Goal: Task Accomplishment & Management: Use online tool/utility

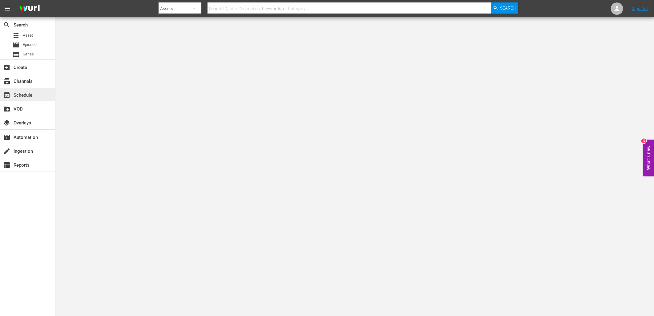
click at [29, 97] on div "event_available Schedule" at bounding box center [17, 94] width 34 height 6
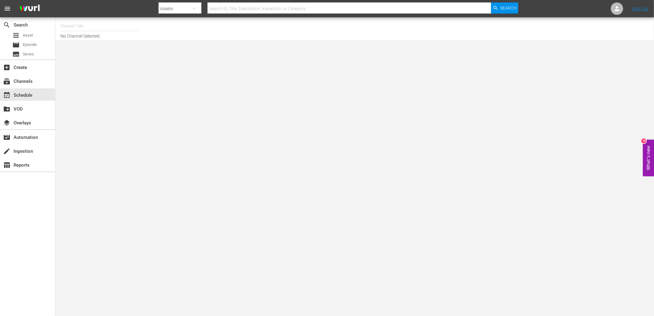
click at [81, 28] on input "text" at bounding box center [99, 26] width 79 height 15
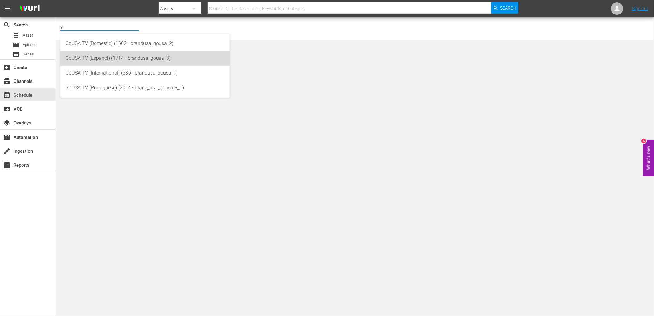
click at [113, 60] on div "GoUSA TV (Espanol) (1714 - brandusa_gousa_3)" at bounding box center [144, 58] width 159 height 15
type input "GoUSA TV (Espanol) (1714 - brandusa_gousa_3)"
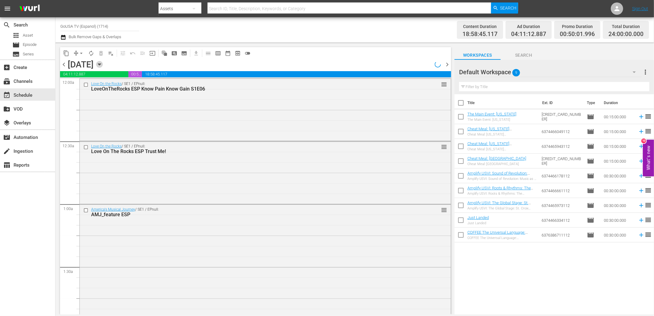
click at [103, 66] on icon "button" at bounding box center [99, 64] width 7 height 7
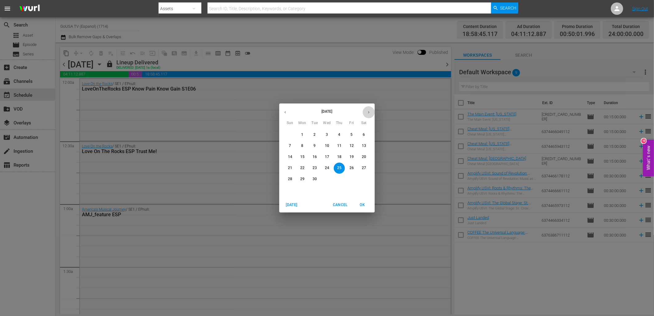
click at [371, 111] on button "button" at bounding box center [369, 112] width 12 height 12
click at [328, 136] on span "1" at bounding box center [326, 134] width 11 height 5
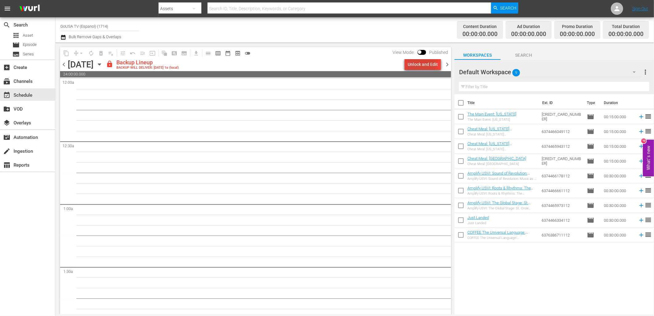
click at [416, 65] on div "Unlock and Edit" at bounding box center [422, 64] width 30 height 11
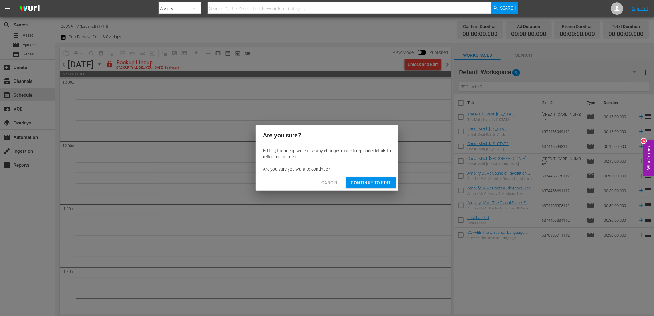
click at [376, 181] on span "Continue to Edit" at bounding box center [371, 183] width 40 height 8
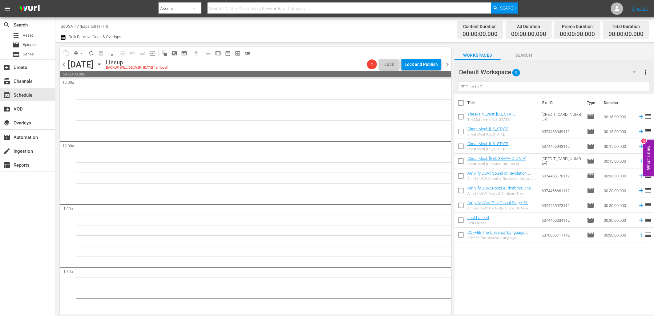
click at [446, 68] on div "chevron_left Wednesday, October 1st October 1st Lineup BACKUP WILL DELIVER: 9/3…" at bounding box center [255, 65] width 391 height 12
click at [447, 66] on span "chevron_right" at bounding box center [447, 65] width 8 height 8
click at [426, 67] on div "Unlock and Edit" at bounding box center [422, 64] width 30 height 11
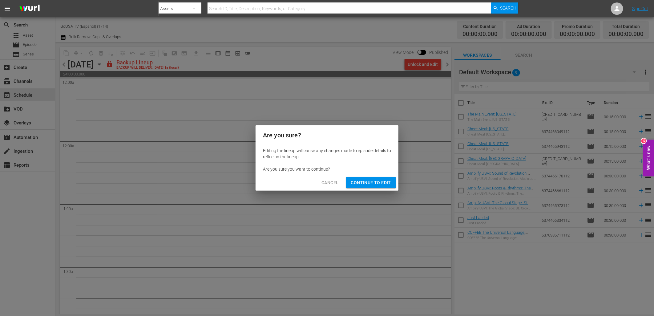
click at [387, 183] on span "Continue to Edit" at bounding box center [371, 183] width 40 height 8
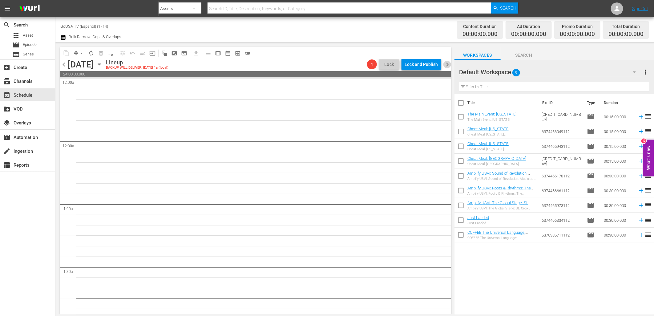
click at [448, 64] on span "chevron_right" at bounding box center [447, 65] width 8 height 8
click at [103, 66] on icon "button" at bounding box center [99, 64] width 7 height 7
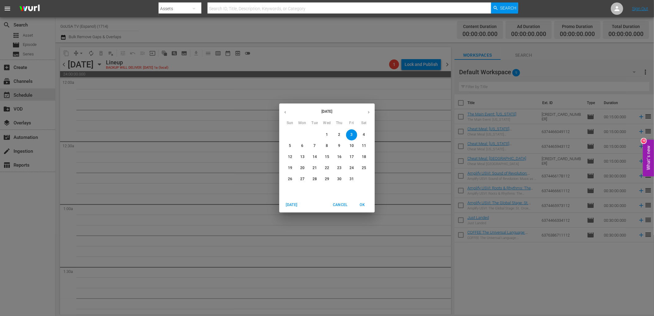
click at [285, 113] on icon "button" at bounding box center [285, 112] width 5 height 5
click at [301, 167] on p "22" at bounding box center [302, 167] width 4 height 5
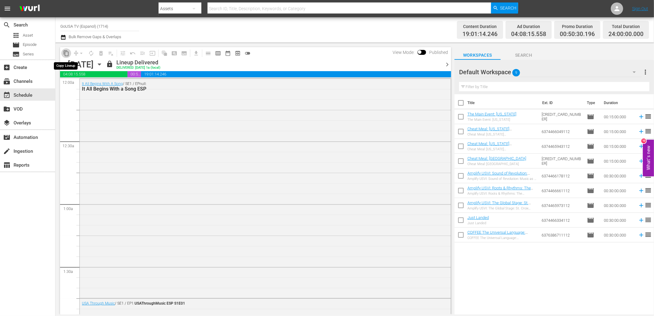
click at [69, 52] on span "content_copy" at bounding box center [66, 53] width 6 height 6
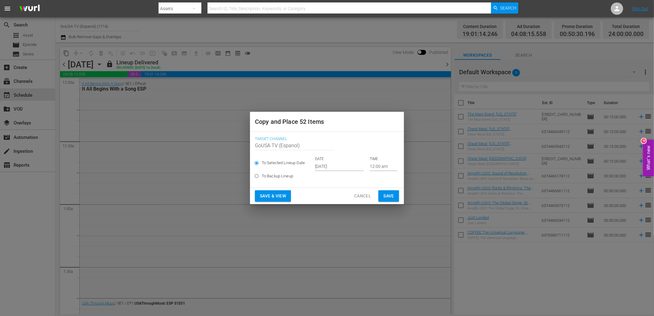
click at [328, 167] on input "[DATE]" at bounding box center [339, 166] width 49 height 9
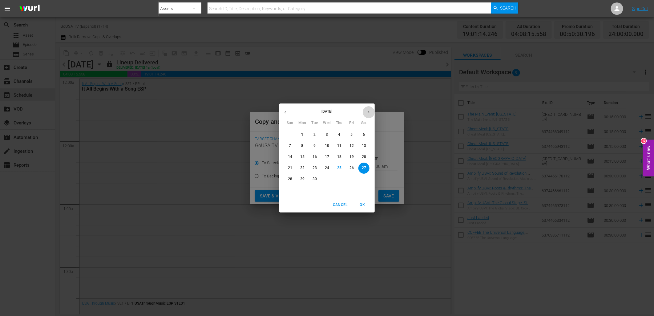
click at [368, 111] on icon "button" at bounding box center [368, 112] width 5 height 5
click at [326, 138] on button "1" at bounding box center [326, 134] width 11 height 11
type input "Oct 1st 2025"
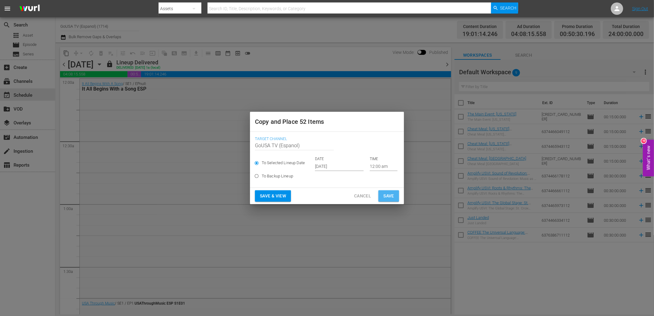
click at [389, 194] on span "Save" at bounding box center [388, 196] width 11 height 8
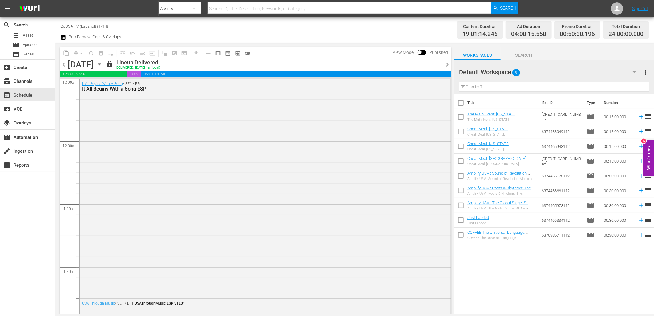
click at [447, 65] on span "chevron_right" at bounding box center [447, 65] width 8 height 8
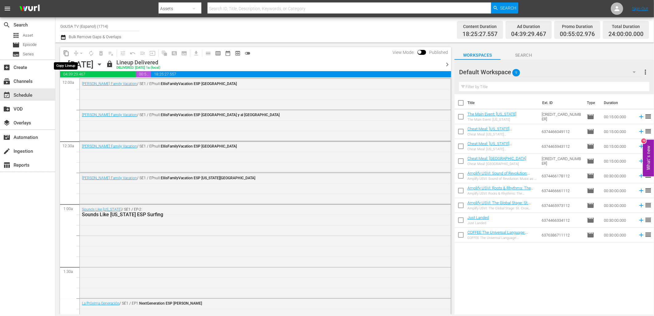
click at [66, 56] on span "content_copy" at bounding box center [66, 53] width 6 height 6
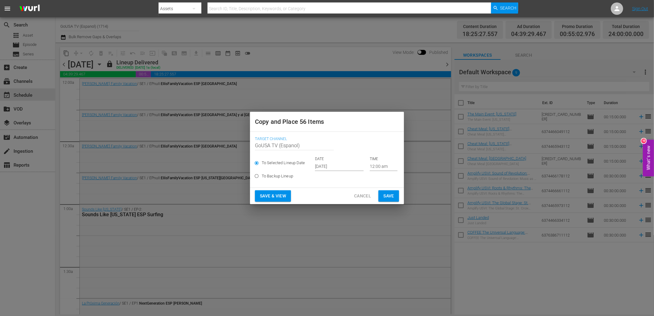
click at [331, 166] on input "[DATE]" at bounding box center [339, 166] width 49 height 9
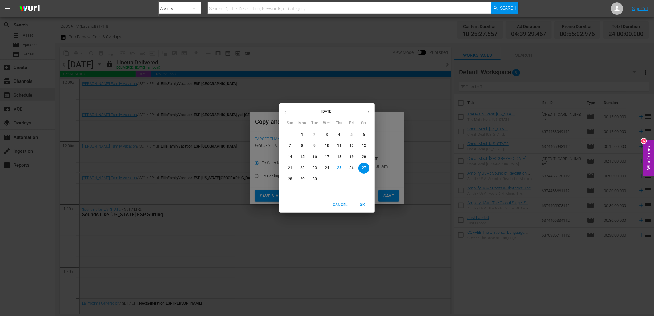
click at [367, 112] on icon "button" at bounding box center [368, 112] width 5 height 5
click at [340, 136] on span "2" at bounding box center [339, 134] width 11 height 5
type input "Oct 2nd 2025"
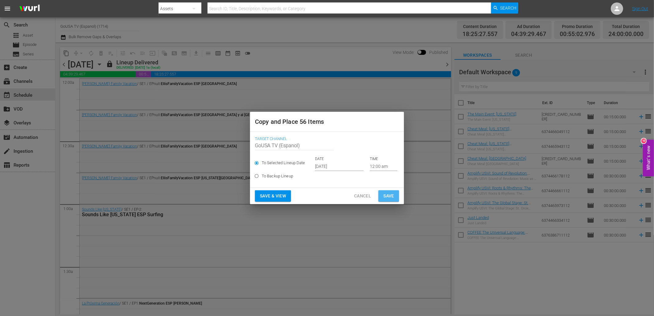
click at [388, 195] on span "Save" at bounding box center [388, 196] width 11 height 8
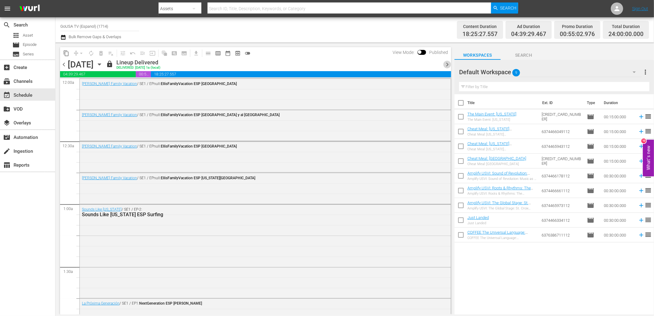
click at [447, 65] on span "chevron_right" at bounding box center [447, 65] width 8 height 8
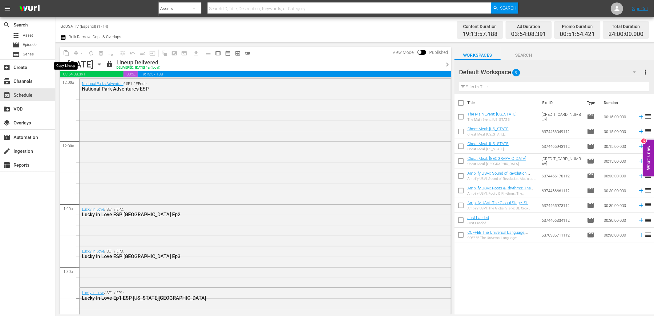
click at [65, 56] on span "content_copy" at bounding box center [66, 53] width 6 height 6
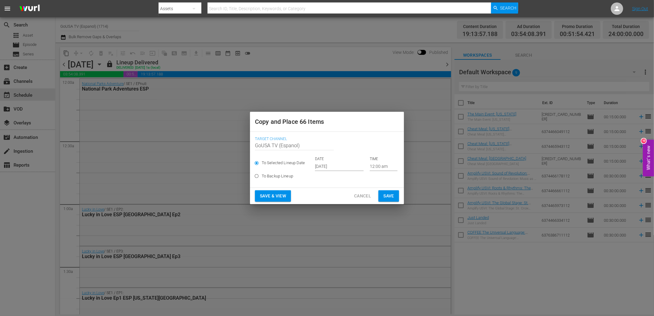
click at [324, 167] on input "[DATE]" at bounding box center [339, 166] width 49 height 9
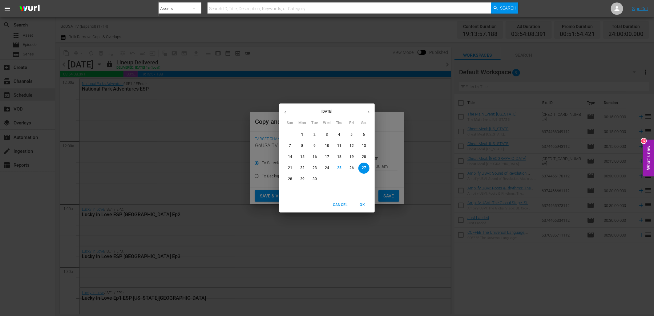
click at [369, 114] on icon "button" at bounding box center [368, 112] width 5 height 5
click at [352, 134] on p "3" at bounding box center [351, 134] width 2 height 5
type input "Oct 3rd 2025"
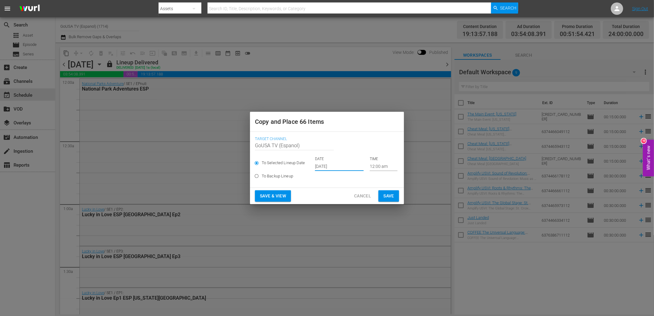
click at [389, 195] on span "Save" at bounding box center [388, 196] width 11 height 8
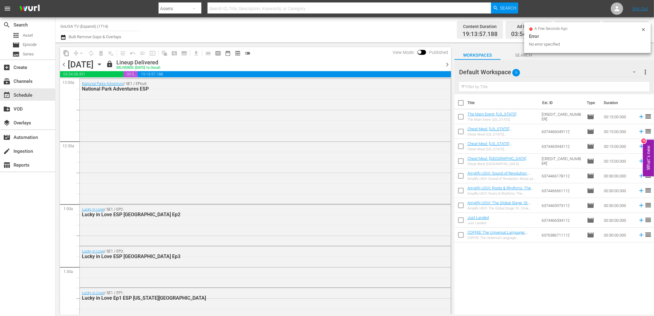
click at [447, 64] on span "chevron_right" at bounding box center [447, 65] width 8 height 8
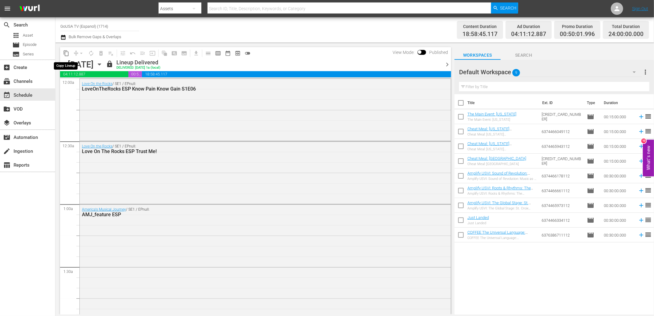
click at [66, 54] on span "content_copy" at bounding box center [66, 53] width 6 height 6
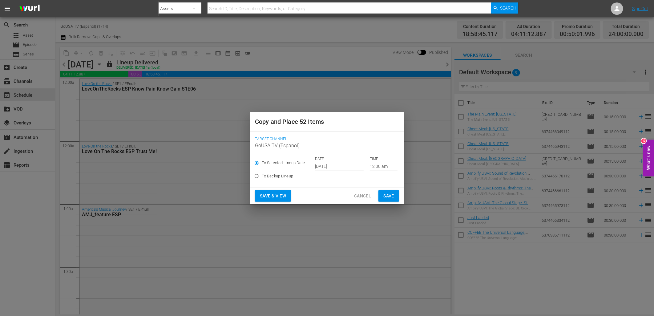
click at [336, 167] on input "[DATE]" at bounding box center [339, 166] width 49 height 9
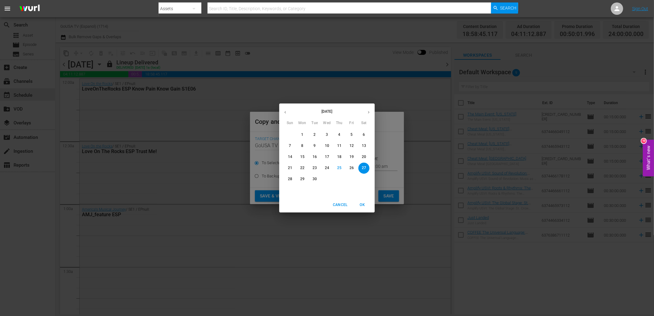
click at [371, 113] on icon "button" at bounding box center [368, 112] width 5 height 5
click at [364, 134] on p "4" at bounding box center [364, 134] width 2 height 5
type input "Oct 4th 2025"
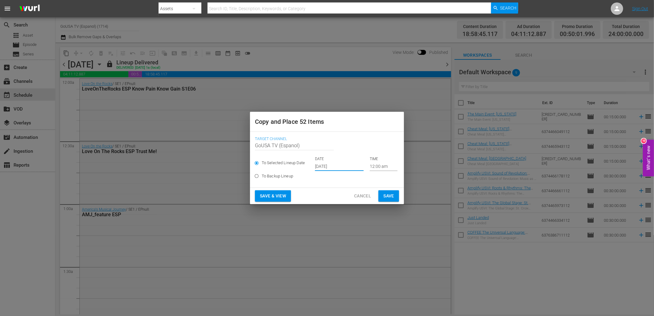
click at [393, 196] on span "Save" at bounding box center [388, 196] width 11 height 8
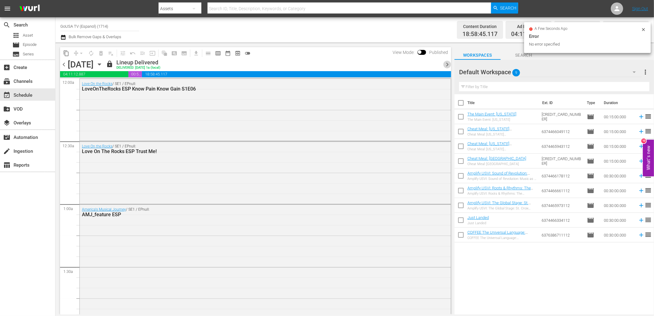
click at [445, 65] on span "chevron_right" at bounding box center [447, 65] width 8 height 8
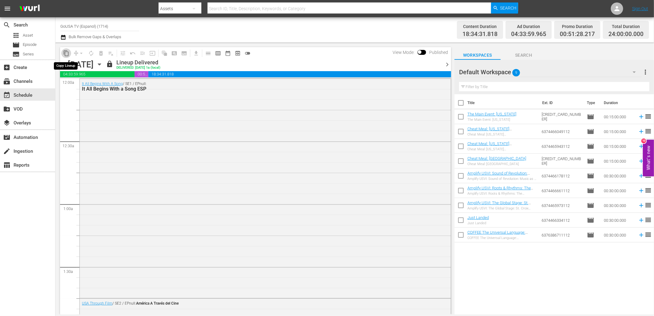
click at [68, 53] on span "content_copy" at bounding box center [66, 53] width 6 height 6
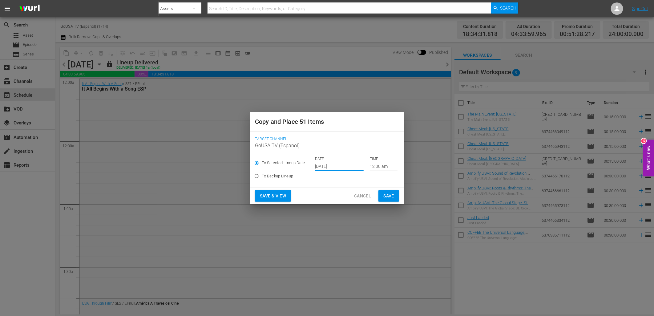
click at [327, 163] on input "[DATE]" at bounding box center [339, 166] width 49 height 9
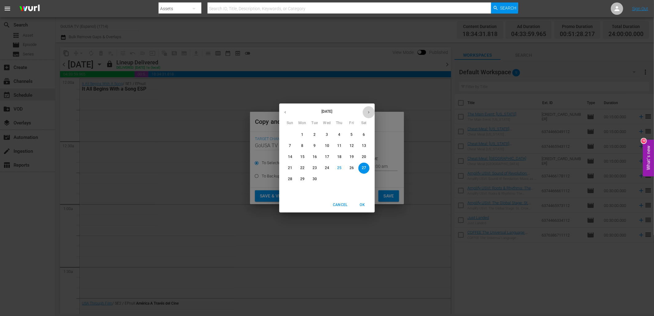
click at [368, 116] on button "button" at bounding box center [369, 112] width 12 height 12
click at [288, 146] on span "5" at bounding box center [289, 145] width 11 height 5
type input "Oct 5th 2025"
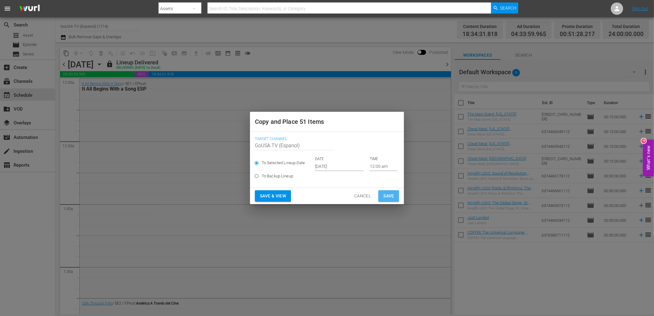
click at [391, 198] on span "Save" at bounding box center [388, 196] width 11 height 8
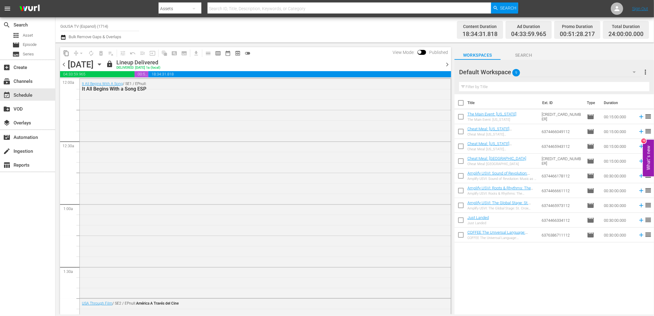
click at [447, 63] on span "chevron_right" at bounding box center [447, 65] width 8 height 8
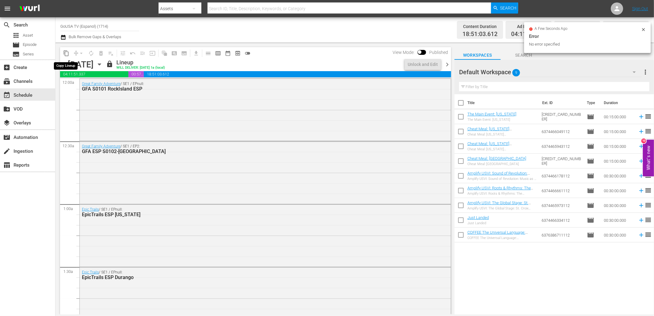
click at [66, 53] on span "content_copy" at bounding box center [66, 53] width 6 height 6
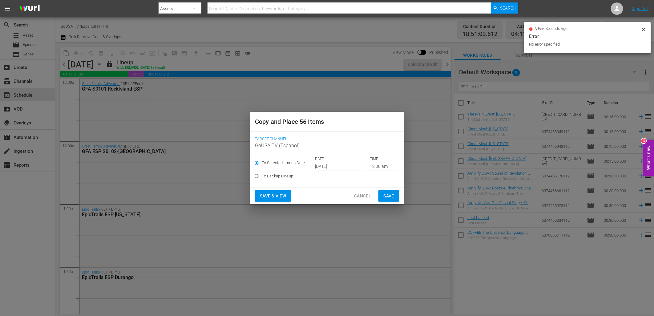
click at [329, 167] on input "[DATE]" at bounding box center [339, 166] width 49 height 9
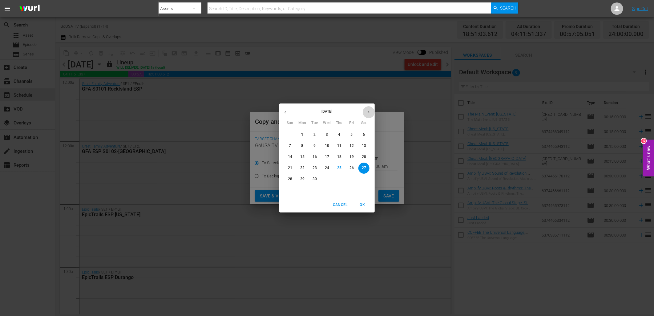
click at [370, 113] on icon "button" at bounding box center [368, 112] width 5 height 5
click at [302, 143] on p "6" at bounding box center [302, 145] width 2 height 5
type input "Oct 6th 2025"
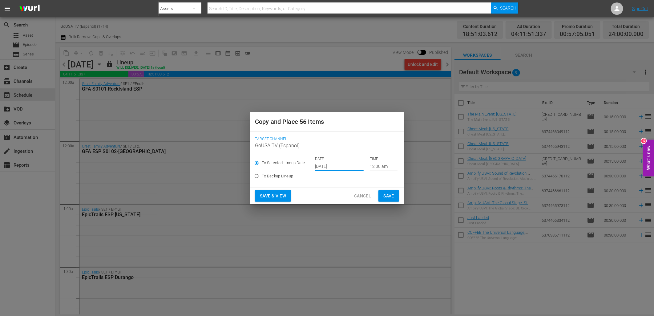
click at [390, 195] on span "Save" at bounding box center [388, 196] width 11 height 8
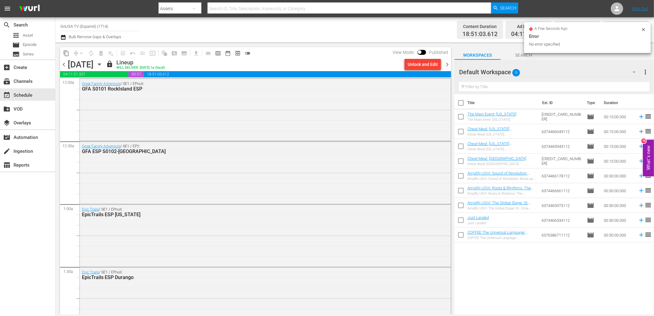
click at [447, 62] on span "chevron_right" at bounding box center [447, 65] width 8 height 8
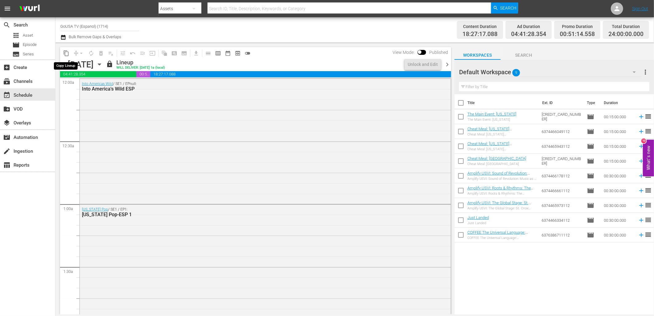
click at [67, 54] on span "content_copy" at bounding box center [66, 53] width 6 height 6
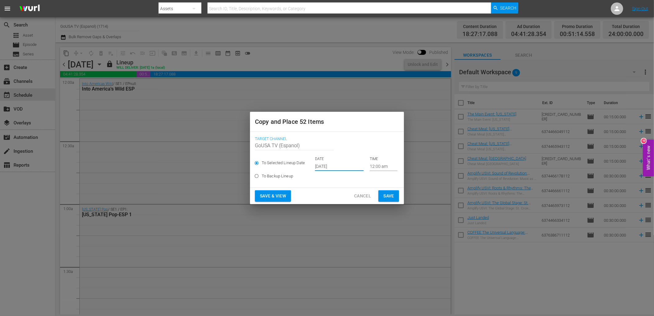
click at [324, 162] on input "[DATE]" at bounding box center [339, 166] width 49 height 9
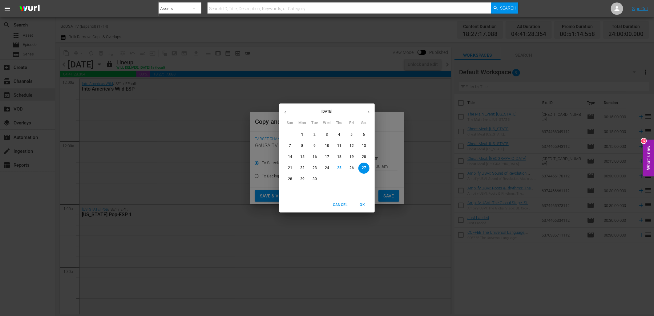
click at [367, 113] on icon "button" at bounding box center [368, 112] width 5 height 5
click at [312, 146] on span "7" at bounding box center [314, 145] width 11 height 5
type input "Oct 7th 2025"
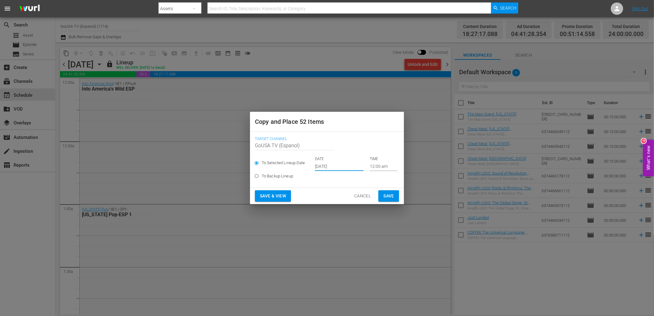
click at [389, 196] on span "Save" at bounding box center [388, 196] width 11 height 8
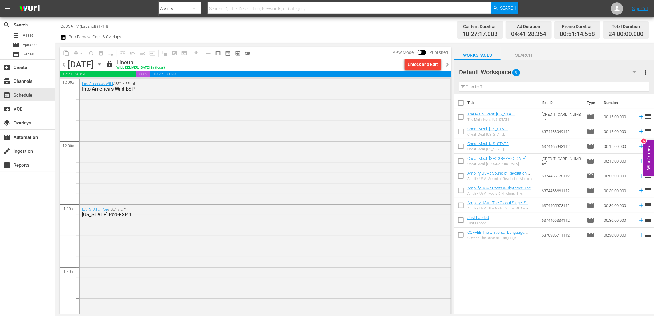
click at [445, 62] on span "chevron_right" at bounding box center [447, 65] width 8 height 8
click at [446, 63] on span "chevron_right" at bounding box center [447, 65] width 8 height 8
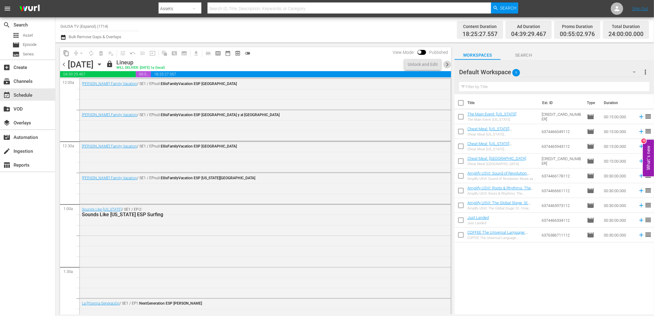
click at [446, 63] on span "chevron_right" at bounding box center [447, 65] width 8 height 8
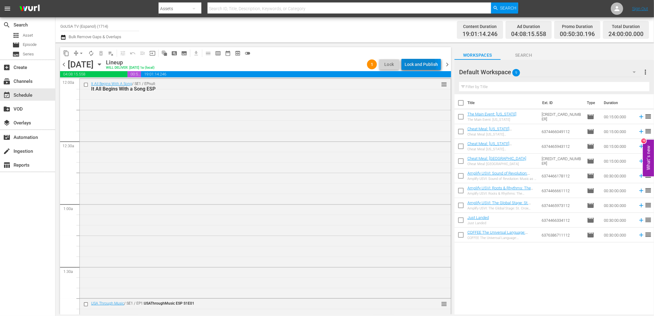
click at [419, 67] on div "Lock and Publish" at bounding box center [420, 64] width 33 height 11
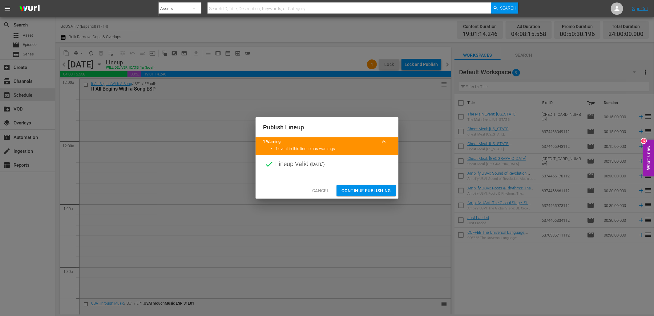
click at [380, 187] on span "Continue Publishing" at bounding box center [366, 191] width 50 height 8
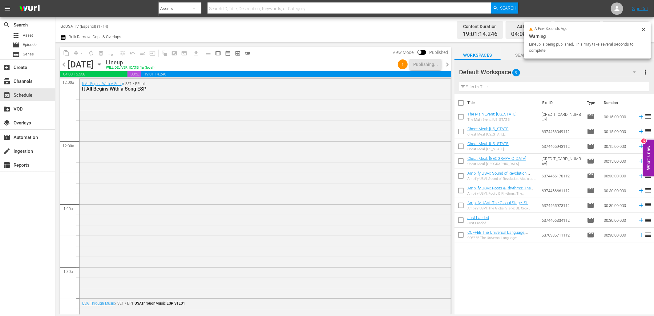
click at [447, 63] on span "chevron_right" at bounding box center [447, 65] width 8 height 8
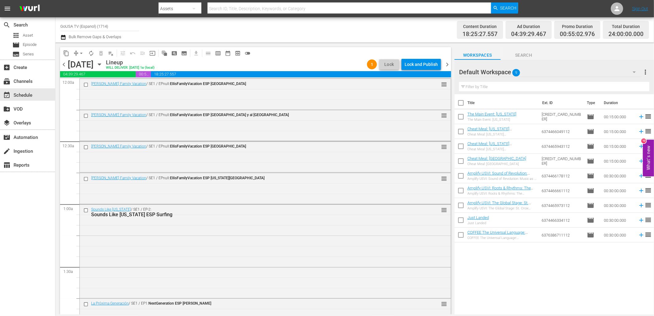
click at [423, 66] on div "Lock and Publish" at bounding box center [420, 64] width 33 height 11
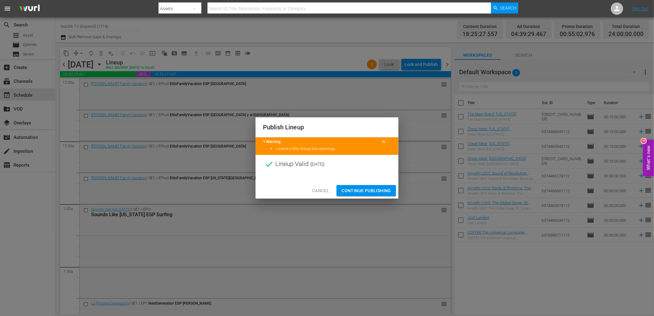
click at [383, 193] on span "Continue Publishing" at bounding box center [366, 191] width 50 height 8
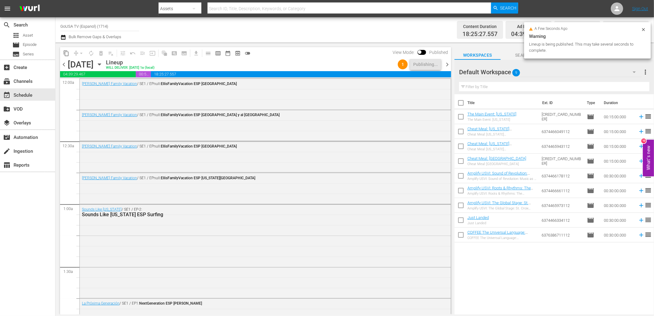
click at [445, 67] on span "chevron_right" at bounding box center [447, 65] width 8 height 8
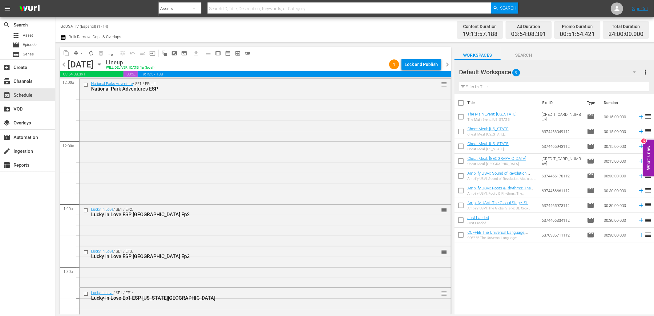
click at [426, 64] on div "Lock and Publish" at bounding box center [420, 64] width 33 height 11
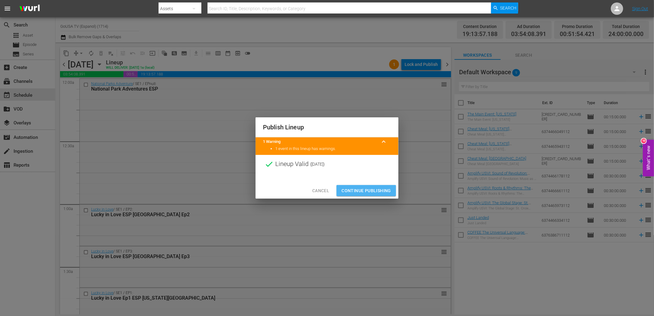
click at [377, 193] on span "Continue Publishing" at bounding box center [366, 191] width 50 height 8
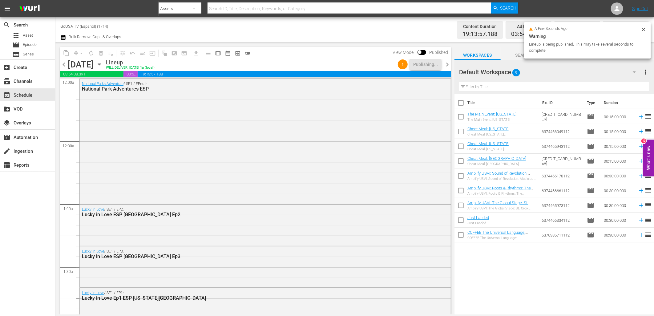
click at [444, 65] on span "chevron_right" at bounding box center [447, 65] width 8 height 8
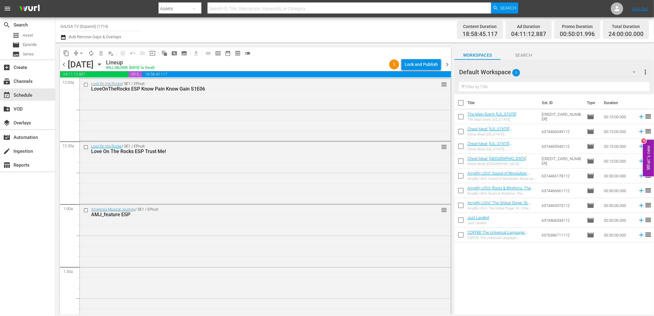
click at [416, 66] on div "Lock and Publish" at bounding box center [420, 64] width 33 height 11
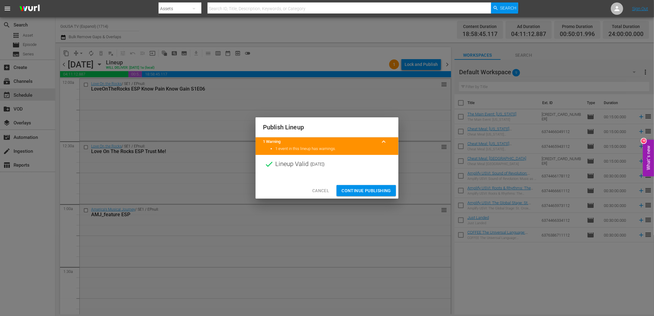
click at [375, 189] on span "Continue Publishing" at bounding box center [366, 191] width 50 height 8
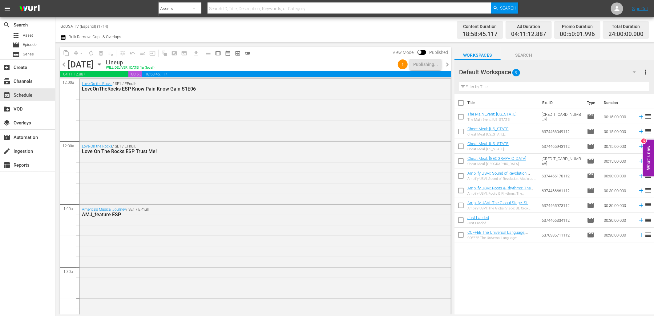
click at [448, 65] on span "chevron_right" at bounding box center [447, 65] width 8 height 8
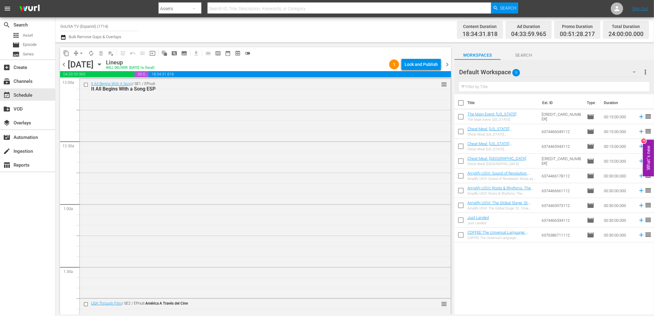
click at [420, 66] on div "Lock and Publish" at bounding box center [420, 64] width 33 height 11
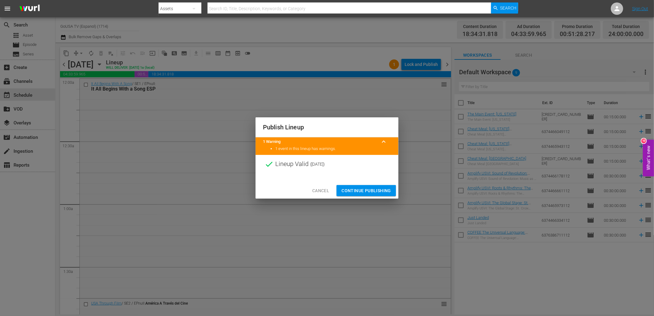
click at [374, 190] on span "Continue Publishing" at bounding box center [366, 191] width 50 height 8
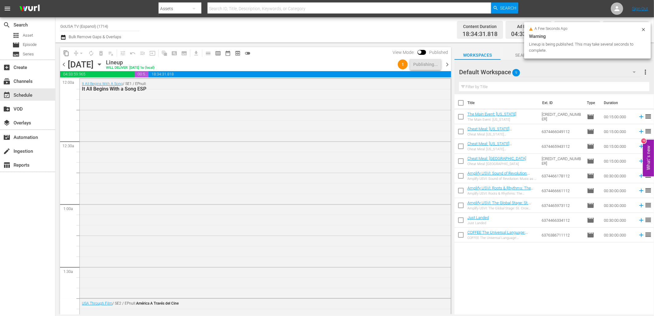
click at [445, 63] on span "chevron_right" at bounding box center [447, 65] width 8 height 8
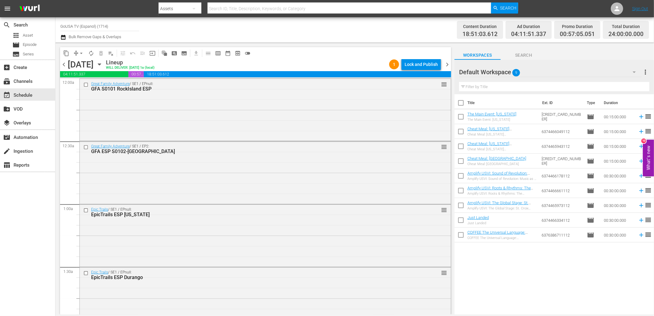
click at [415, 65] on div "Lock and Publish" at bounding box center [420, 64] width 33 height 11
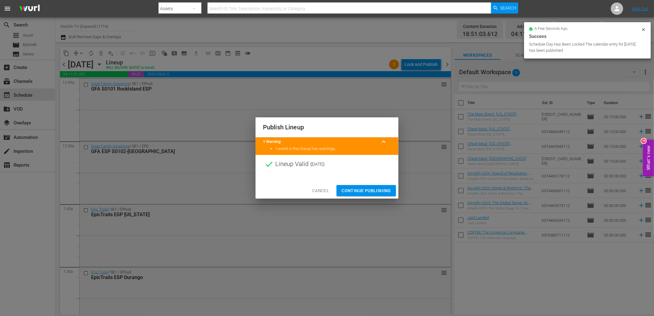
click at [385, 192] on span "Continue Publishing" at bounding box center [366, 191] width 50 height 8
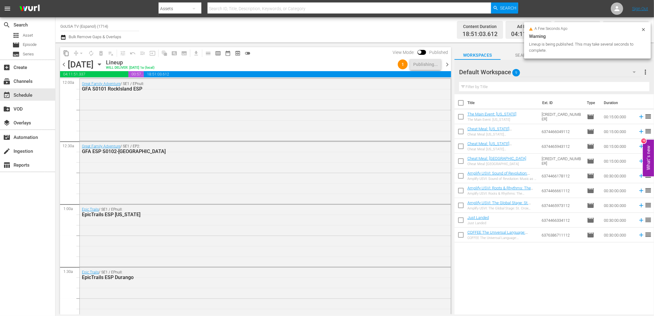
click at [448, 62] on span "chevron_right" at bounding box center [447, 65] width 8 height 8
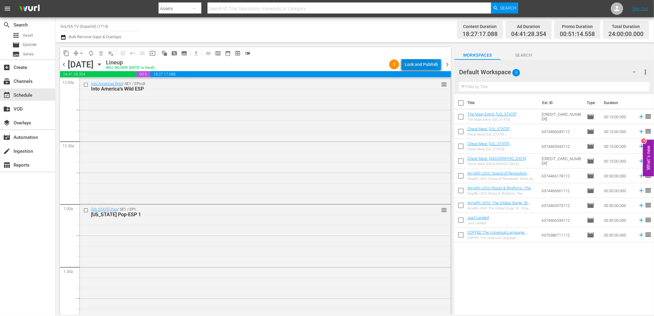
click at [420, 69] on div "Lock and Publish" at bounding box center [420, 64] width 33 height 11
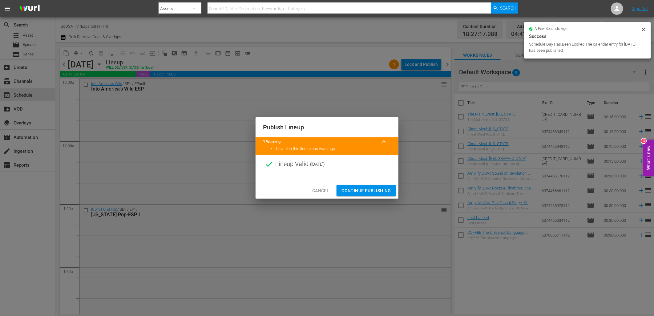
click at [379, 192] on span "Continue Publishing" at bounding box center [366, 191] width 50 height 8
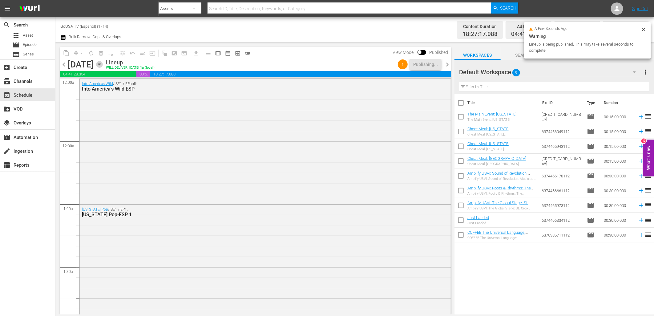
click at [101, 64] on icon "button" at bounding box center [99, 65] width 3 height 2
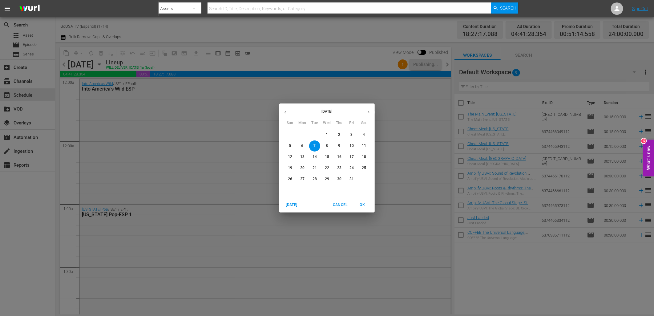
click at [326, 137] on p "1" at bounding box center [327, 134] width 2 height 5
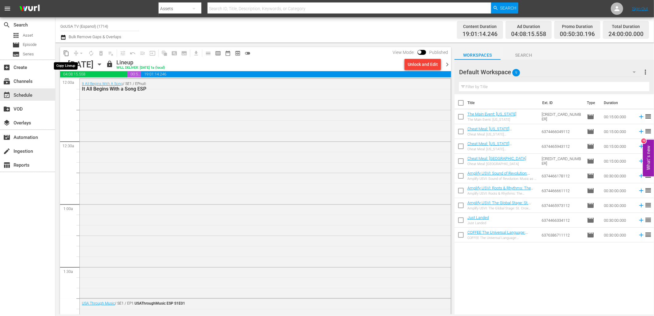
click at [66, 51] on span "content_copy" at bounding box center [66, 53] width 6 height 6
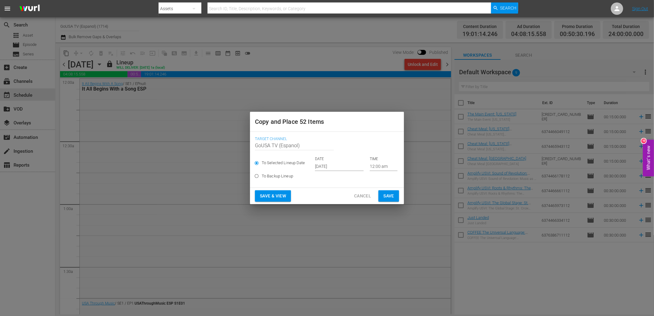
click at [328, 167] on input "[DATE]" at bounding box center [339, 166] width 49 height 9
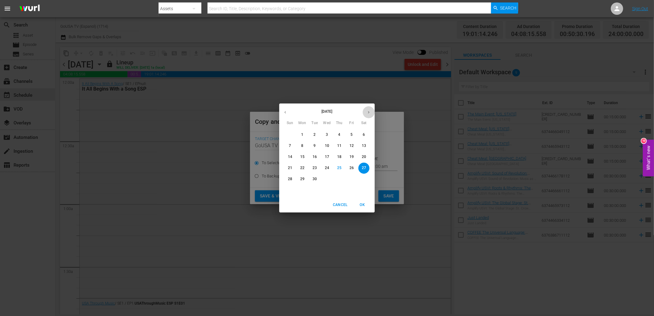
click at [368, 113] on icon "button" at bounding box center [368, 112] width 5 height 5
click at [328, 146] on p "8" at bounding box center [327, 145] width 2 height 5
type input "Oct 8th 2025"
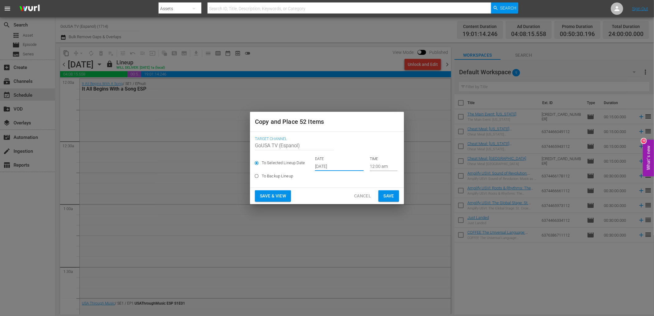
click at [383, 197] on button "Save" at bounding box center [388, 195] width 21 height 11
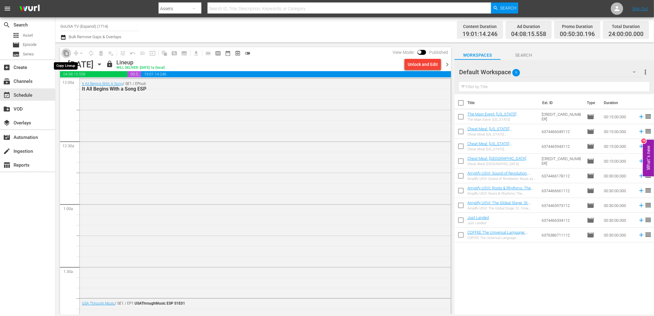
click at [66, 54] on span "content_copy" at bounding box center [66, 53] width 6 height 6
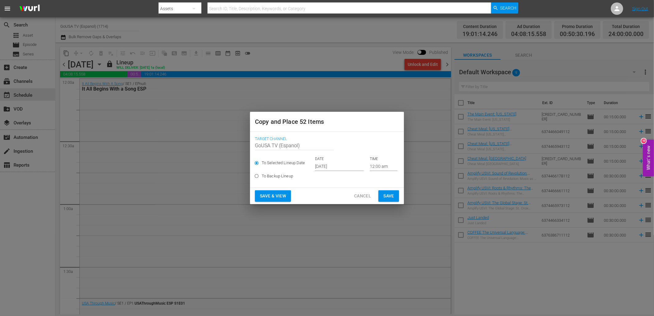
click at [324, 170] on input "[DATE]" at bounding box center [339, 166] width 49 height 9
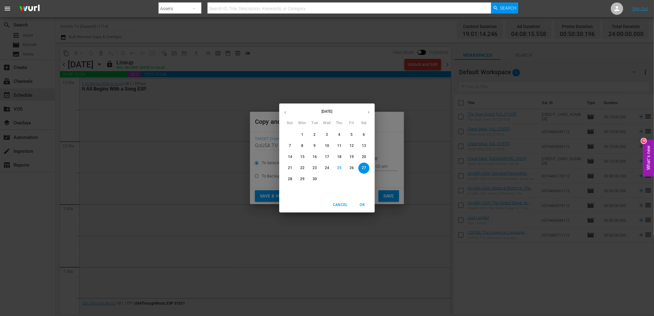
click at [368, 112] on icon "button" at bounding box center [368, 112] width 5 height 5
click at [326, 156] on p "15" at bounding box center [327, 156] width 4 height 5
type input "Oct 15th 2025"
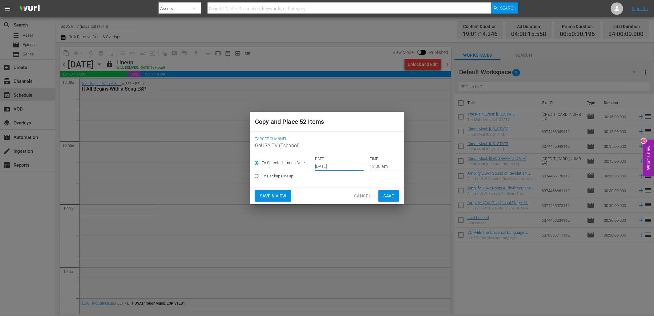
click at [387, 196] on span "Save" at bounding box center [388, 196] width 11 height 8
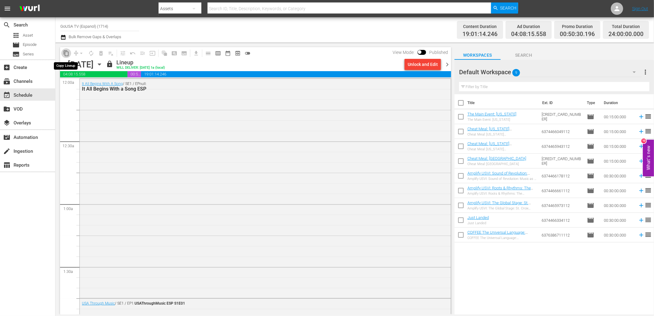
click at [65, 56] on span "content_copy" at bounding box center [66, 53] width 6 height 6
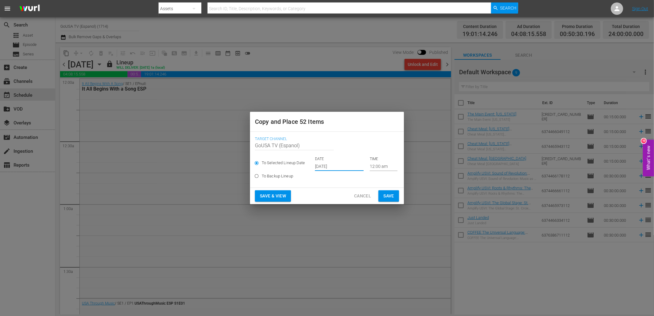
click at [321, 168] on input "[DATE]" at bounding box center [339, 166] width 49 height 9
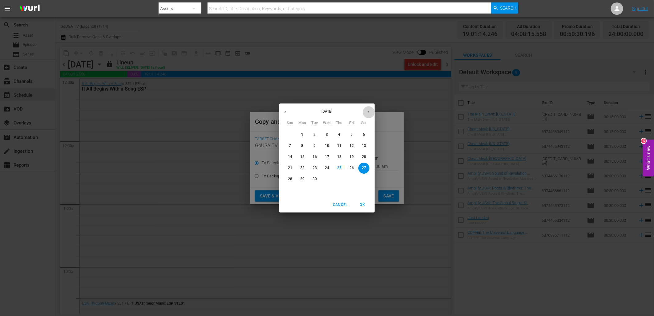
click at [368, 115] on button "button" at bounding box center [369, 112] width 12 height 12
click at [327, 164] on button "22" at bounding box center [326, 167] width 11 height 11
type input "Oct 22nd 2025"
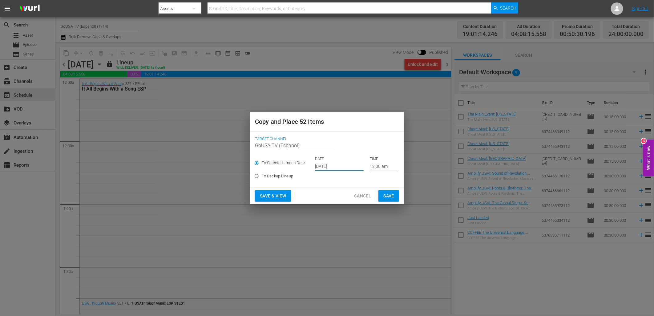
click at [386, 195] on span "Save" at bounding box center [388, 196] width 11 height 8
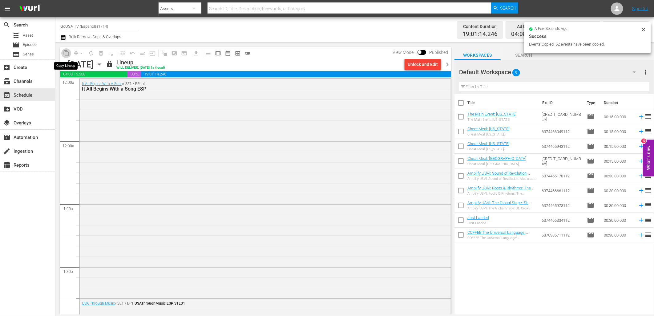
click at [66, 54] on span "content_copy" at bounding box center [66, 53] width 6 height 6
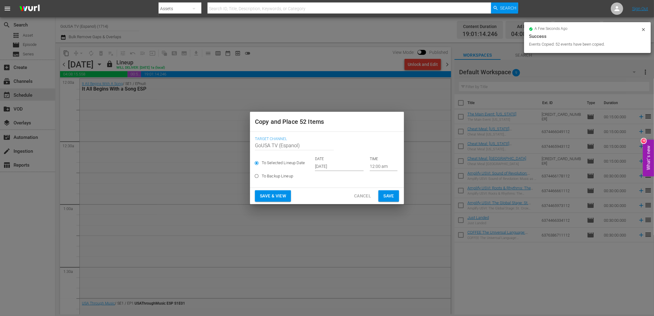
click at [323, 166] on input "[DATE]" at bounding box center [339, 166] width 49 height 9
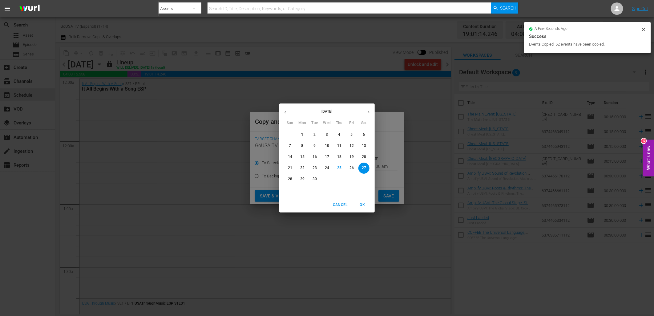
click at [369, 110] on icon "button" at bounding box center [368, 112] width 5 height 5
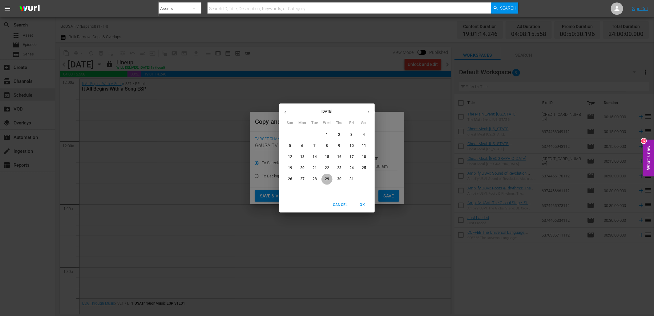
click at [327, 180] on p "29" at bounding box center [327, 178] width 4 height 5
type input "Oct 29th 2025"
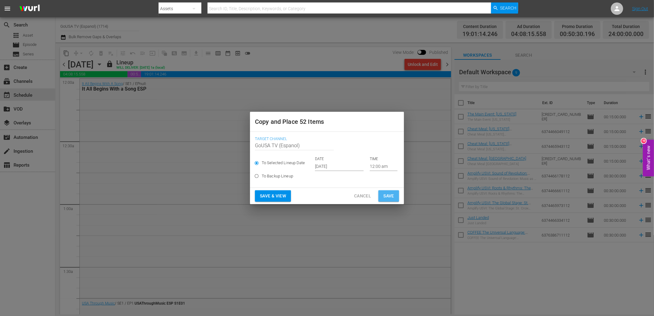
click at [385, 194] on span "Save" at bounding box center [388, 196] width 11 height 8
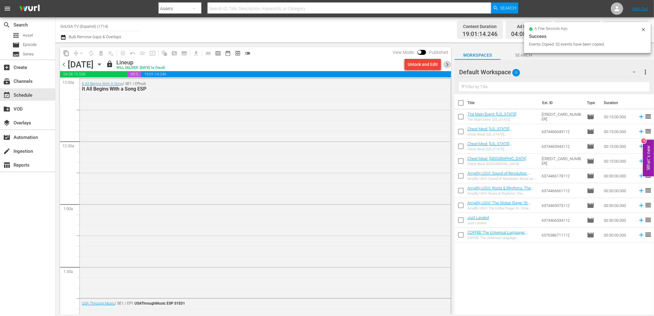
click at [447, 63] on span "chevron_right" at bounding box center [447, 65] width 8 height 8
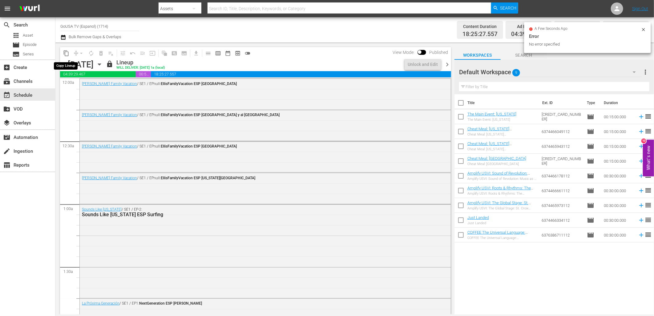
click at [67, 53] on span "content_copy" at bounding box center [66, 53] width 6 height 6
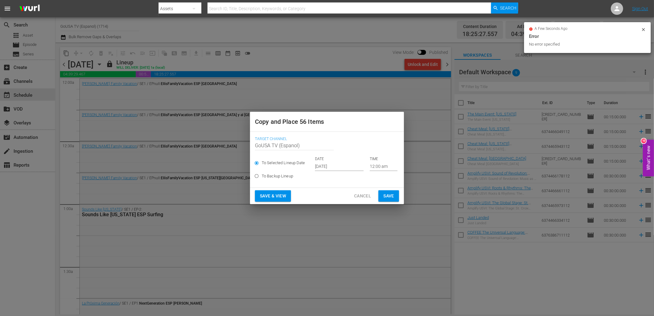
click at [324, 166] on input "[DATE]" at bounding box center [339, 166] width 49 height 9
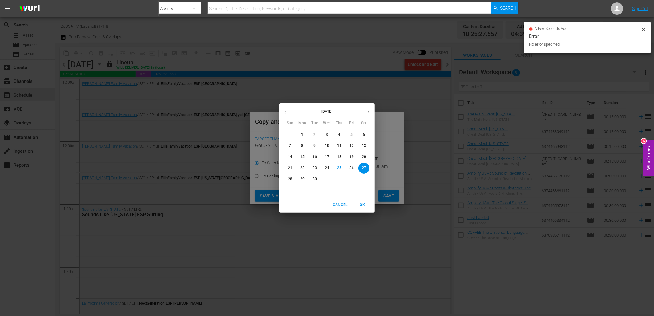
click at [371, 111] on icon "button" at bounding box center [368, 112] width 5 height 5
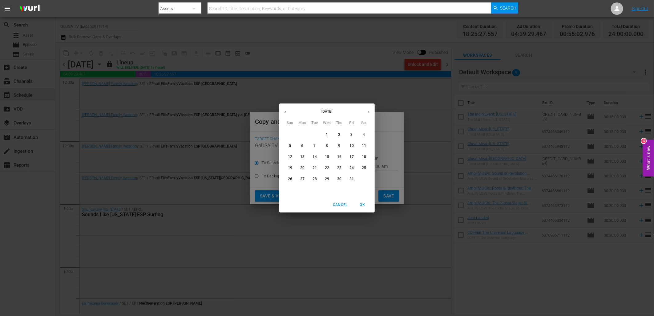
click at [339, 146] on p "9" at bounding box center [339, 145] width 2 height 5
type input "Oct 9th 2025"
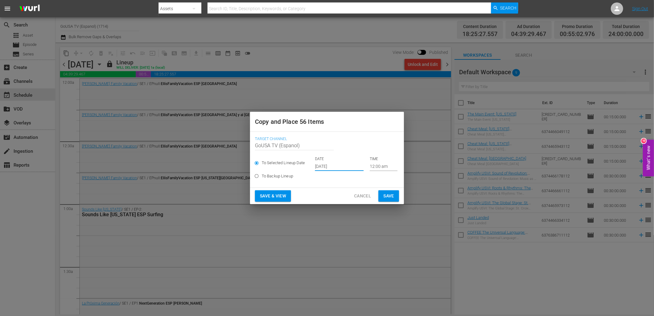
click at [385, 199] on span "Save" at bounding box center [388, 196] width 11 height 8
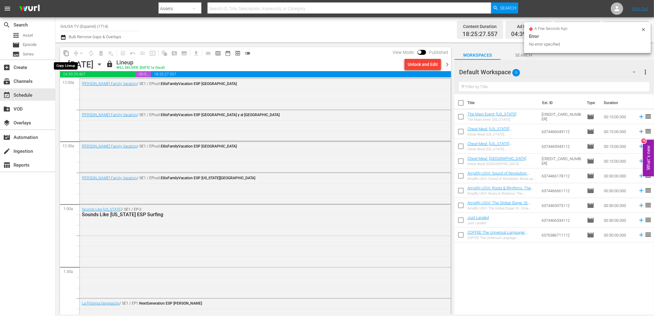
click at [63, 53] on span "content_copy" at bounding box center [66, 53] width 6 height 6
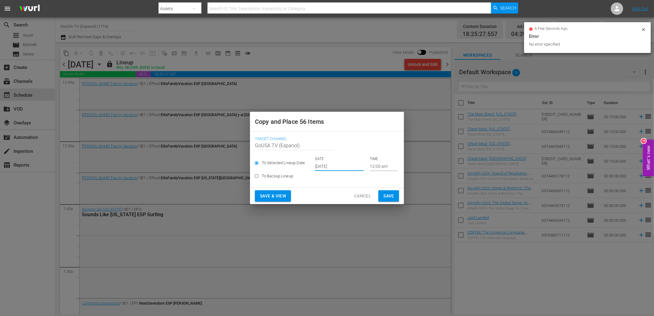
click at [319, 165] on input "[DATE]" at bounding box center [339, 166] width 49 height 9
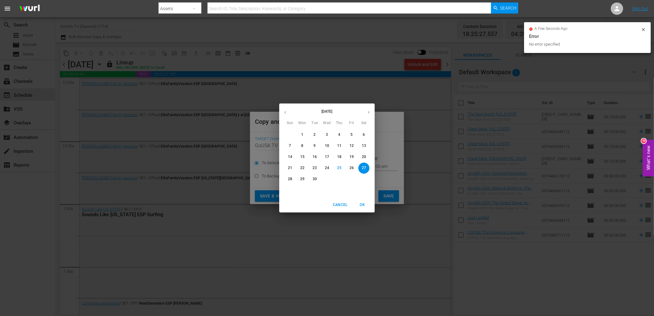
click at [371, 114] on button "button" at bounding box center [369, 112] width 12 height 12
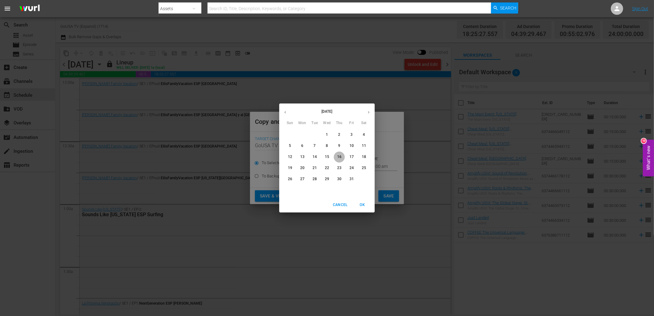
click at [340, 159] on button "16" at bounding box center [339, 156] width 11 height 11
type input "Oct 16th 2025"
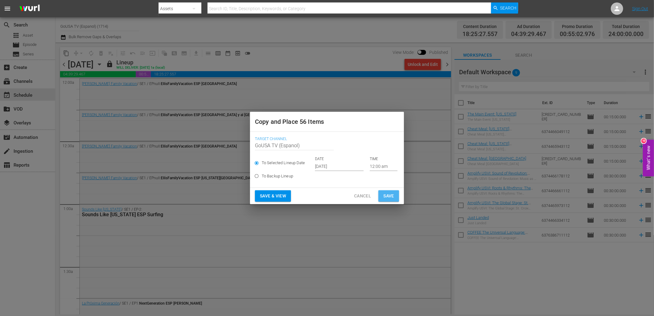
click at [388, 195] on span "Save" at bounding box center [388, 196] width 11 height 8
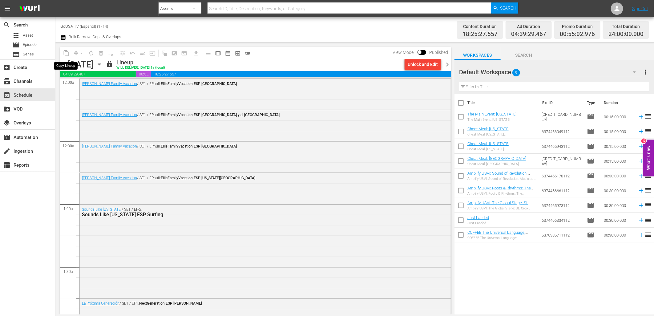
click at [64, 54] on span "content_copy" at bounding box center [66, 53] width 6 height 6
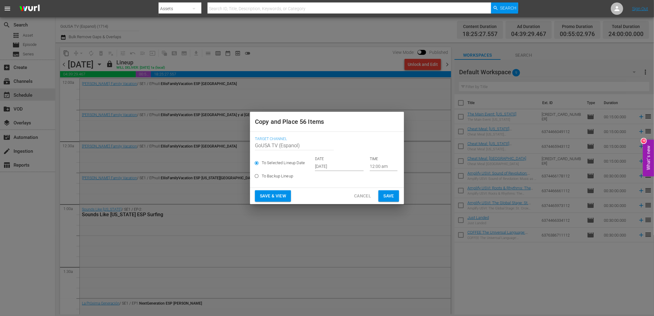
click at [347, 166] on input "[DATE]" at bounding box center [339, 166] width 49 height 9
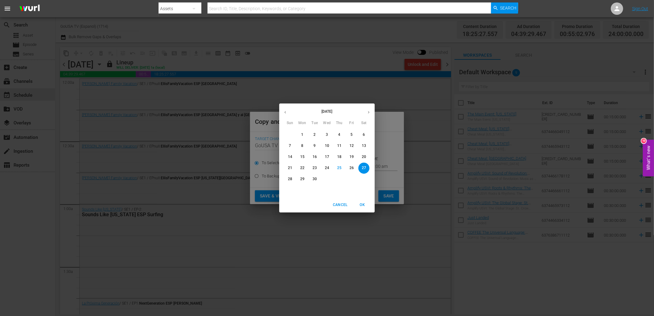
click at [368, 113] on icon "button" at bounding box center [368, 112] width 5 height 5
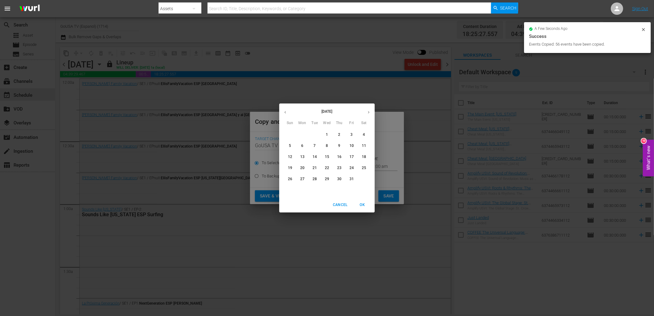
click at [338, 167] on p "23" at bounding box center [339, 167] width 4 height 5
type input "Oct 23rd 2025"
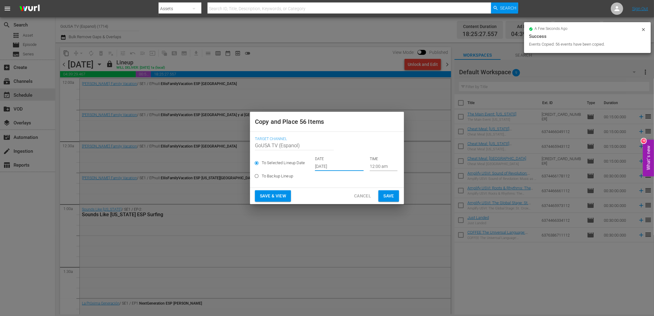
click at [392, 197] on span "Save" at bounding box center [388, 196] width 11 height 8
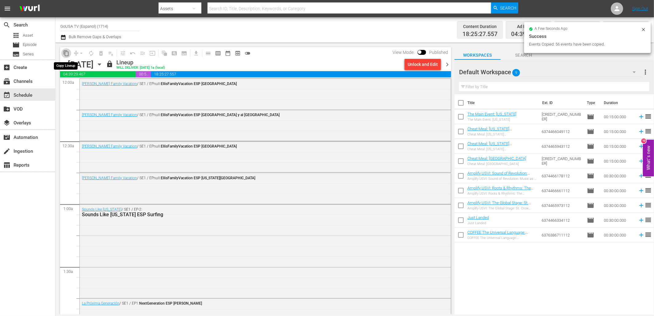
click at [69, 53] on button "content_copy" at bounding box center [66, 53] width 10 height 10
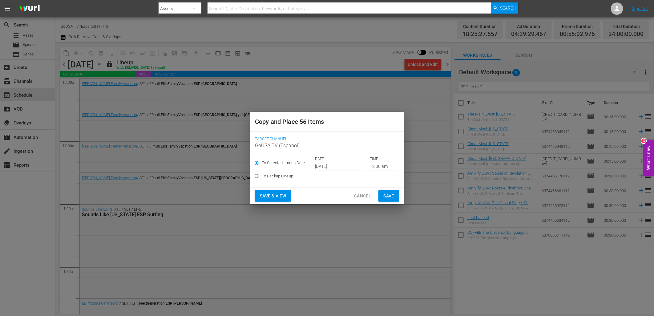
click at [338, 165] on input "[DATE]" at bounding box center [339, 166] width 49 height 9
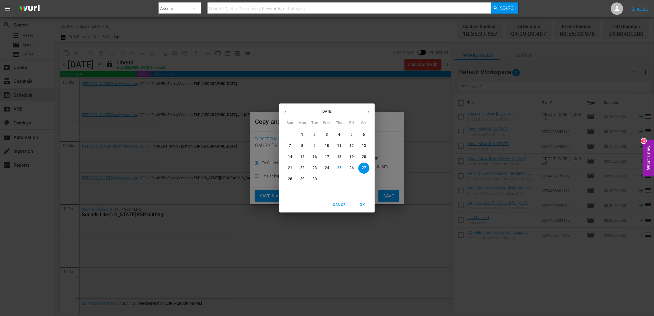
click at [368, 113] on icon "button" at bounding box center [368, 112] width 5 height 5
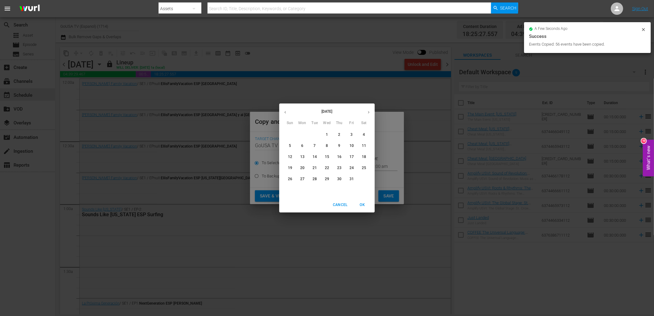
click at [338, 177] on p "30" at bounding box center [339, 178] width 4 height 5
type input "Oct 30th 2025"
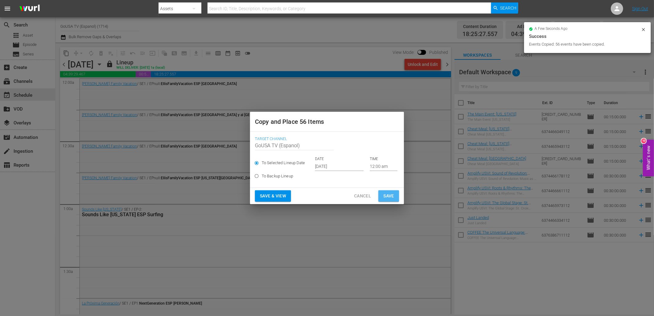
click at [388, 195] on span "Save" at bounding box center [388, 196] width 11 height 8
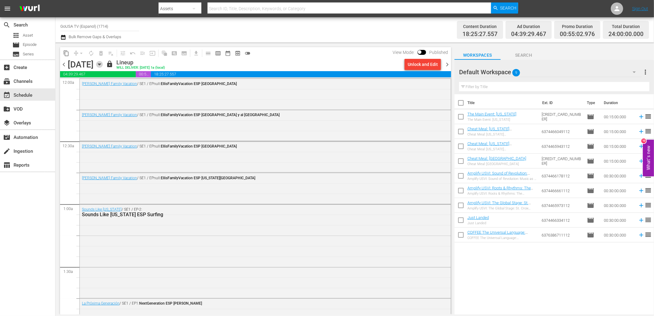
click at [101, 64] on icon "button" at bounding box center [99, 65] width 3 height 2
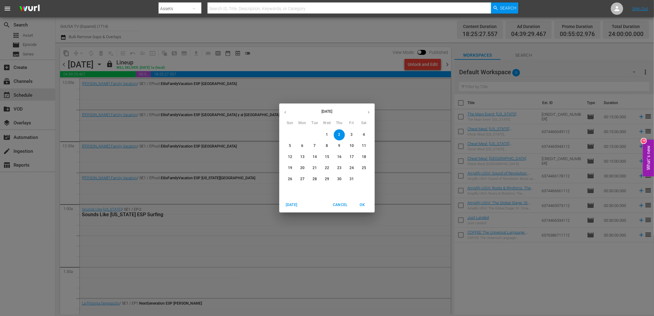
click at [327, 148] on p "8" at bounding box center [327, 145] width 2 height 5
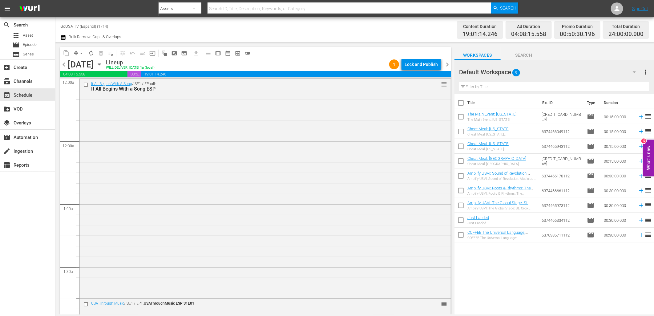
click at [415, 66] on div "Lock and Publish" at bounding box center [420, 64] width 33 height 11
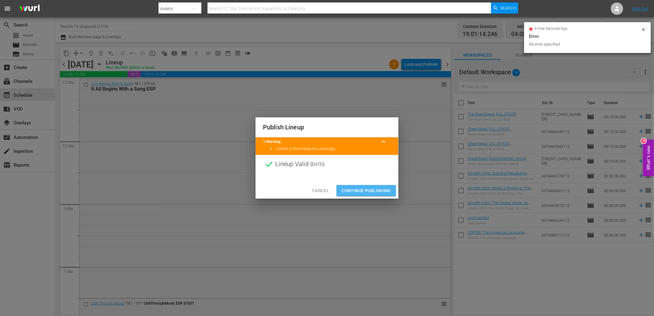
click at [374, 195] on button "Continue Publishing" at bounding box center [365, 190] width 59 height 11
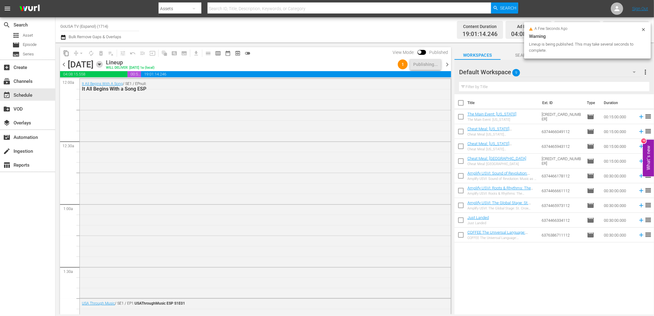
click at [103, 63] on icon "button" at bounding box center [99, 64] width 7 height 7
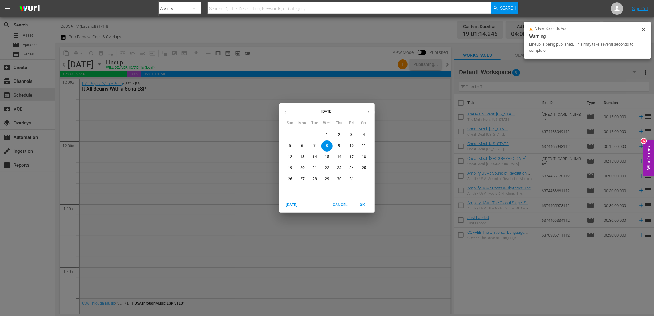
click at [325, 158] on p "15" at bounding box center [327, 156] width 4 height 5
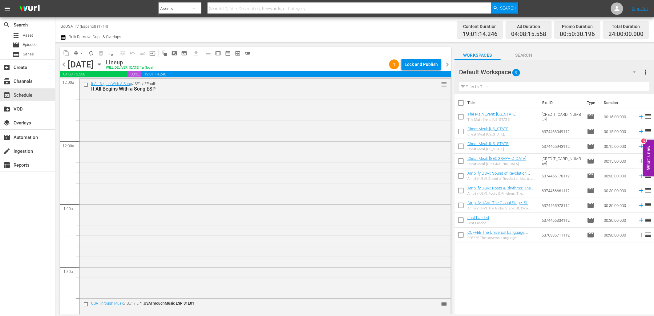
click at [415, 64] on div "Lock and Publish" at bounding box center [420, 64] width 33 height 11
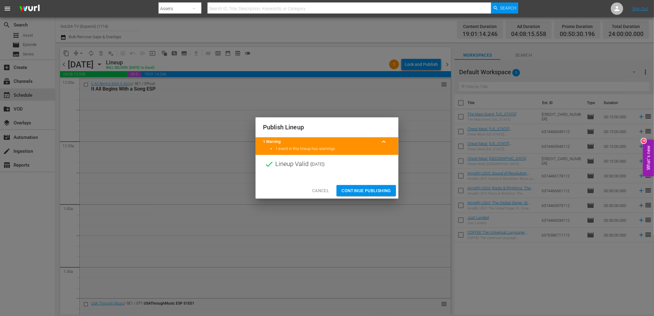
click at [375, 193] on span "Continue Publishing" at bounding box center [366, 191] width 50 height 8
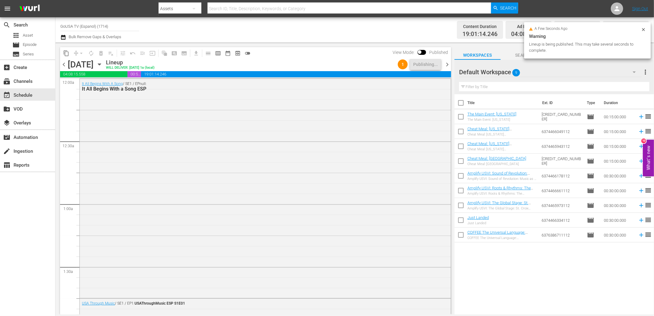
click at [101, 64] on icon "button" at bounding box center [99, 65] width 3 height 2
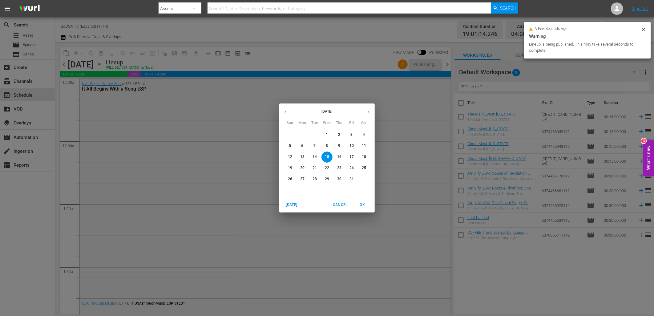
click at [327, 167] on p "22" at bounding box center [327, 167] width 4 height 5
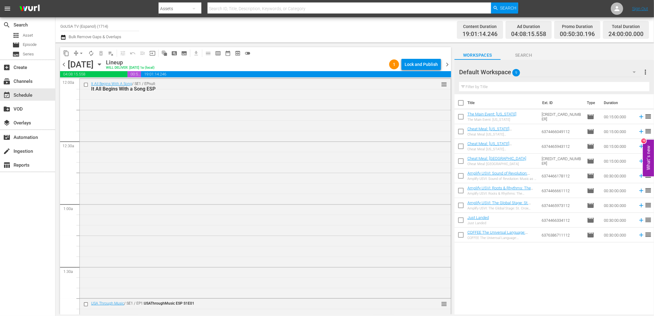
click at [419, 66] on div "Lock and Publish" at bounding box center [420, 64] width 33 height 11
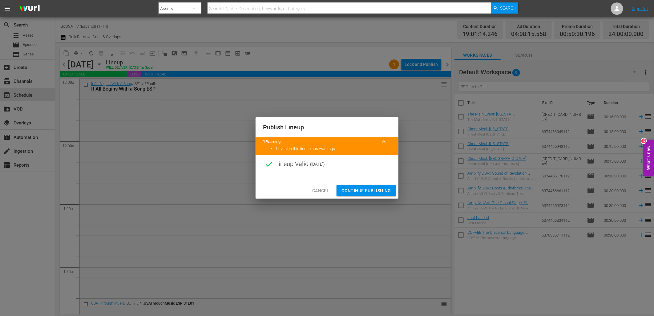
click at [378, 188] on span "Continue Publishing" at bounding box center [366, 191] width 50 height 8
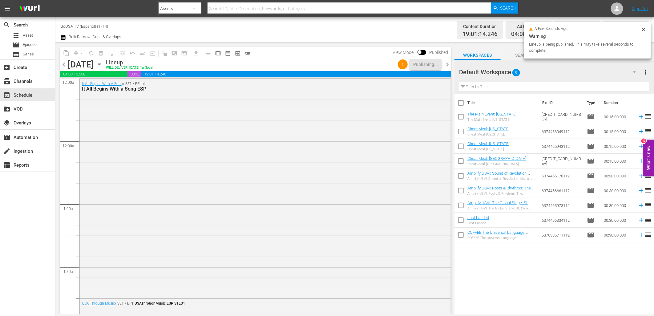
click at [103, 63] on icon "button" at bounding box center [99, 64] width 7 height 7
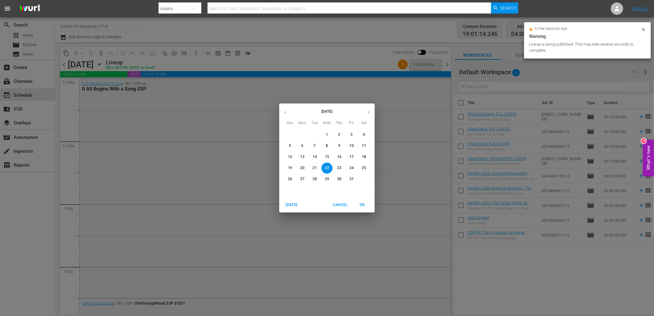
click at [325, 180] on p "29" at bounding box center [327, 178] width 4 height 5
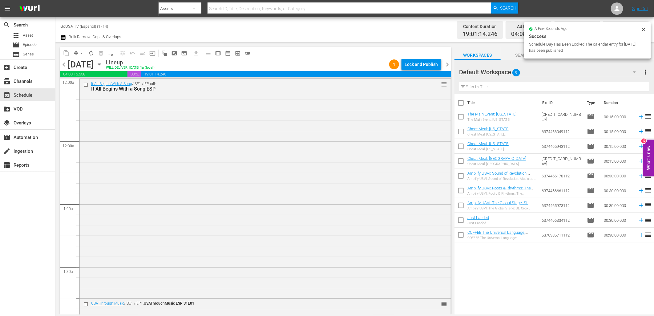
click at [414, 64] on div "Lock and Publish" at bounding box center [420, 64] width 33 height 11
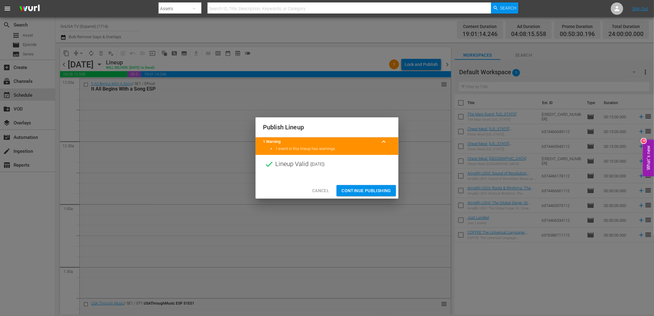
click at [370, 192] on span "Continue Publishing" at bounding box center [366, 191] width 50 height 8
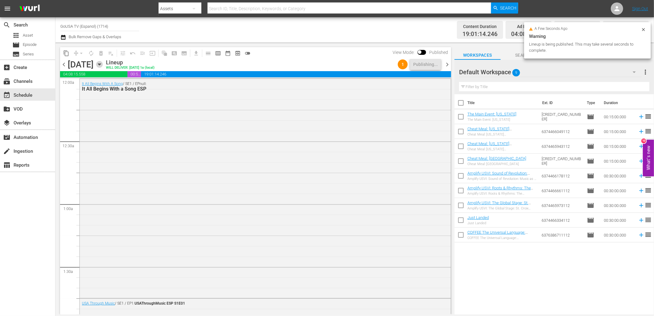
click at [103, 65] on icon "button" at bounding box center [99, 64] width 7 height 7
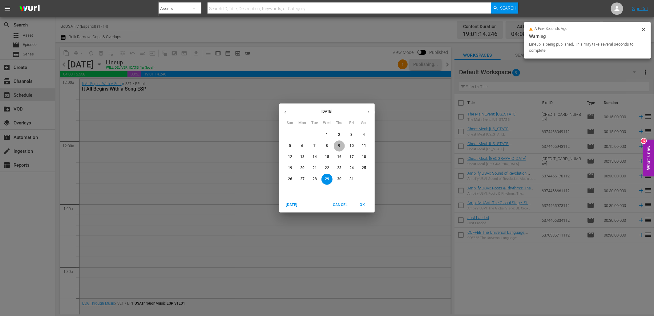
click at [340, 146] on span "9" at bounding box center [339, 145] width 11 height 5
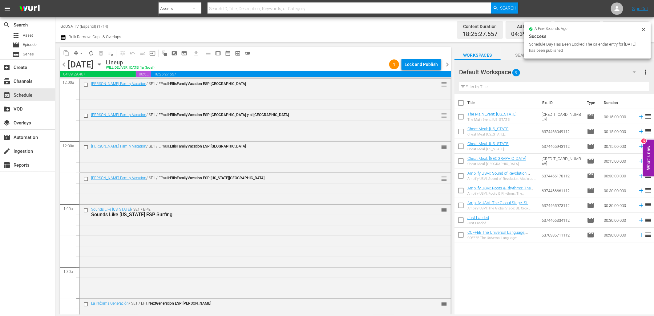
click at [417, 63] on div "Lock and Publish" at bounding box center [420, 64] width 33 height 11
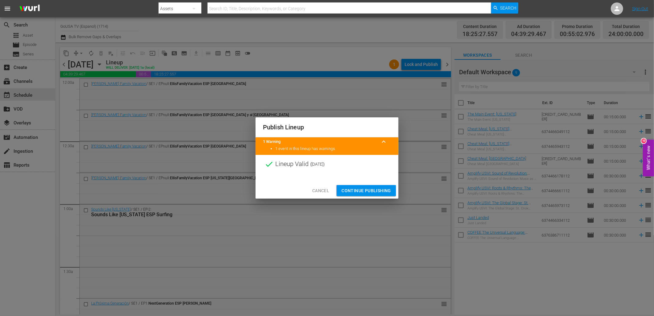
click at [370, 188] on span "Continue Publishing" at bounding box center [366, 191] width 50 height 8
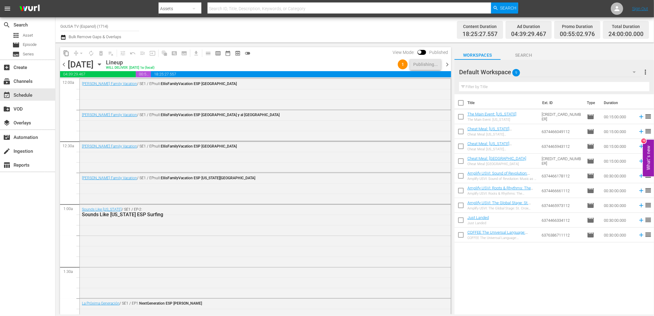
click at [103, 65] on icon "button" at bounding box center [99, 64] width 7 height 7
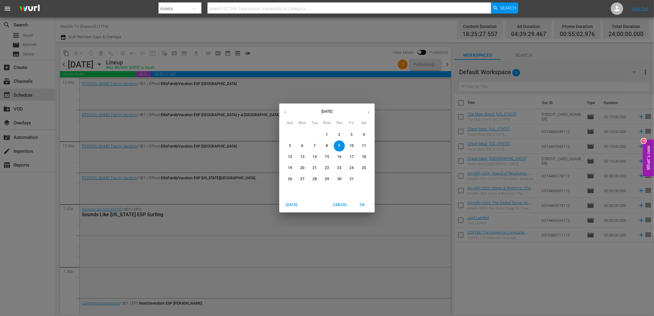
click at [340, 156] on p "16" at bounding box center [339, 156] width 4 height 5
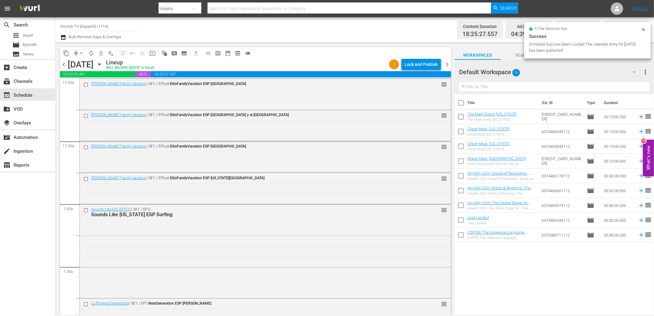
click at [416, 63] on div "Lock and Publish" at bounding box center [420, 64] width 33 height 11
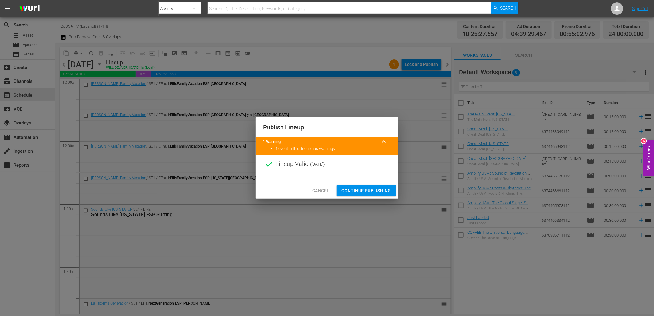
click at [367, 192] on span "Continue Publishing" at bounding box center [366, 191] width 50 height 8
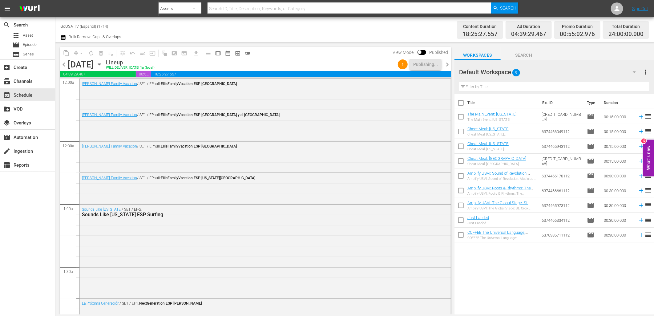
click at [103, 65] on icon "button" at bounding box center [99, 64] width 7 height 7
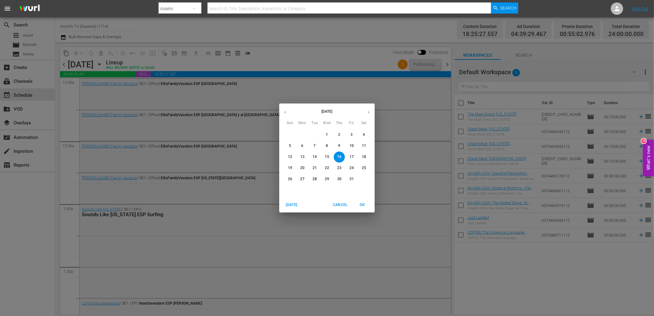
click at [344, 165] on span "23" at bounding box center [339, 167] width 11 height 5
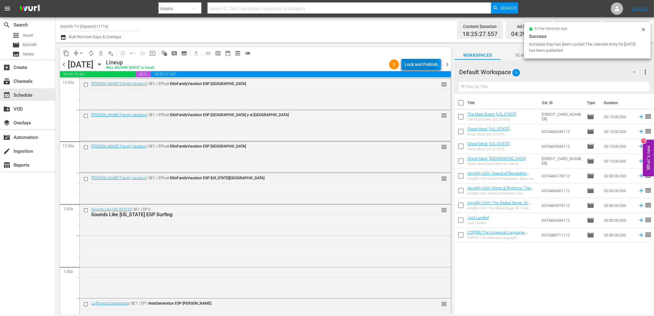
click at [413, 60] on div "Lock and Publish" at bounding box center [420, 64] width 33 height 11
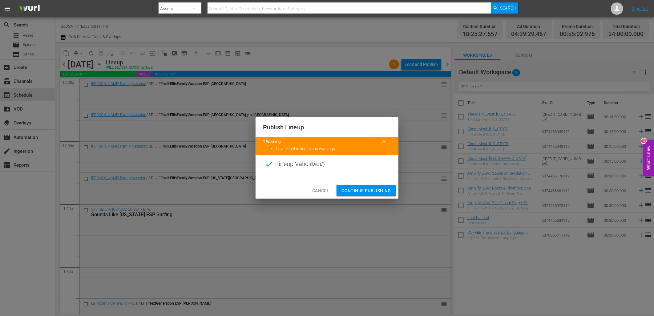
click at [378, 191] on span "Continue Publishing" at bounding box center [366, 191] width 50 height 8
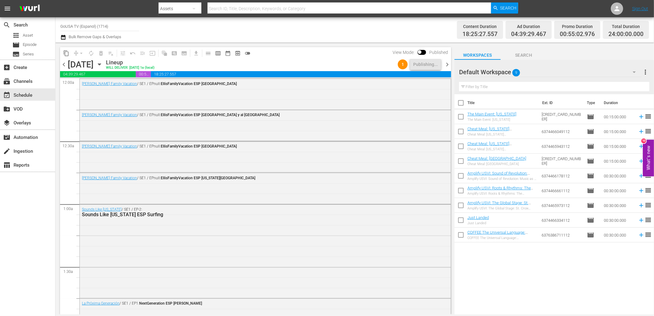
click at [103, 61] on icon "button" at bounding box center [99, 64] width 7 height 7
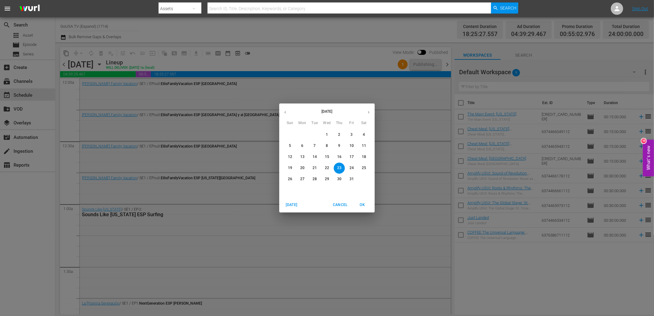
click at [339, 179] on p "30" at bounding box center [339, 178] width 4 height 5
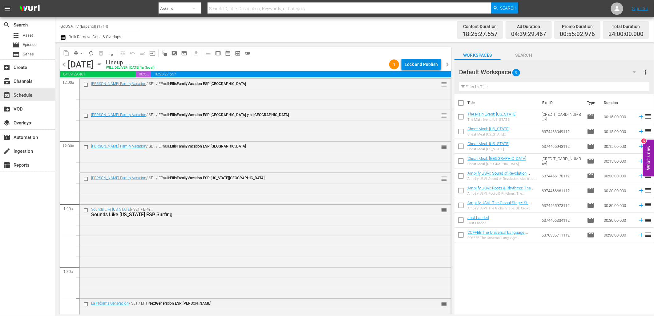
click at [413, 61] on div "Lock and Publish" at bounding box center [420, 64] width 33 height 11
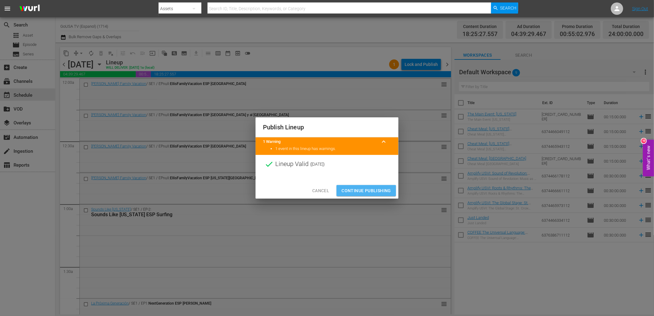
click at [371, 187] on span "Continue Publishing" at bounding box center [366, 191] width 50 height 8
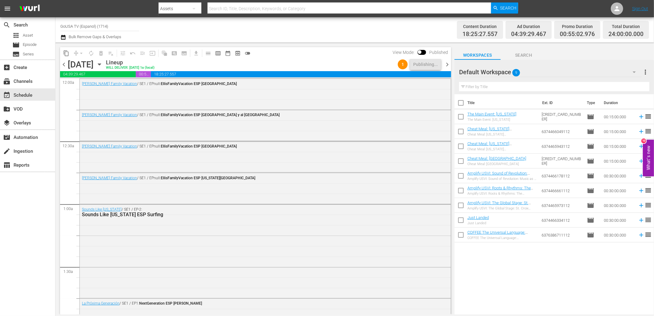
click at [104, 69] on div "Thursday, October 30th October 30th" at bounding box center [86, 64] width 37 height 10
click at [103, 65] on icon "button" at bounding box center [99, 64] width 7 height 7
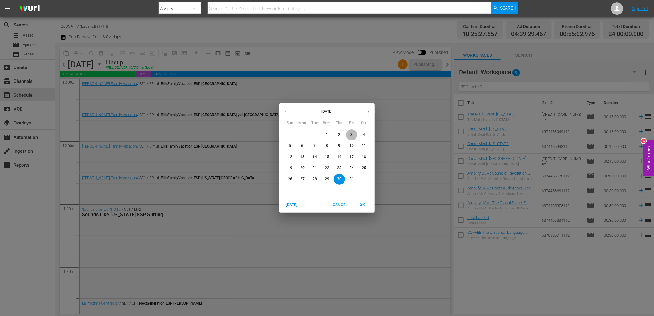
click at [353, 134] on span "3" at bounding box center [351, 134] width 11 height 5
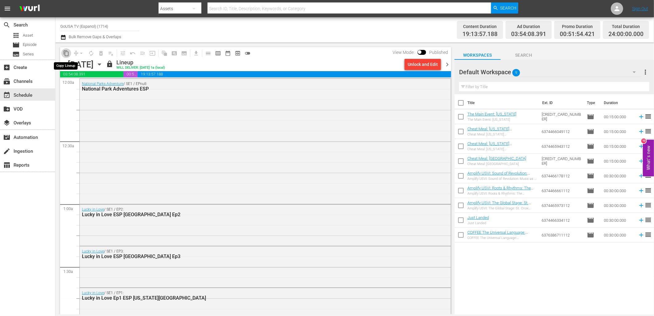
click at [66, 54] on span "content_copy" at bounding box center [66, 53] width 6 height 6
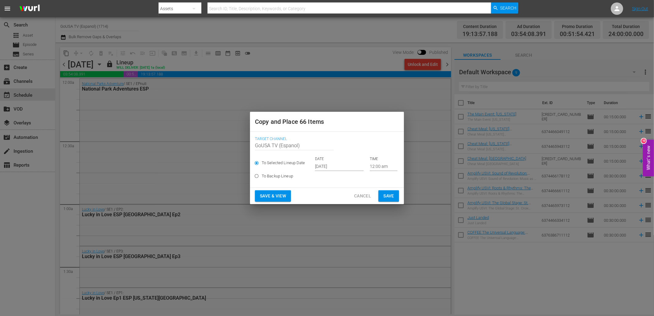
click at [339, 169] on input "[DATE]" at bounding box center [339, 166] width 49 height 9
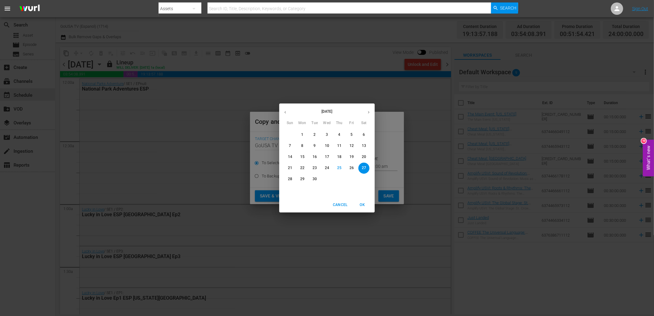
click at [367, 115] on button "button" at bounding box center [369, 112] width 12 height 12
click at [351, 145] on p "10" at bounding box center [351, 145] width 4 height 5
type input "Oct 10th 2025"
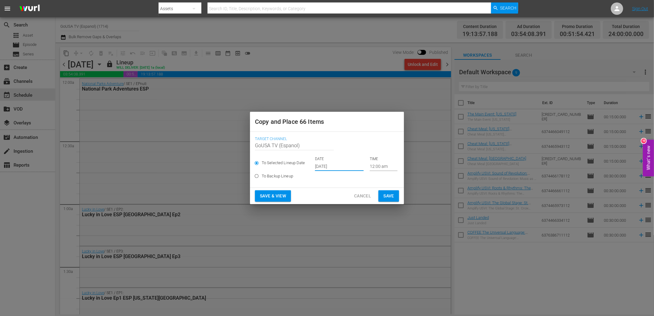
click at [390, 196] on span "Save" at bounding box center [388, 196] width 11 height 8
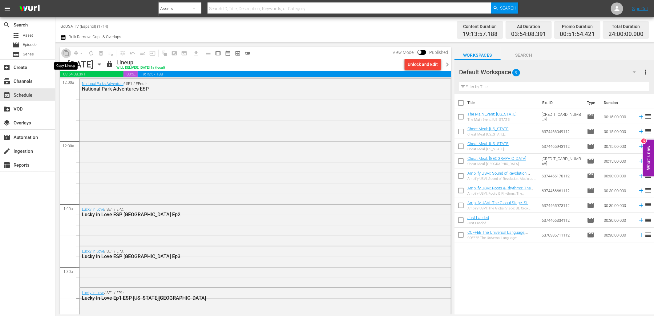
click at [65, 54] on span "content_copy" at bounding box center [66, 53] width 6 height 6
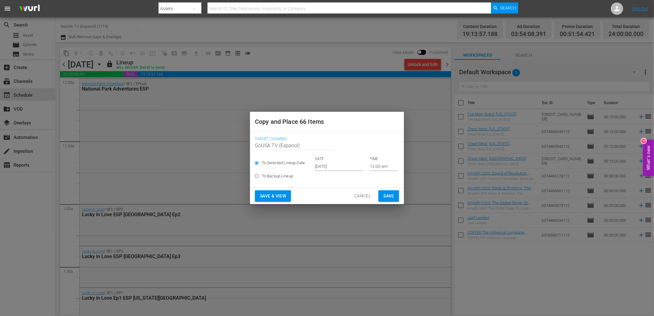
click at [340, 166] on input "[DATE]" at bounding box center [339, 166] width 49 height 9
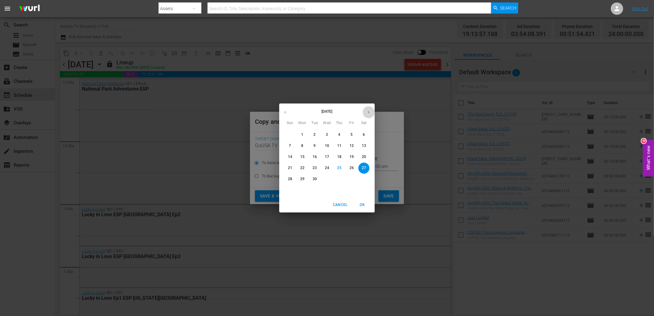
click at [370, 114] on icon "button" at bounding box center [368, 112] width 5 height 5
click at [353, 156] on p "17" at bounding box center [351, 156] width 4 height 5
type input "Oct 17th 2025"
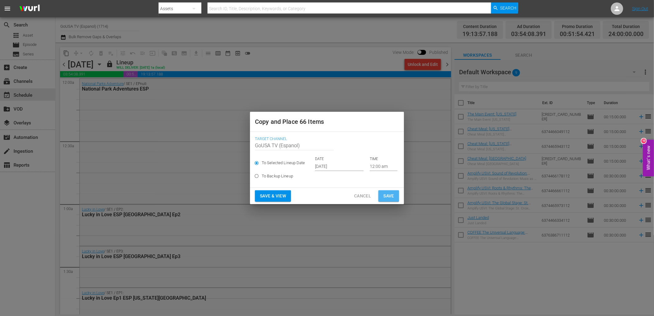
click at [391, 197] on span "Save" at bounding box center [388, 196] width 11 height 8
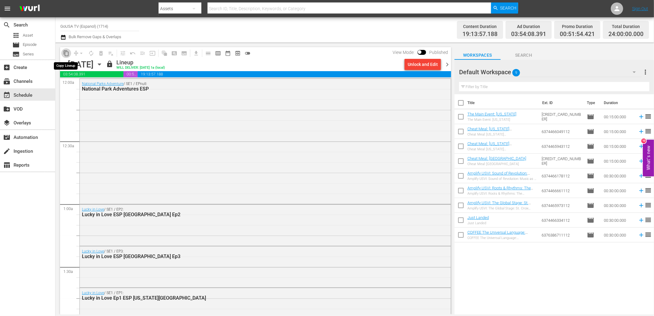
click at [66, 53] on span "content_copy" at bounding box center [66, 53] width 6 height 6
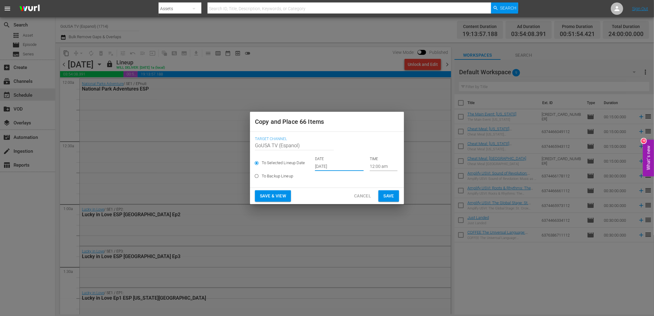
click at [336, 167] on input "[DATE]" at bounding box center [339, 166] width 49 height 9
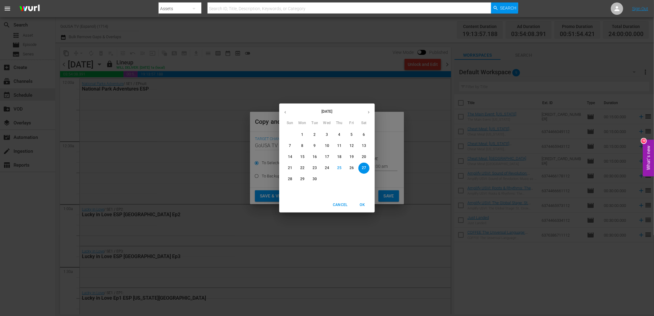
click at [370, 113] on icon "button" at bounding box center [368, 112] width 5 height 5
click at [351, 167] on p "24" at bounding box center [351, 167] width 4 height 5
type input "Oct 24th 2025"
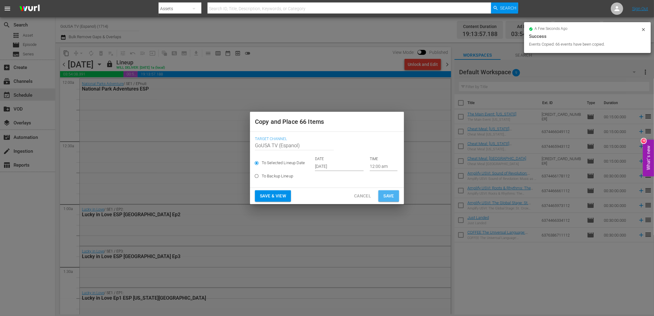
click at [387, 196] on span "Save" at bounding box center [388, 196] width 11 height 8
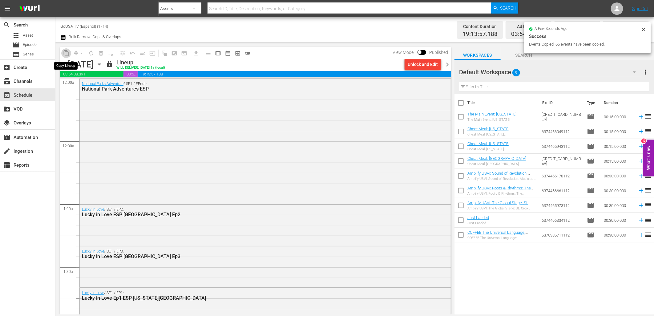
click at [64, 54] on span "content_copy" at bounding box center [66, 53] width 6 height 6
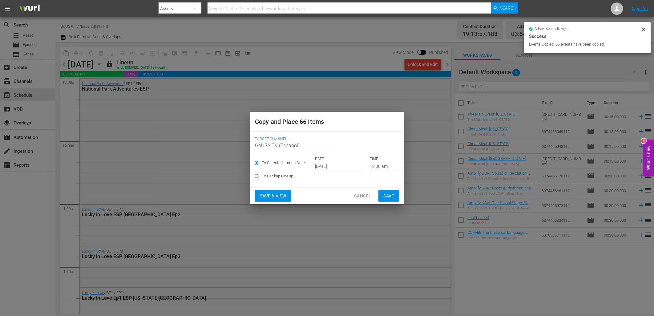
click at [324, 166] on input "[DATE]" at bounding box center [339, 166] width 49 height 9
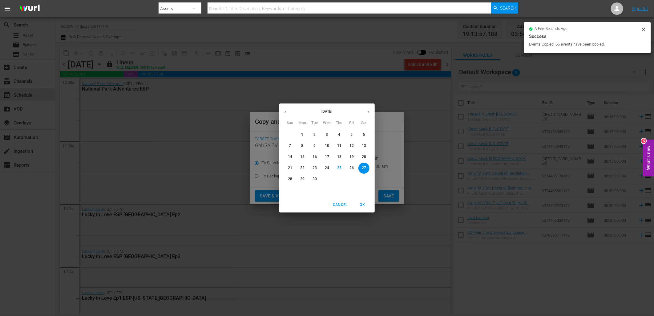
click at [367, 112] on icon "button" at bounding box center [368, 112] width 5 height 5
click at [351, 177] on p "31" at bounding box center [351, 178] width 4 height 5
type input "Oct 31st 2025"
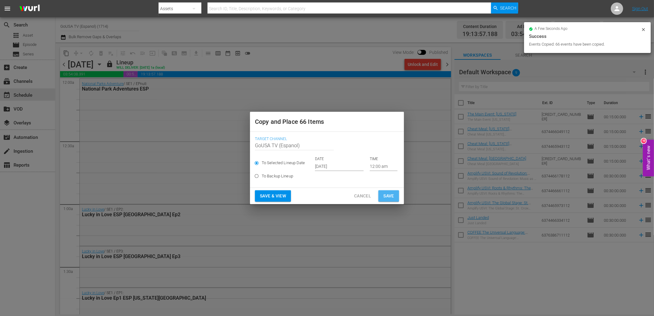
click at [389, 196] on span "Save" at bounding box center [388, 196] width 11 height 8
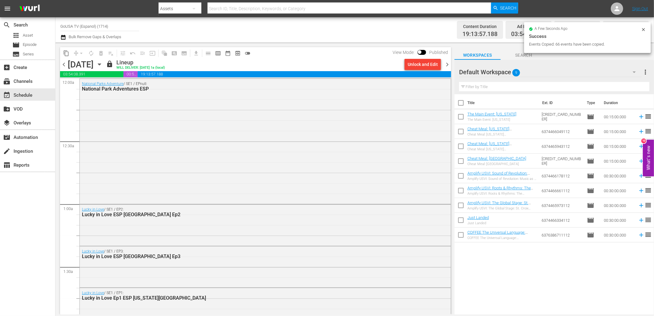
click at [101, 64] on icon "button" at bounding box center [99, 65] width 3 height 2
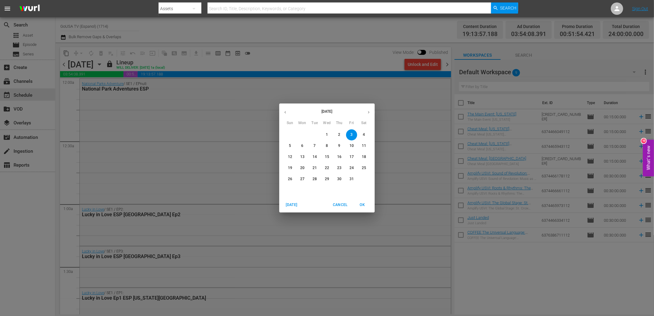
click at [351, 145] on p "10" at bounding box center [351, 145] width 4 height 5
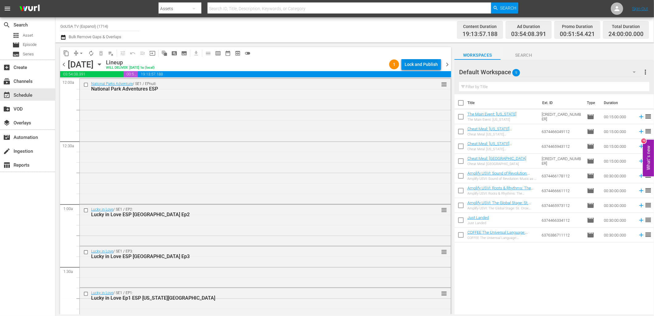
click at [419, 63] on div "Lock and Publish" at bounding box center [420, 64] width 33 height 11
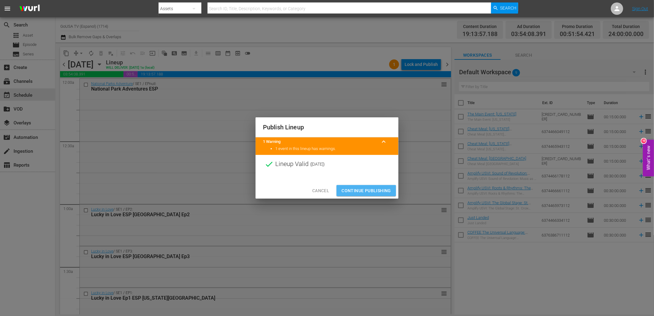
click at [373, 188] on span "Continue Publishing" at bounding box center [366, 191] width 50 height 8
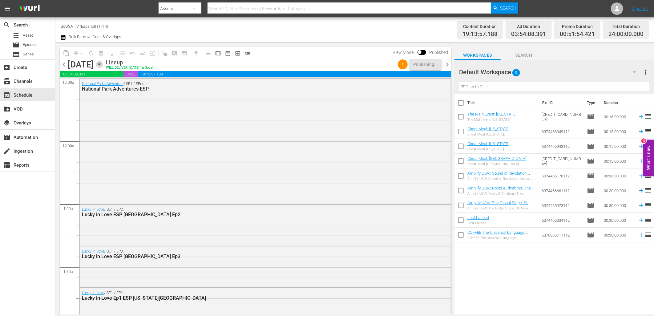
click at [103, 67] on icon "button" at bounding box center [99, 64] width 7 height 7
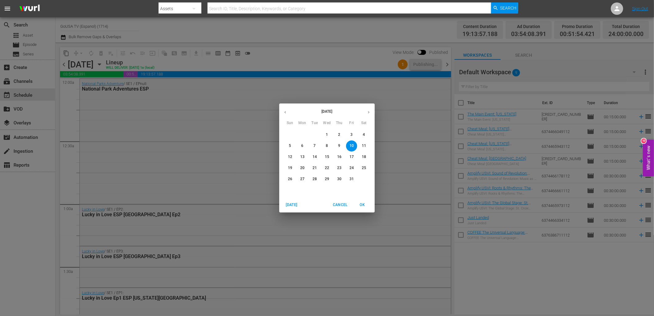
click at [350, 156] on p "17" at bounding box center [351, 156] width 4 height 5
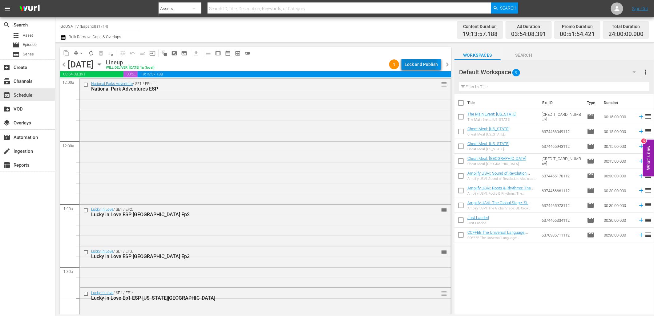
click at [422, 63] on div "Lock and Publish" at bounding box center [420, 64] width 33 height 11
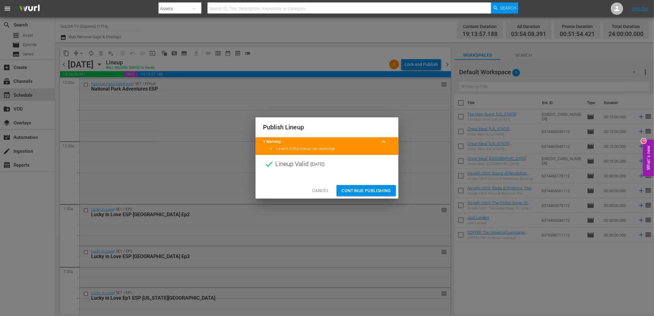
click at [377, 193] on span "Continue Publishing" at bounding box center [366, 191] width 50 height 8
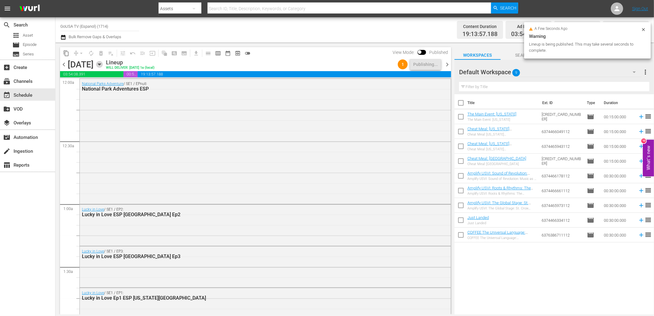
click at [101, 64] on icon "button" at bounding box center [99, 65] width 3 height 2
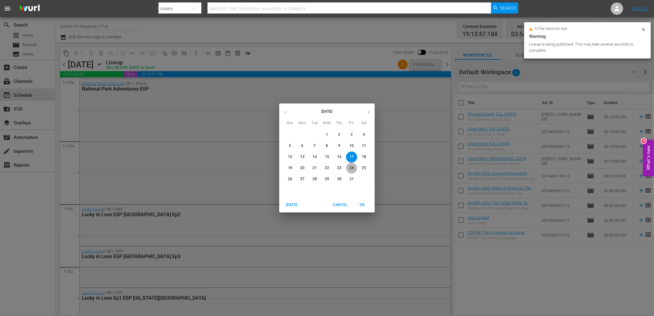
click at [351, 168] on p "24" at bounding box center [351, 167] width 4 height 5
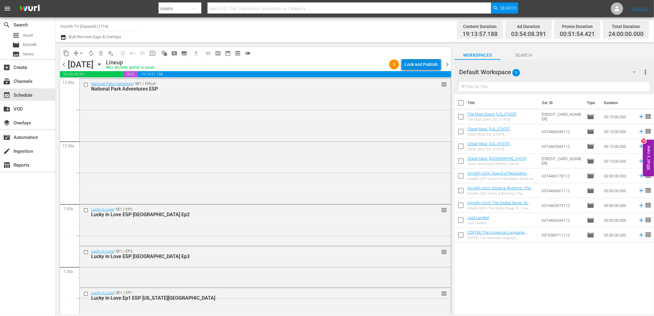
click at [419, 63] on div "Lock and Publish" at bounding box center [420, 64] width 33 height 11
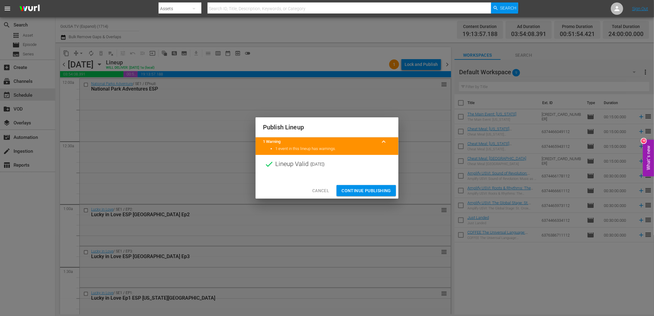
click at [368, 190] on span "Continue Publishing" at bounding box center [366, 191] width 50 height 8
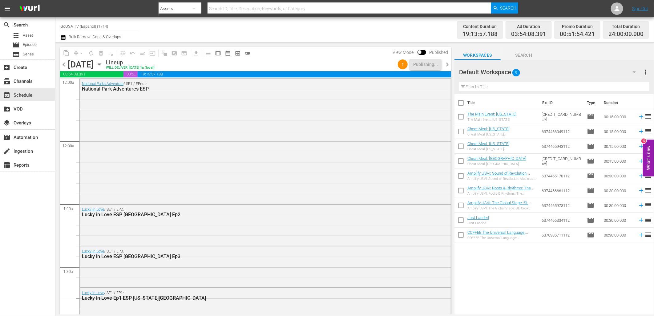
click at [103, 62] on icon "button" at bounding box center [99, 64] width 7 height 7
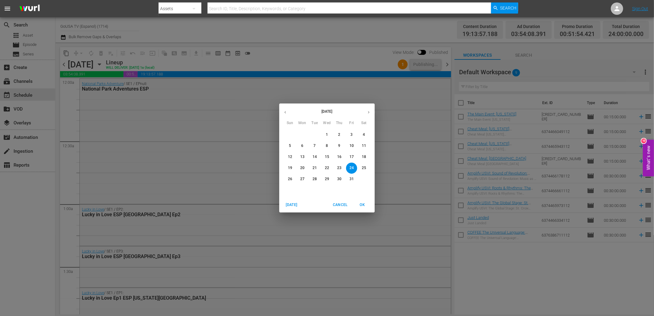
click at [350, 179] on p "31" at bounding box center [351, 178] width 4 height 5
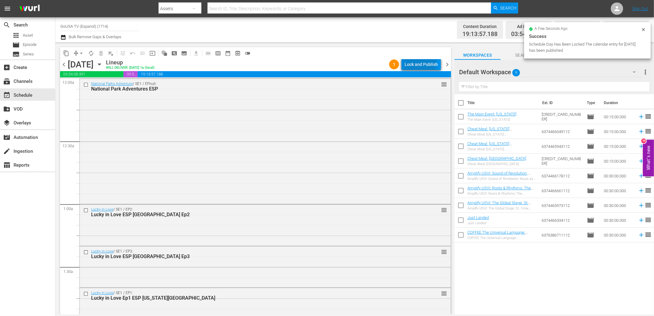
click at [421, 62] on div "Lock and Publish" at bounding box center [420, 64] width 33 height 11
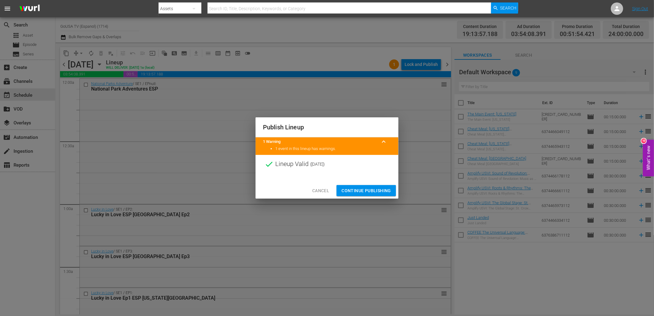
click at [375, 189] on span "Continue Publishing" at bounding box center [366, 191] width 50 height 8
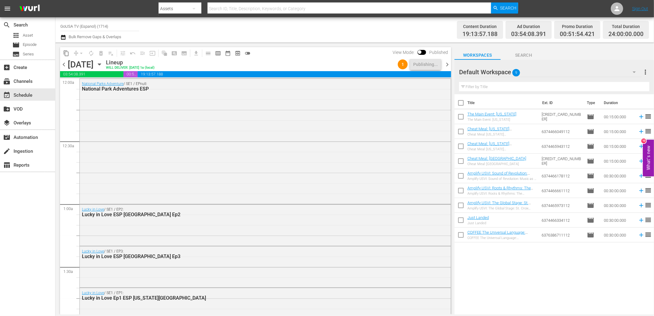
click at [103, 63] on icon "button" at bounding box center [99, 64] width 7 height 7
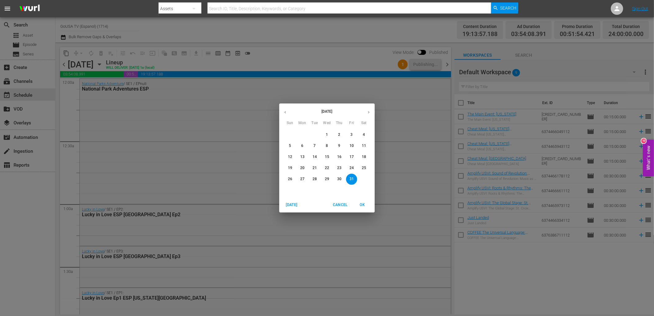
click at [364, 137] on p "4" at bounding box center [364, 134] width 2 height 5
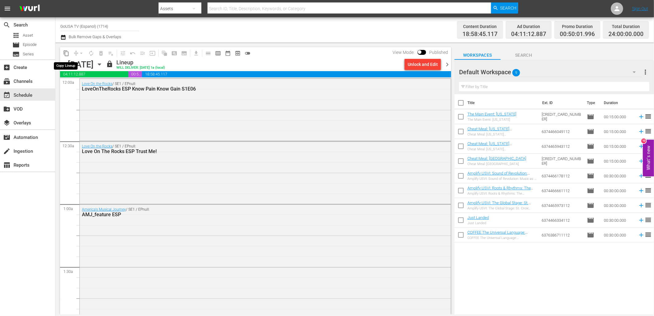
click at [66, 53] on span "content_copy" at bounding box center [66, 53] width 6 height 6
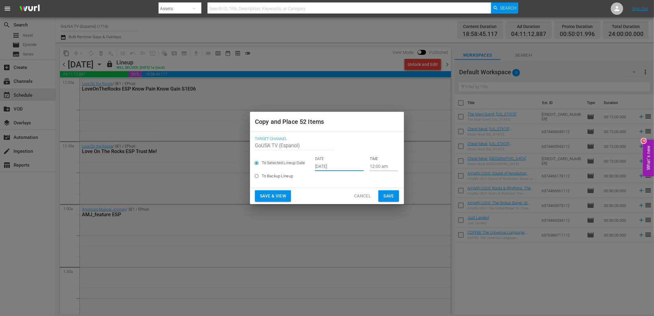
click at [327, 168] on input "[DATE]" at bounding box center [339, 166] width 49 height 9
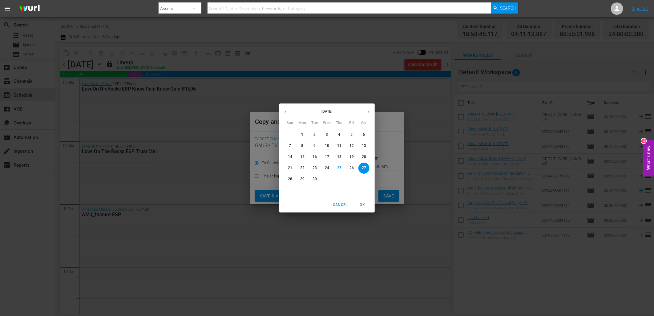
click at [367, 112] on icon "button" at bounding box center [368, 112] width 5 height 5
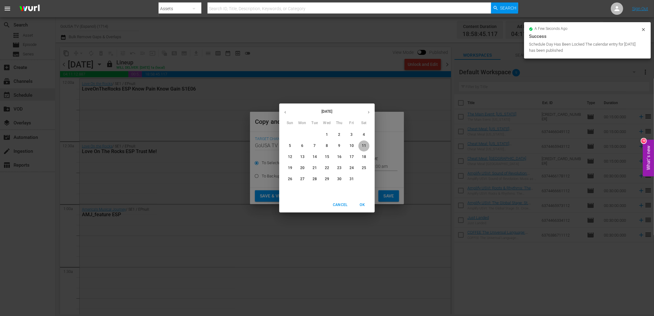
click at [365, 145] on p "11" at bounding box center [364, 145] width 4 height 5
type input "Oct 11th 2025"
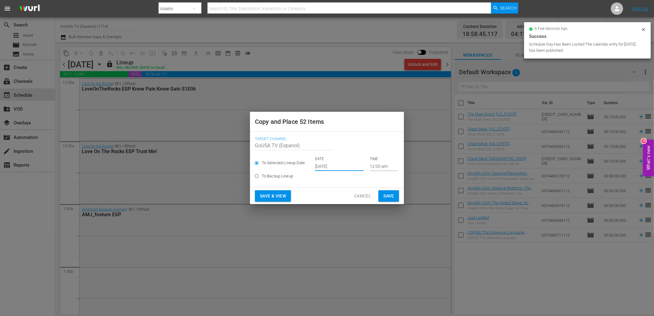
click at [391, 198] on span "Save" at bounding box center [388, 196] width 11 height 8
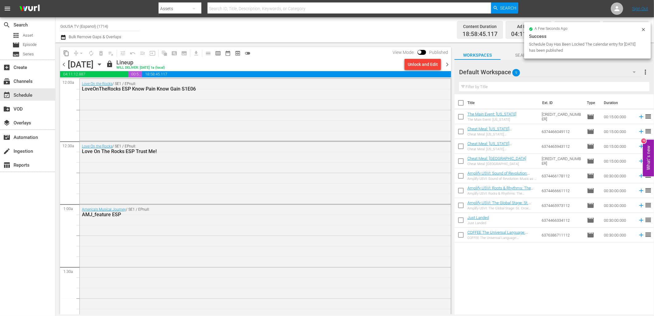
click at [65, 53] on span "content_copy" at bounding box center [66, 53] width 6 height 6
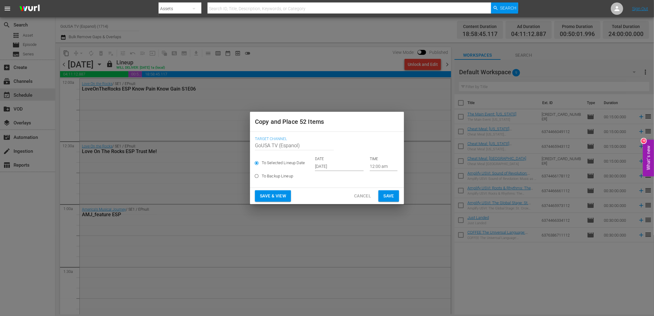
click at [328, 168] on input "[DATE]" at bounding box center [339, 166] width 49 height 9
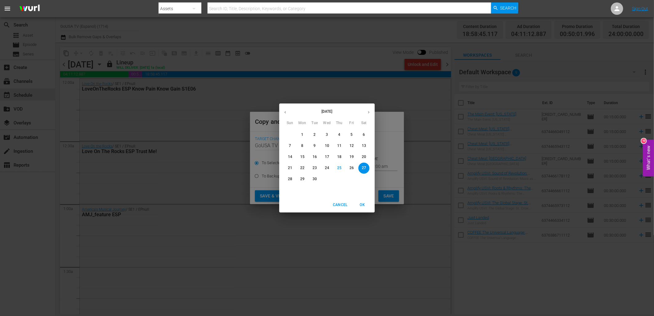
click at [368, 111] on icon "button" at bounding box center [368, 112] width 5 height 5
click at [366, 154] on p "18" at bounding box center [364, 156] width 4 height 5
type input "Oct 18th 2025"
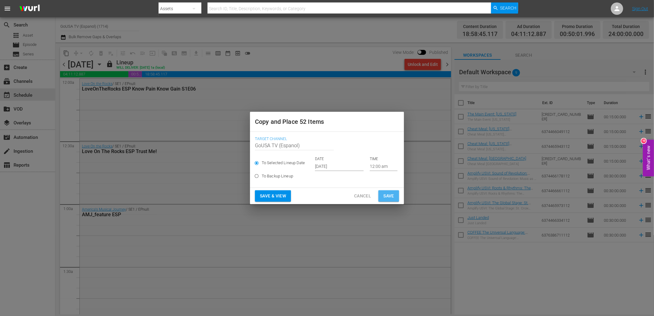
click at [389, 198] on span "Save" at bounding box center [388, 196] width 11 height 8
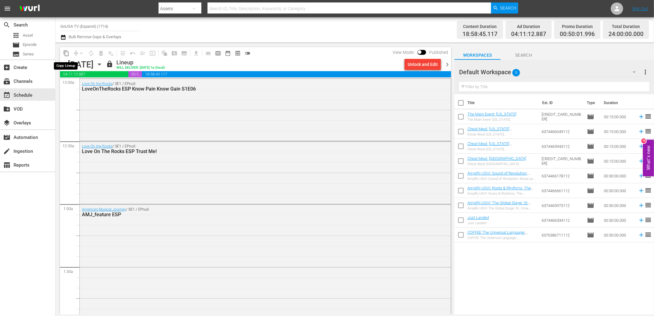
click at [67, 54] on span "content_copy" at bounding box center [66, 53] width 6 height 6
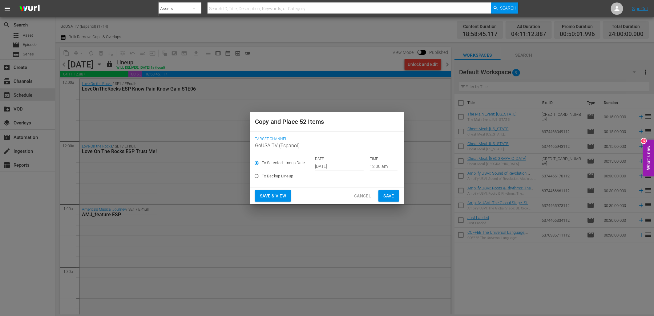
click at [321, 166] on input "[DATE]" at bounding box center [339, 166] width 49 height 9
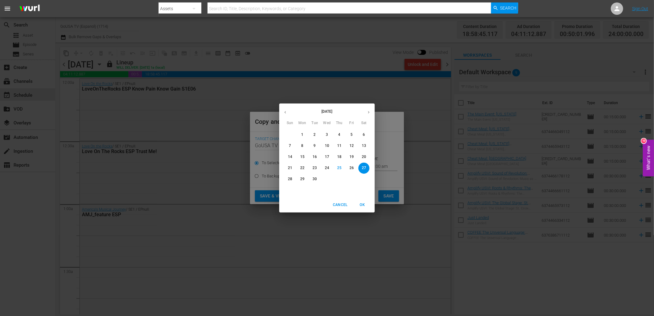
click at [366, 112] on button "button" at bounding box center [369, 112] width 12 height 12
click at [363, 166] on p "25" at bounding box center [364, 167] width 4 height 5
type input "Oct 25th 2025"
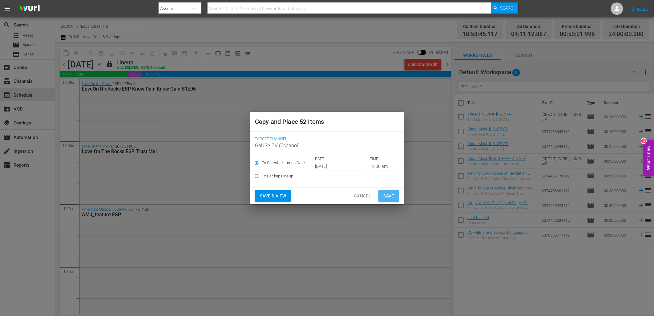
click at [389, 196] on span "Save" at bounding box center [388, 196] width 11 height 8
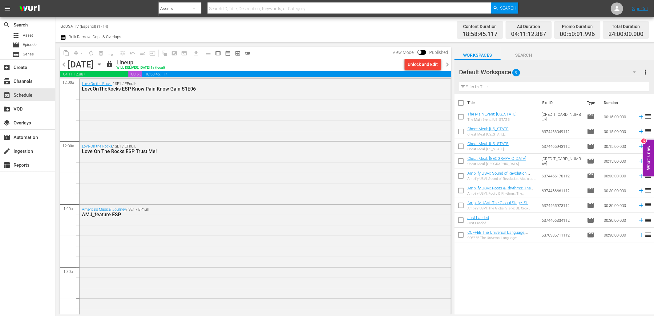
click at [103, 64] on icon "button" at bounding box center [99, 64] width 7 height 7
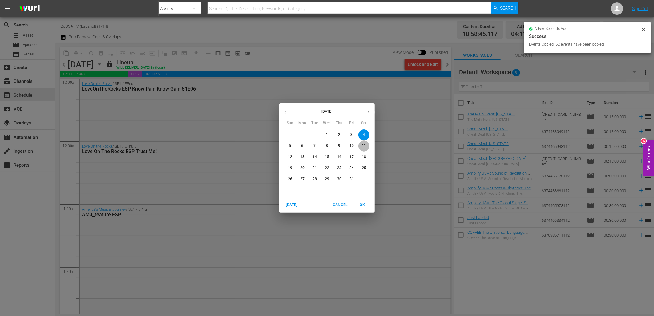
click at [365, 145] on p "11" at bounding box center [364, 145] width 4 height 5
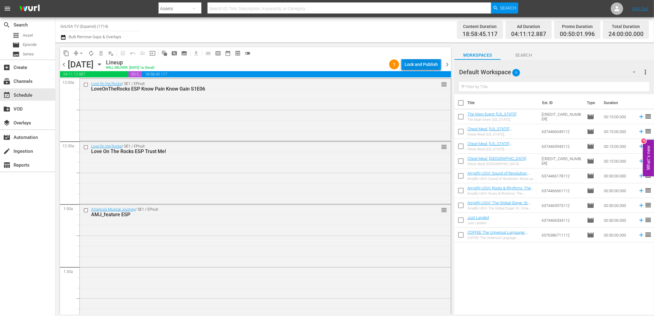
click at [419, 66] on div "Lock and Publish" at bounding box center [420, 64] width 33 height 11
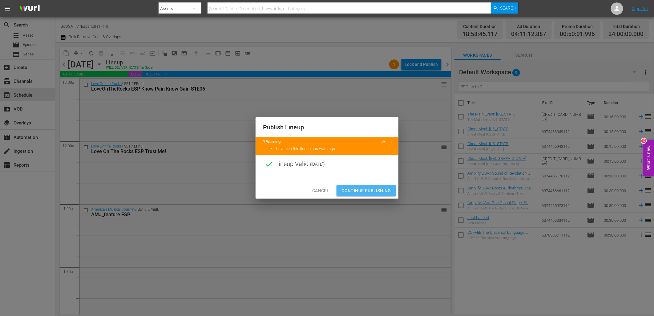
click at [371, 188] on span "Continue Publishing" at bounding box center [366, 191] width 50 height 8
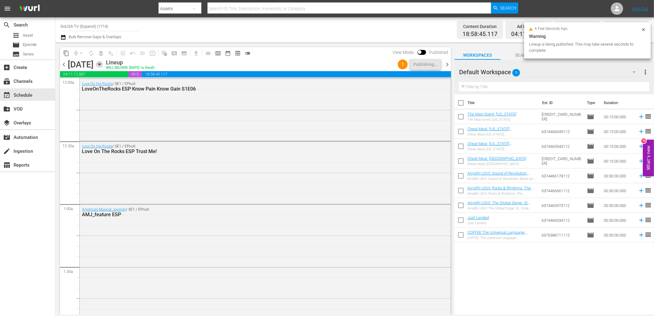
click at [101, 65] on icon "button" at bounding box center [99, 65] width 3 height 2
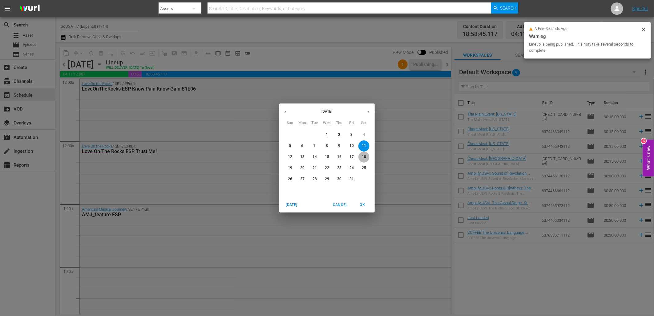
click at [364, 158] on p "18" at bounding box center [364, 156] width 4 height 5
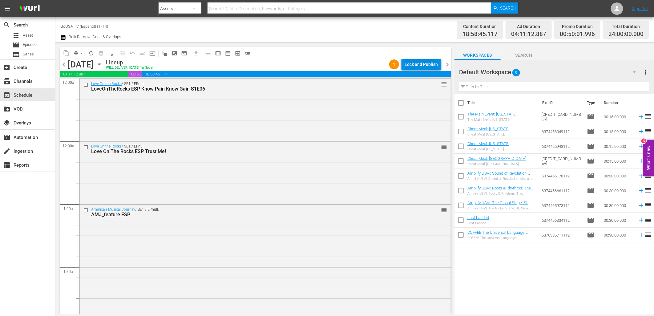
click at [419, 63] on div "Lock and Publish" at bounding box center [420, 64] width 33 height 11
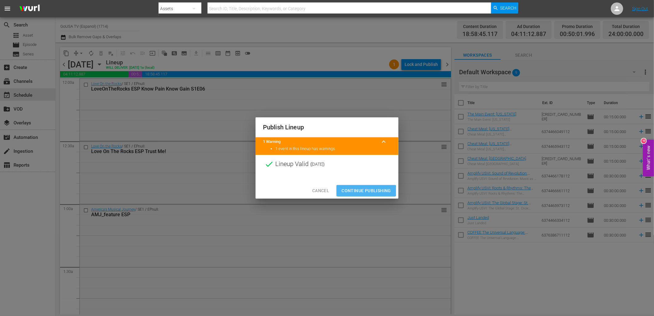
click at [378, 187] on span "Continue Publishing" at bounding box center [366, 191] width 50 height 8
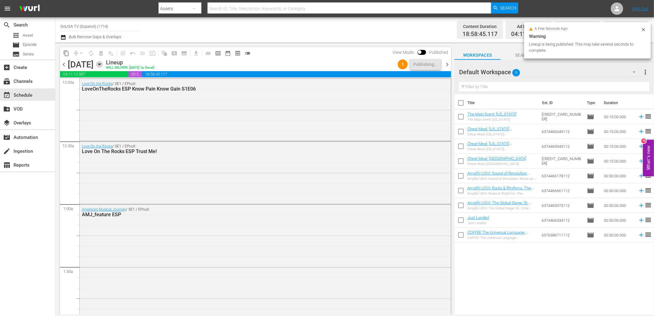
click at [103, 66] on icon "button" at bounding box center [99, 64] width 7 height 7
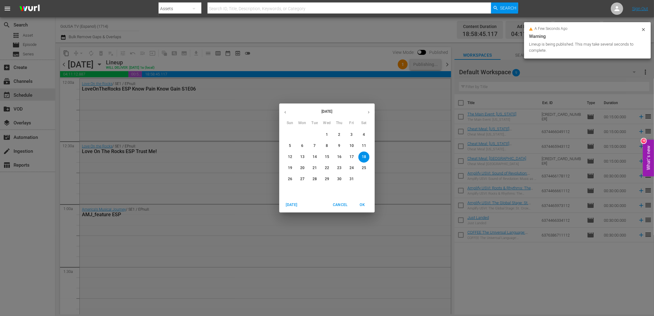
click at [364, 167] on p "25" at bounding box center [364, 167] width 4 height 5
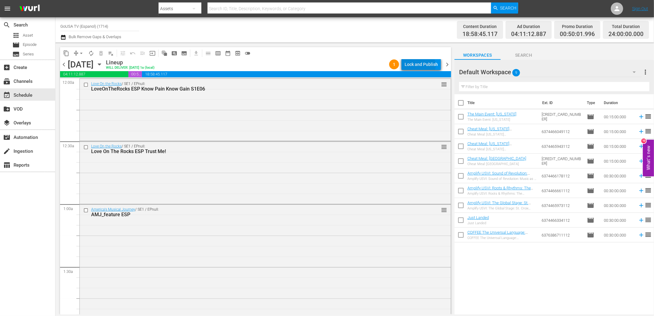
click at [420, 65] on div "Lock and Publish" at bounding box center [420, 64] width 33 height 11
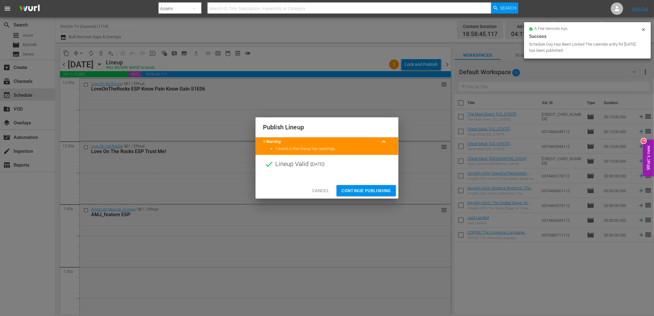
click at [379, 192] on span "Continue Publishing" at bounding box center [366, 191] width 50 height 8
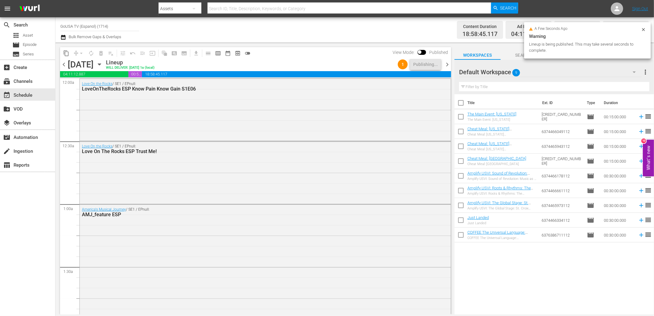
click at [104, 68] on div "Saturday, October 25th October 25th" at bounding box center [86, 64] width 37 height 10
click at [101, 64] on icon "button" at bounding box center [99, 65] width 3 height 2
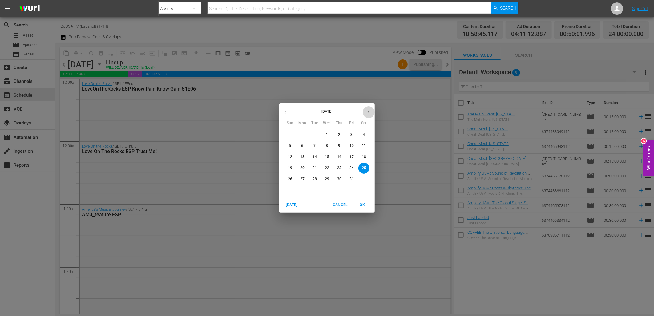
click at [369, 111] on icon "button" at bounding box center [368, 112] width 5 height 5
click at [283, 109] on button "button" at bounding box center [285, 112] width 12 height 12
click at [290, 146] on p "5" at bounding box center [290, 145] width 2 height 5
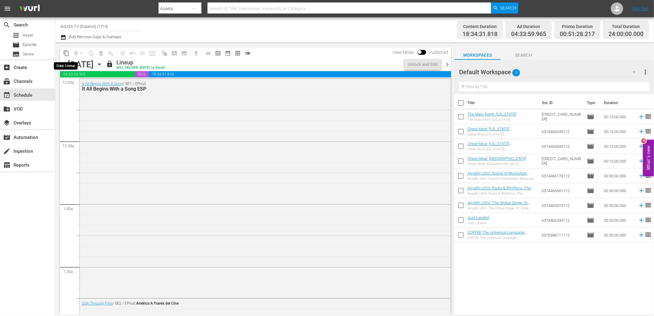
click at [65, 55] on span "content_copy" at bounding box center [66, 53] width 6 height 6
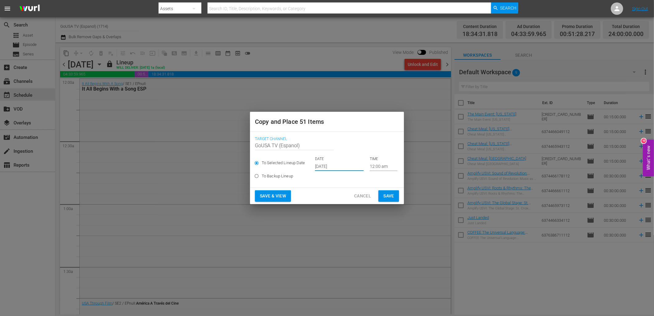
click at [331, 167] on input "[DATE]" at bounding box center [339, 166] width 49 height 9
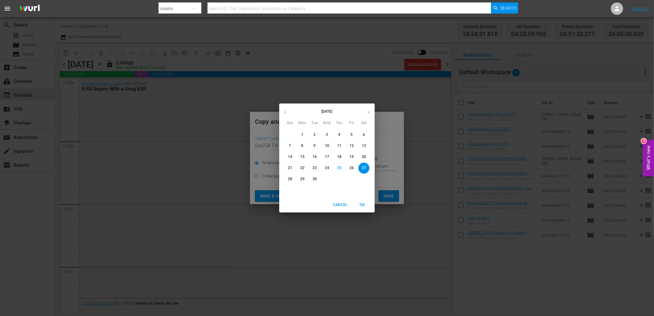
drag, startPoint x: 368, startPoint y: 111, endPoint x: 366, endPoint y: 114, distance: 3.7
click at [368, 111] on icon "button" at bounding box center [368, 112] width 5 height 5
click at [292, 156] on p "12" at bounding box center [290, 156] width 4 height 5
type input "Oct 12th 2025"
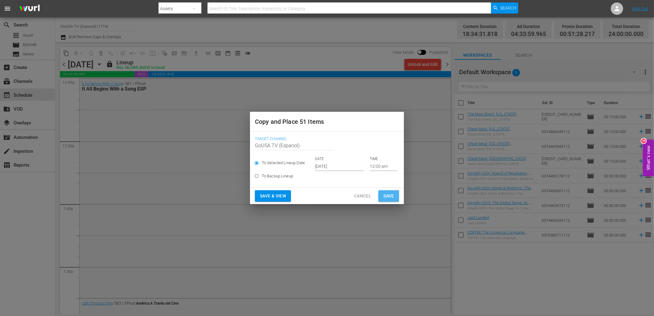
click at [388, 195] on span "Save" at bounding box center [388, 196] width 11 height 8
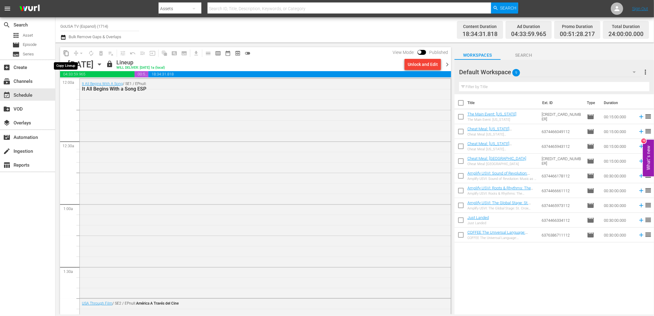
click at [66, 56] on span "content_copy" at bounding box center [66, 53] width 6 height 6
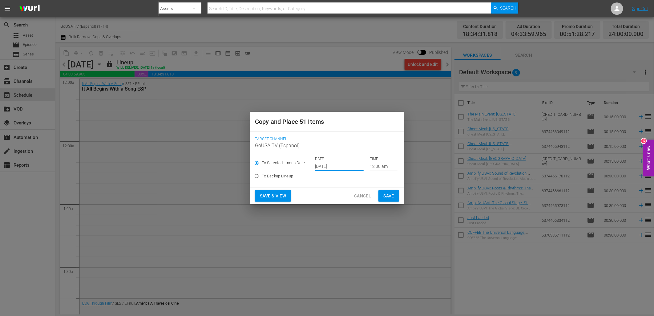
click at [326, 167] on input "[DATE]" at bounding box center [339, 166] width 49 height 9
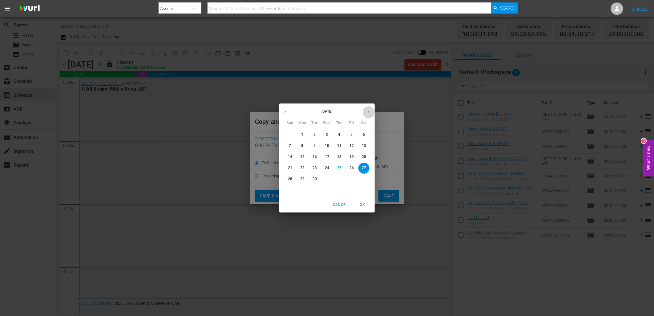
click at [367, 110] on icon "button" at bounding box center [368, 112] width 5 height 5
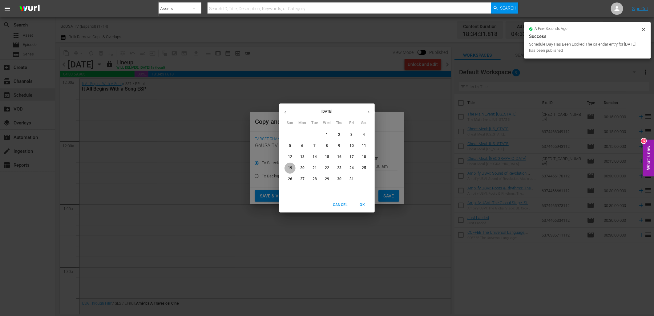
click at [291, 167] on p "19" at bounding box center [290, 167] width 4 height 5
type input "Oct 19th 2025"
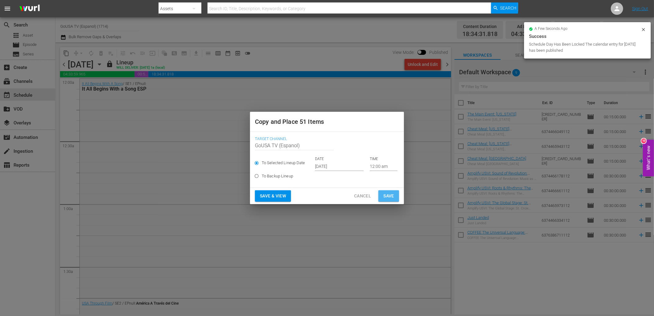
click at [388, 200] on button "Save" at bounding box center [388, 195] width 21 height 11
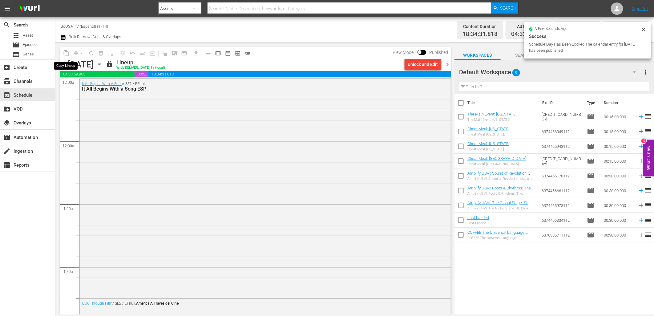
click at [64, 54] on span "content_copy" at bounding box center [66, 53] width 6 height 6
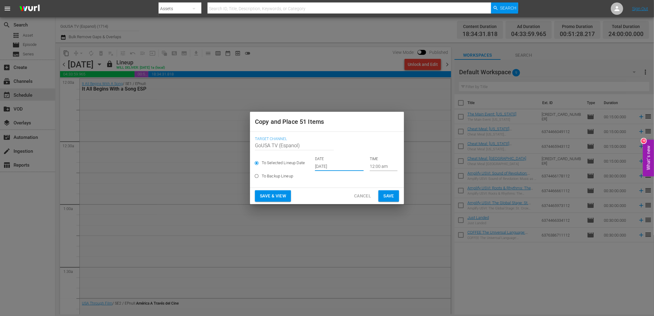
click at [325, 168] on input "[DATE]" at bounding box center [339, 166] width 49 height 9
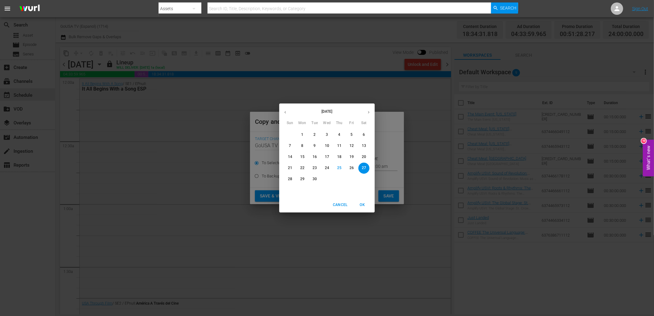
click at [368, 112] on icon "button" at bounding box center [368, 112] width 5 height 5
click at [290, 178] on p "26" at bounding box center [290, 178] width 4 height 5
type input "Oct 26th 2025"
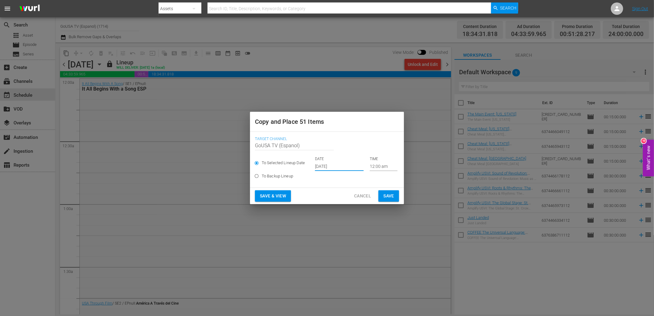
click at [392, 195] on span "Save" at bounding box center [388, 196] width 11 height 8
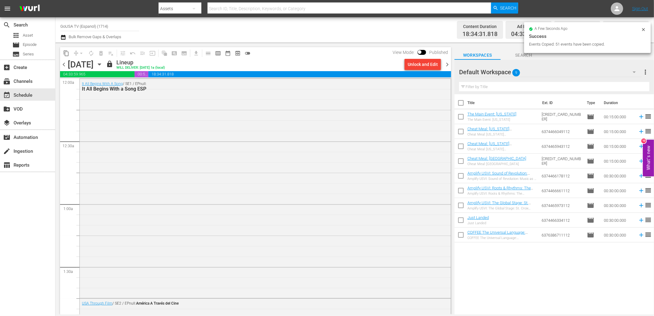
click at [103, 66] on icon "button" at bounding box center [99, 64] width 7 height 7
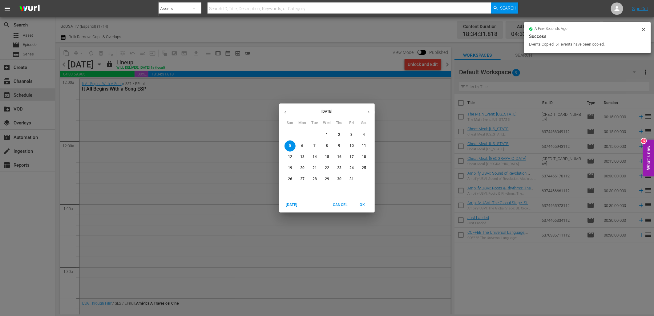
click at [291, 160] on button "12" at bounding box center [289, 156] width 11 height 11
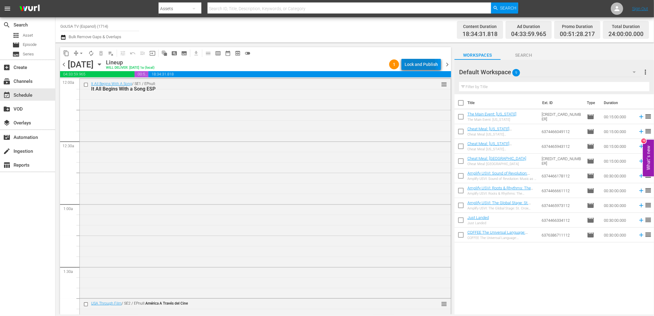
click at [414, 66] on div "Lock and Publish" at bounding box center [420, 64] width 33 height 11
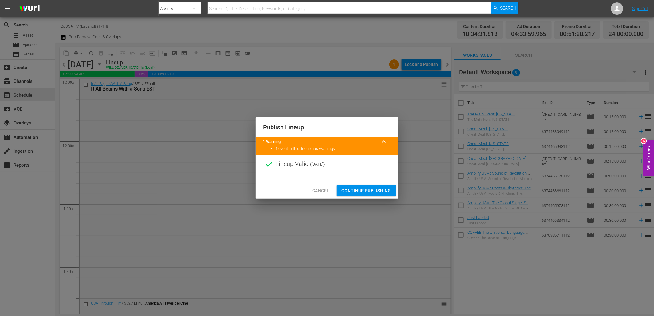
click at [368, 190] on span "Continue Publishing" at bounding box center [366, 191] width 50 height 8
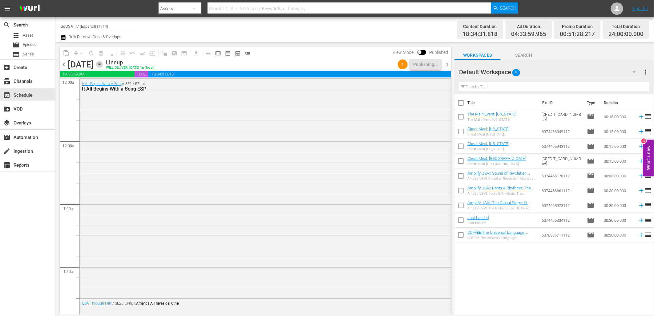
click at [103, 66] on icon "button" at bounding box center [99, 64] width 7 height 7
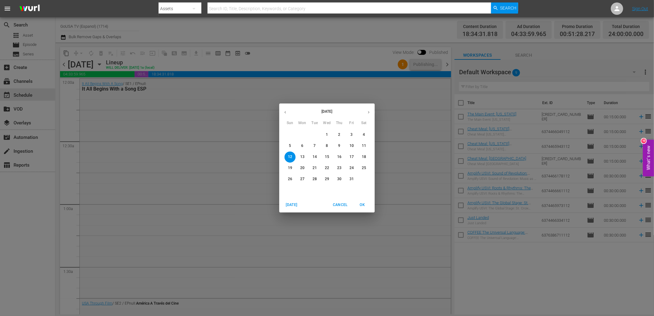
click at [289, 166] on p "19" at bounding box center [290, 167] width 4 height 5
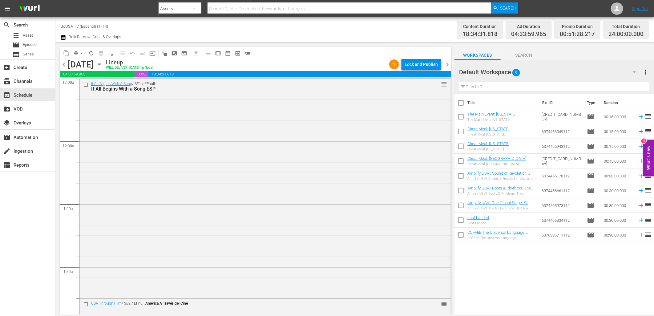
click at [419, 65] on div "Lock and Publish" at bounding box center [420, 64] width 33 height 11
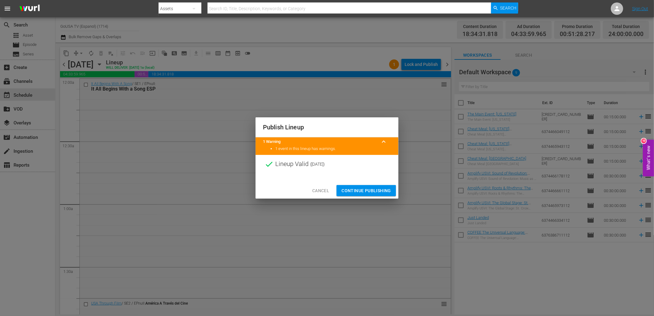
click at [368, 189] on span "Continue Publishing" at bounding box center [366, 191] width 50 height 8
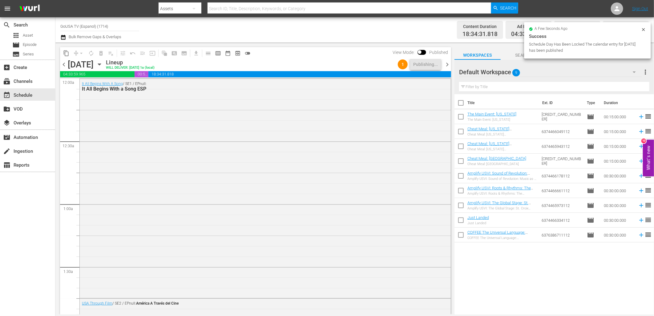
click at [101, 65] on icon "button" at bounding box center [99, 65] width 3 height 2
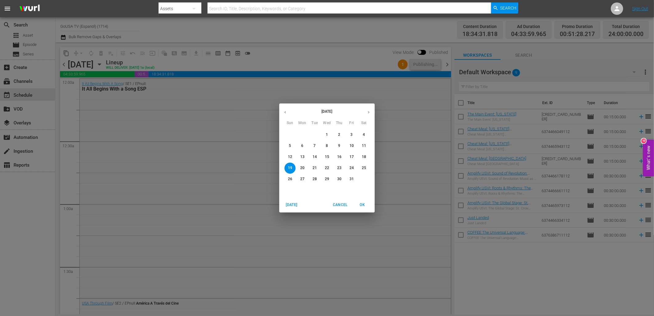
drag, startPoint x: 288, startPoint y: 180, endPoint x: 285, endPoint y: 180, distance: 3.1
click at [288, 180] on p "26" at bounding box center [290, 178] width 4 height 5
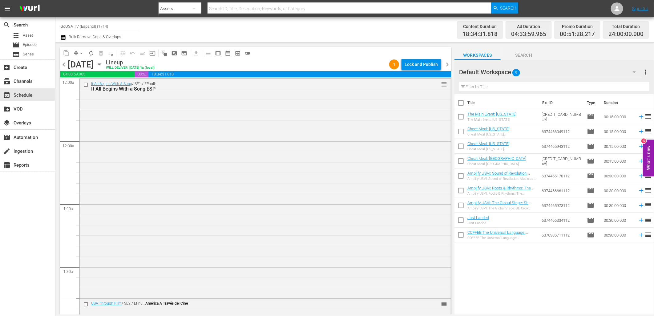
click at [415, 63] on div "Lock and Publish" at bounding box center [420, 64] width 33 height 11
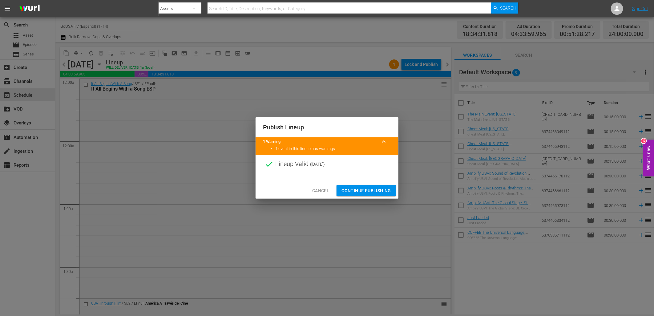
click at [367, 187] on span "Continue Publishing" at bounding box center [366, 191] width 50 height 8
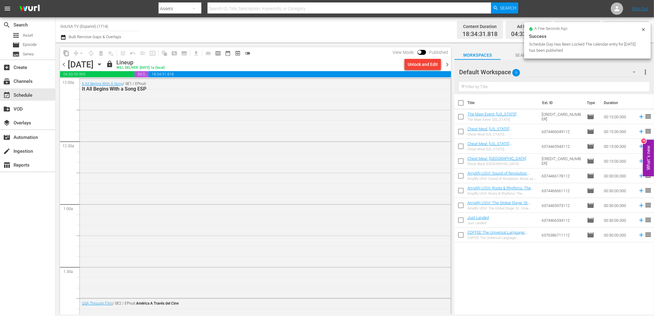
click at [103, 63] on icon "button" at bounding box center [99, 64] width 7 height 7
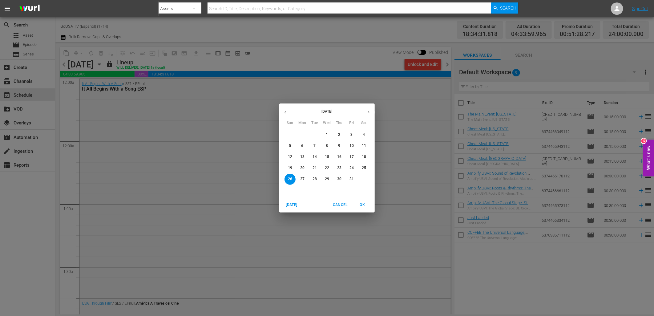
click at [304, 147] on span "6" at bounding box center [302, 145] width 11 height 5
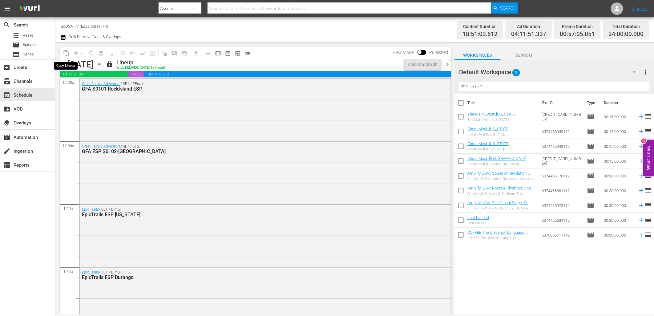
click at [66, 53] on span "content_copy" at bounding box center [66, 53] width 6 height 6
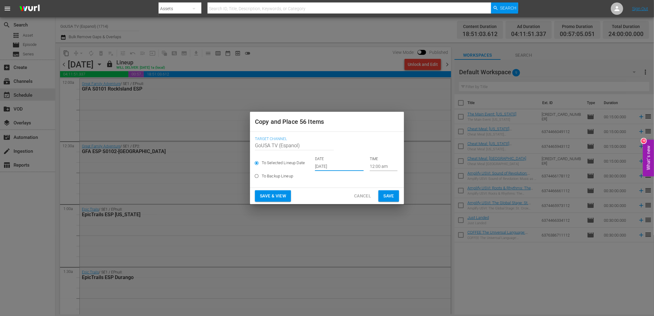
click at [339, 166] on input "[DATE]" at bounding box center [339, 166] width 49 height 9
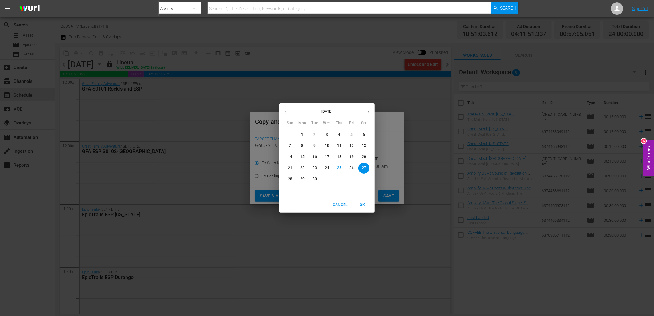
click at [368, 112] on icon "button" at bounding box center [368, 112] width 5 height 5
click at [303, 155] on p "13" at bounding box center [302, 156] width 4 height 5
type input "[DATE]"
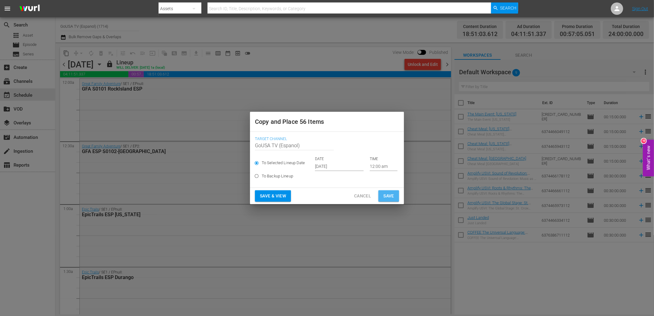
click at [392, 196] on span "Save" at bounding box center [388, 196] width 11 height 8
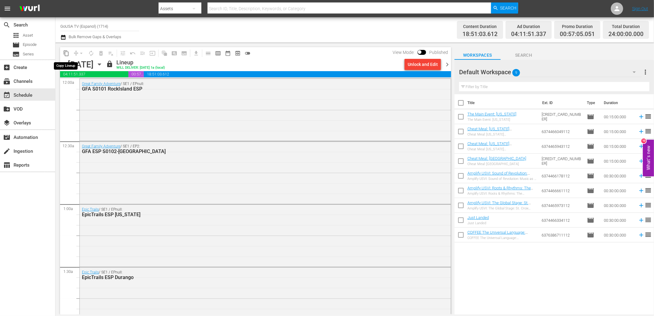
click at [67, 51] on span "content_copy" at bounding box center [66, 53] width 6 height 6
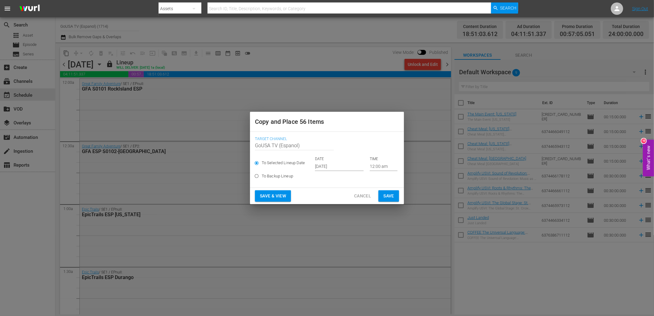
click at [325, 168] on input "[DATE]" at bounding box center [339, 166] width 49 height 9
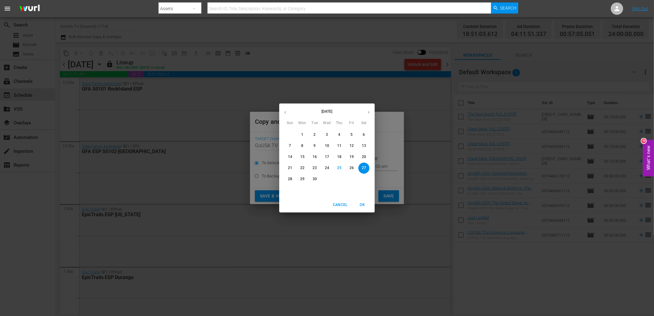
click at [367, 110] on icon "button" at bounding box center [368, 112] width 5 height 5
click at [302, 168] on p "20" at bounding box center [302, 167] width 4 height 5
type input "[DATE]"
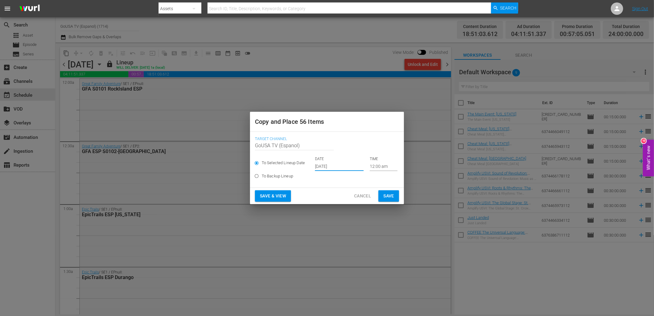
click at [392, 195] on span "Save" at bounding box center [388, 196] width 11 height 8
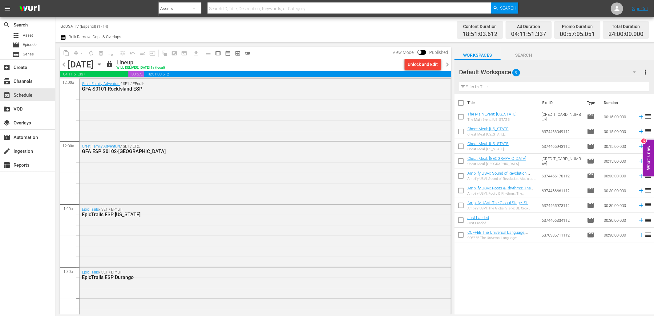
click at [66, 51] on span "content_copy" at bounding box center [66, 53] width 6 height 6
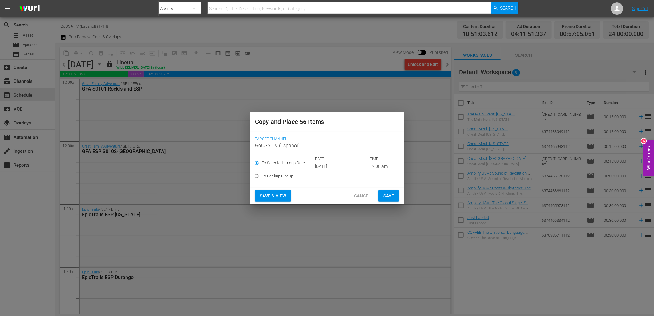
click at [333, 167] on input "[DATE]" at bounding box center [339, 166] width 49 height 9
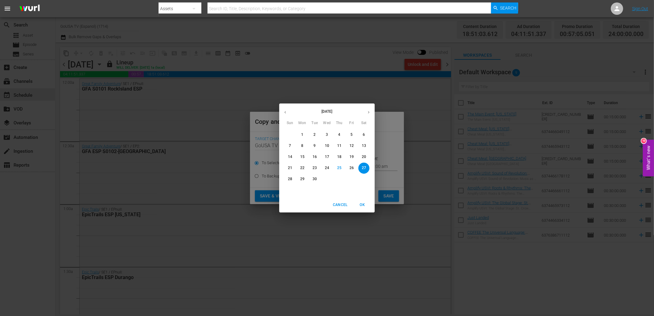
click at [367, 111] on icon "button" at bounding box center [368, 112] width 5 height 5
click at [303, 178] on p "27" at bounding box center [302, 178] width 4 height 5
type input "[DATE]"
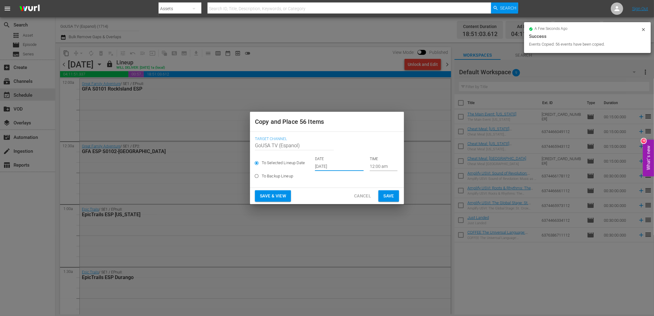
click at [391, 193] on span "Save" at bounding box center [388, 196] width 11 height 8
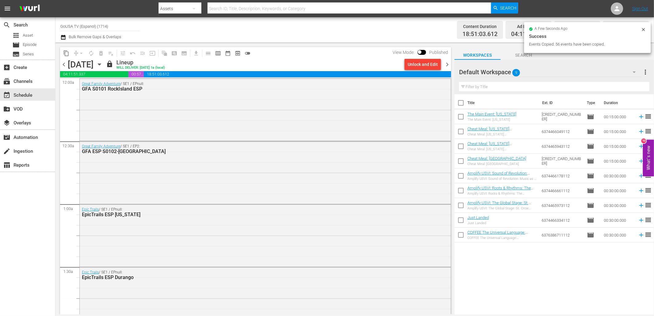
click at [103, 62] on icon "button" at bounding box center [99, 64] width 7 height 7
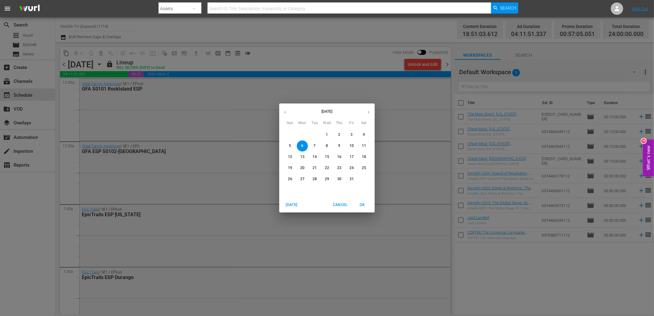
click at [303, 158] on p "13" at bounding box center [302, 156] width 4 height 5
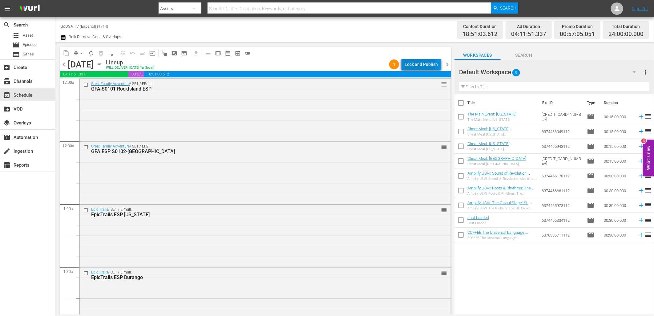
click at [415, 65] on div "Lock and Publish" at bounding box center [420, 64] width 33 height 11
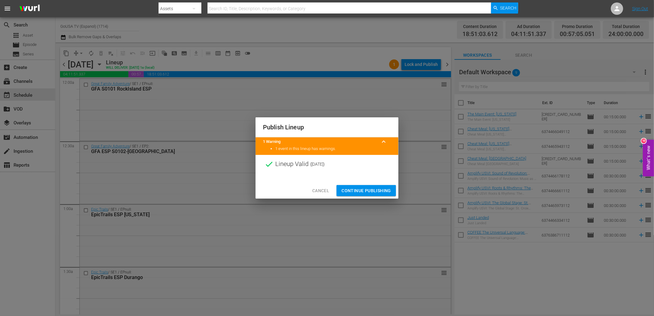
click at [378, 191] on span "Continue Publishing" at bounding box center [366, 191] width 50 height 8
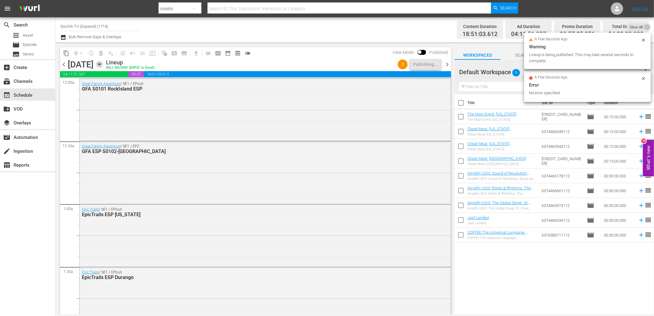
click at [103, 66] on icon "button" at bounding box center [99, 64] width 7 height 7
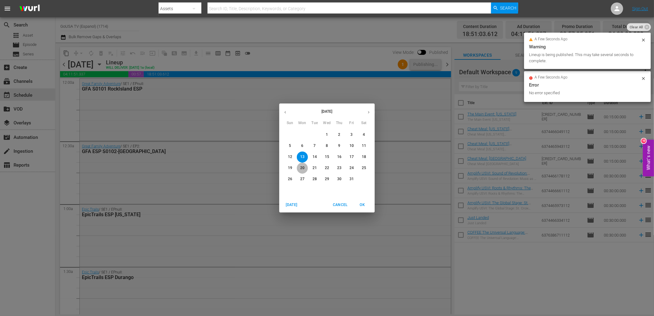
click at [302, 168] on p "20" at bounding box center [302, 167] width 4 height 5
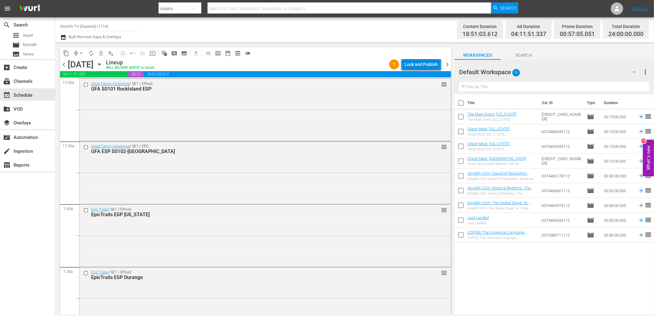
click at [416, 65] on div "Lock and Publish" at bounding box center [420, 64] width 33 height 11
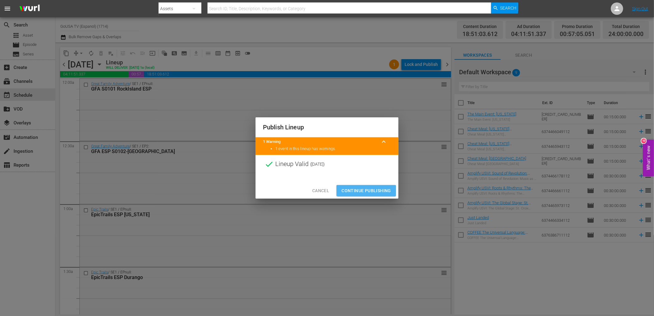
click at [373, 191] on span "Continue Publishing" at bounding box center [366, 191] width 50 height 8
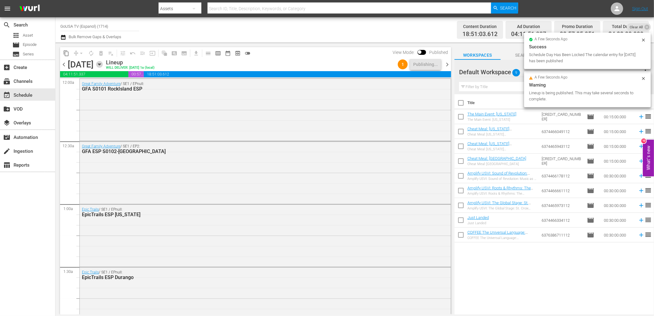
click at [103, 66] on icon "button" at bounding box center [99, 64] width 7 height 7
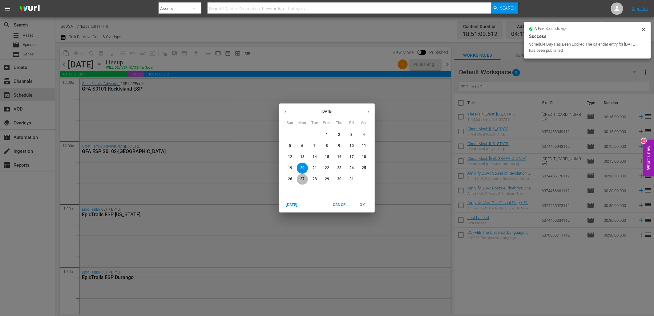
click at [302, 178] on p "27" at bounding box center [302, 178] width 4 height 5
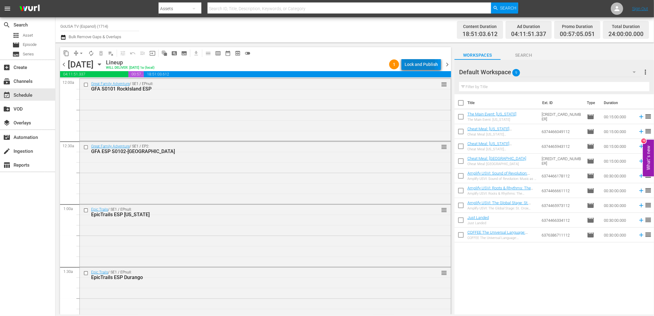
click at [413, 64] on div "Lock and Publish" at bounding box center [420, 64] width 33 height 11
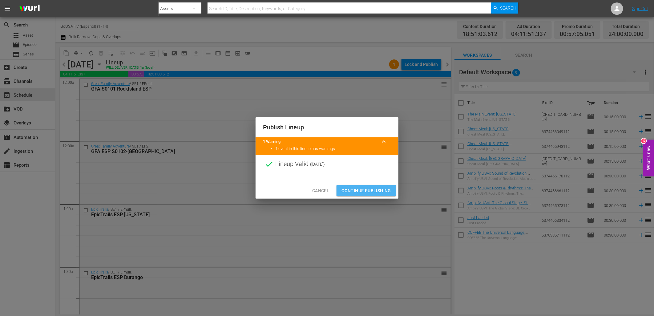
click at [363, 188] on span "Continue Publishing" at bounding box center [366, 191] width 50 height 8
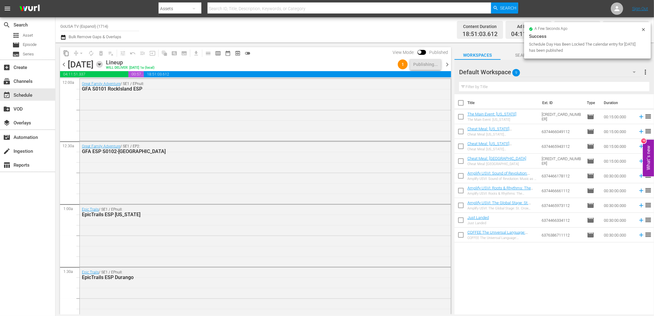
click at [103, 66] on icon "button" at bounding box center [99, 64] width 7 height 7
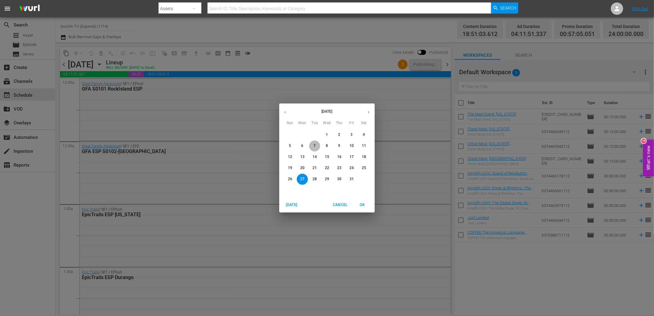
click at [316, 145] on span "7" at bounding box center [314, 145] width 11 height 5
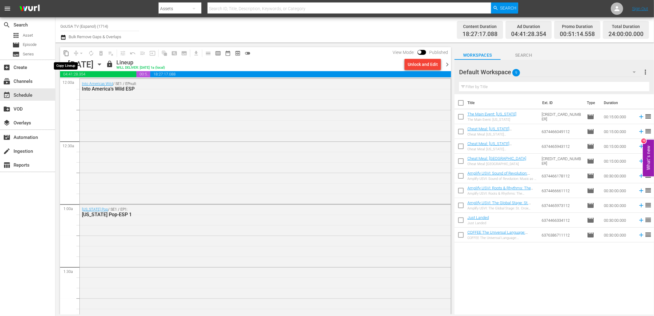
click at [68, 54] on span "content_copy" at bounding box center [66, 53] width 6 height 6
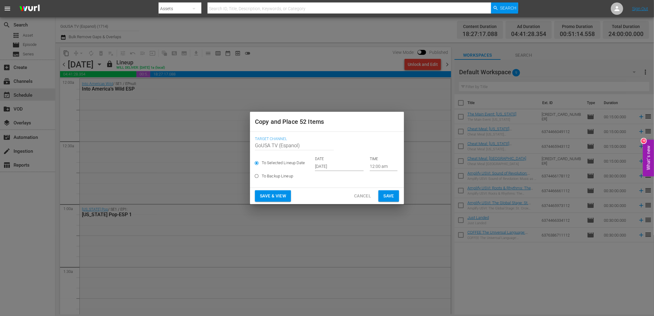
click at [339, 168] on input "[DATE]" at bounding box center [339, 166] width 49 height 9
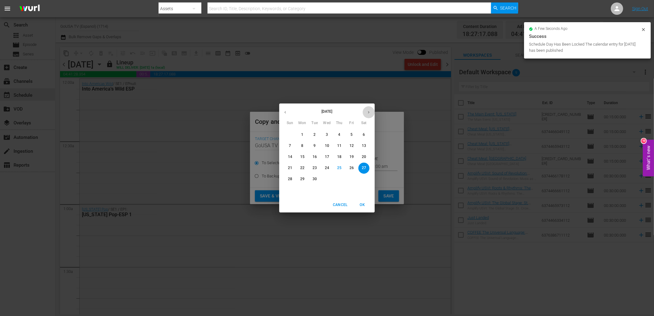
click at [371, 110] on button "button" at bounding box center [369, 112] width 12 height 12
click at [313, 158] on p "14" at bounding box center [314, 156] width 4 height 5
type input "[DATE]"
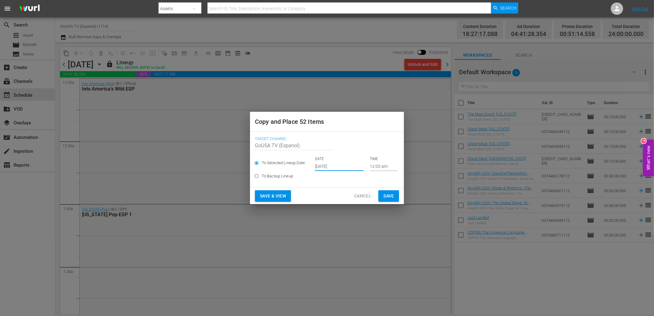
click at [393, 196] on span "Save" at bounding box center [388, 196] width 11 height 8
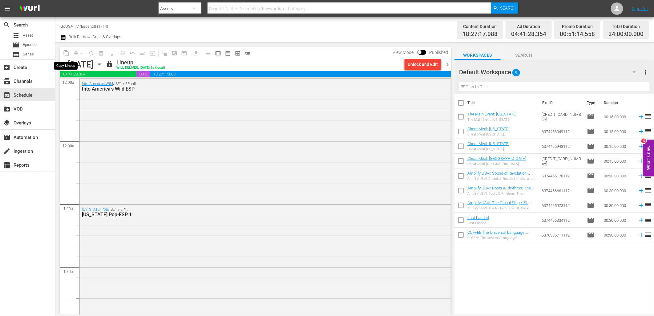
click at [66, 50] on span "content_copy" at bounding box center [66, 53] width 6 height 6
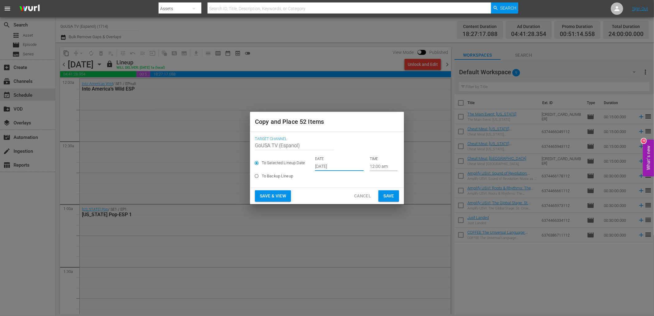
click at [325, 168] on input "[DATE]" at bounding box center [339, 166] width 49 height 9
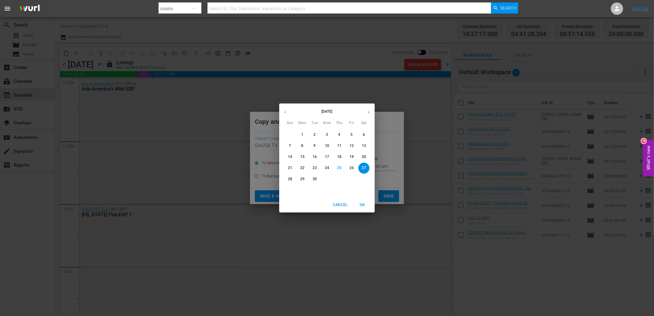
click at [368, 113] on icon "button" at bounding box center [368, 112] width 5 height 5
click at [313, 168] on p "21" at bounding box center [314, 167] width 4 height 5
type input "[DATE]"
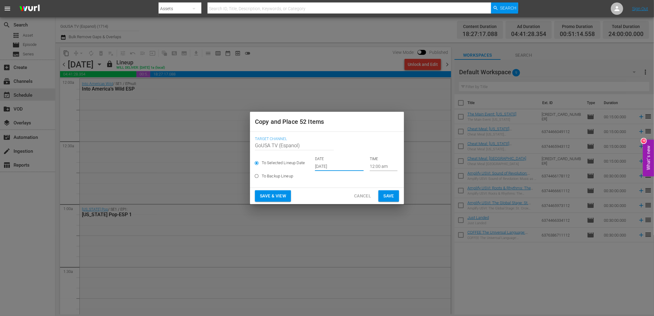
click at [391, 196] on span "Save" at bounding box center [388, 196] width 11 height 8
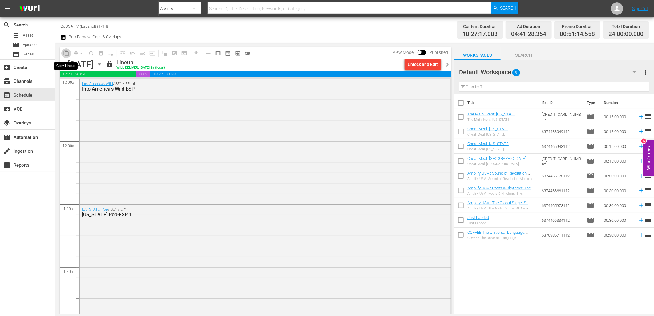
click at [65, 50] on span "content_copy" at bounding box center [66, 53] width 6 height 6
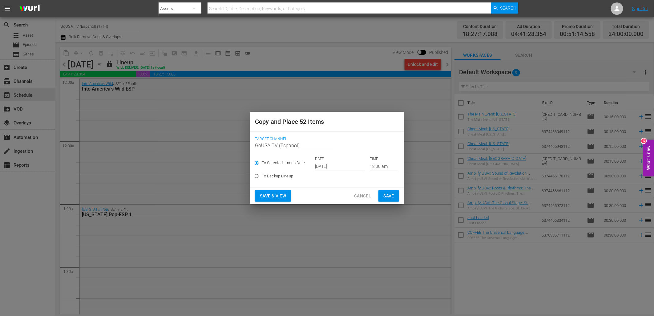
click at [330, 167] on input "[DATE]" at bounding box center [339, 166] width 49 height 9
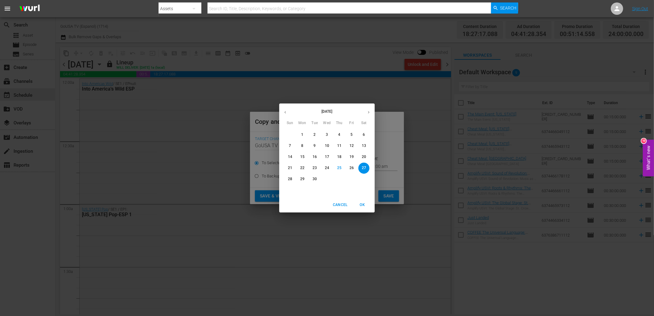
click at [370, 110] on icon "button" at bounding box center [368, 112] width 5 height 5
click at [315, 178] on p "28" at bounding box center [314, 178] width 4 height 5
type input "[DATE]"
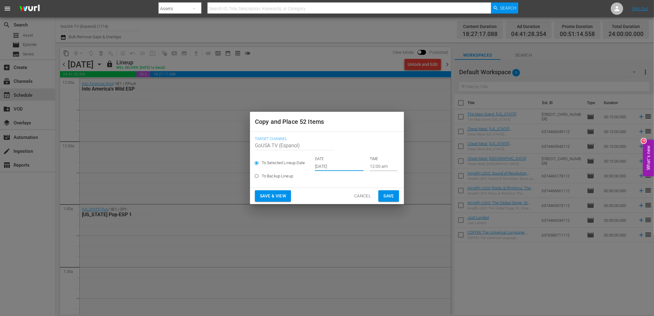
click at [386, 195] on span "Save" at bounding box center [388, 196] width 11 height 8
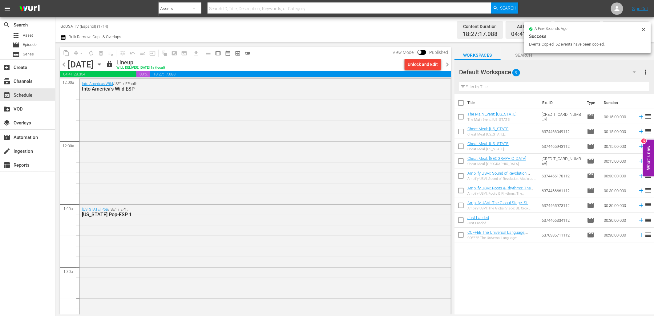
click at [103, 66] on icon "button" at bounding box center [99, 64] width 7 height 7
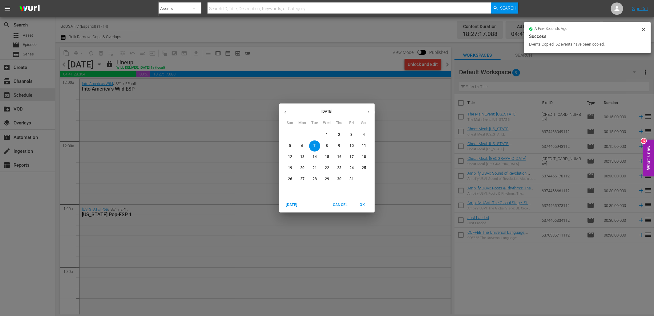
click at [314, 158] on p "14" at bounding box center [314, 156] width 4 height 5
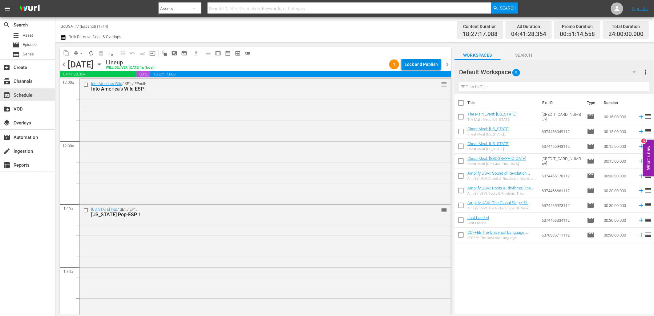
click at [425, 64] on div "Lock and Publish" at bounding box center [420, 64] width 33 height 11
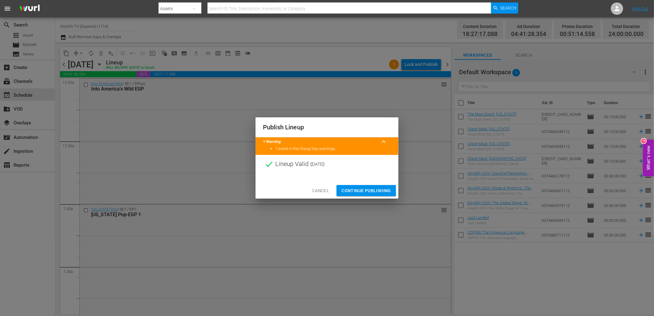
click at [365, 190] on span "Continue Publishing" at bounding box center [366, 191] width 50 height 8
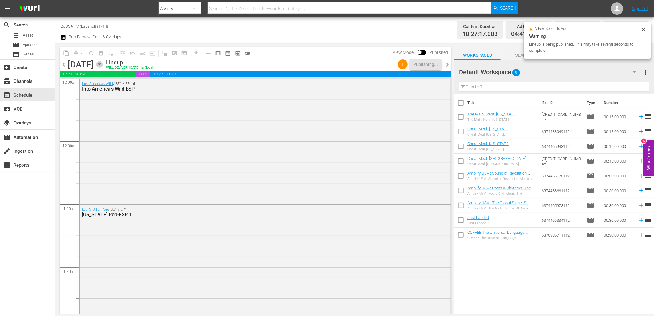
click at [103, 63] on icon "button" at bounding box center [99, 64] width 7 height 7
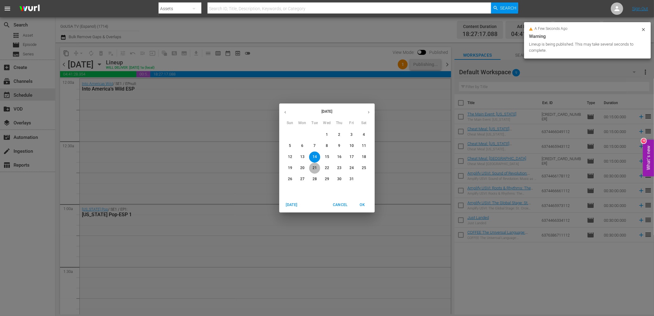
click at [314, 167] on p "21" at bounding box center [314, 167] width 4 height 5
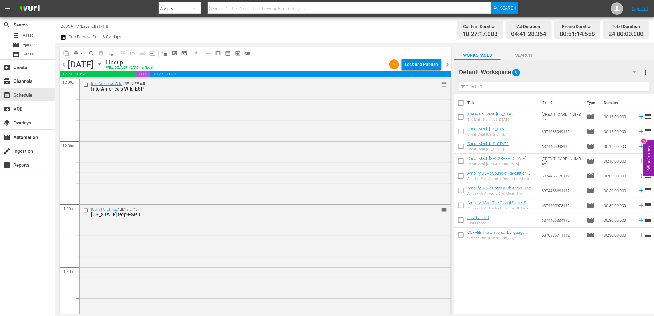
click at [429, 63] on div "Lock and Publish" at bounding box center [420, 64] width 33 height 11
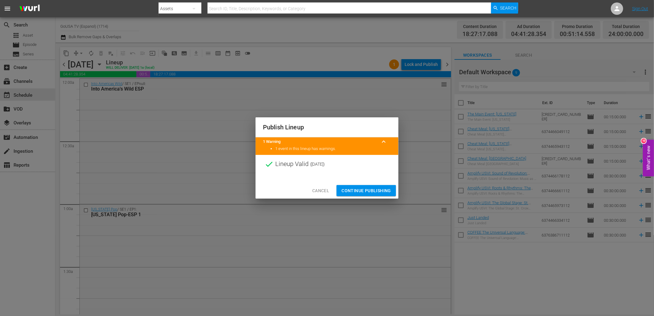
click at [368, 190] on span "Continue Publishing" at bounding box center [366, 191] width 50 height 8
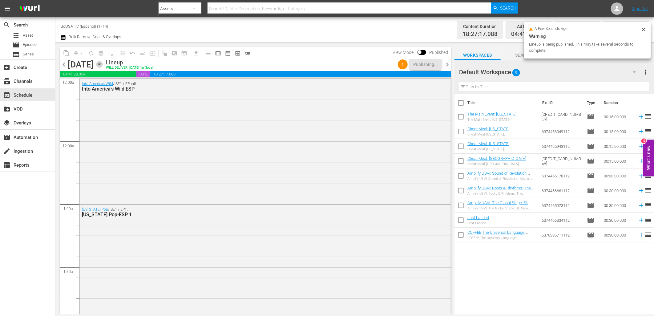
click at [103, 62] on icon "button" at bounding box center [99, 64] width 7 height 7
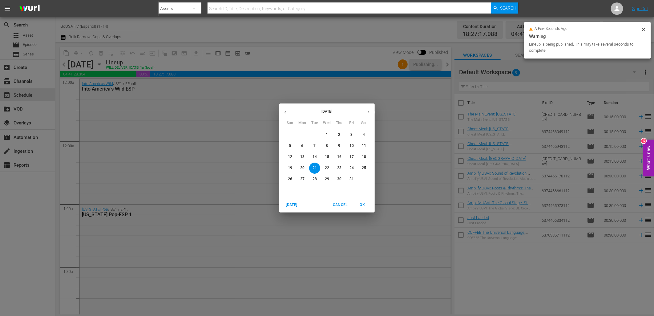
click at [315, 180] on p "28" at bounding box center [314, 178] width 4 height 5
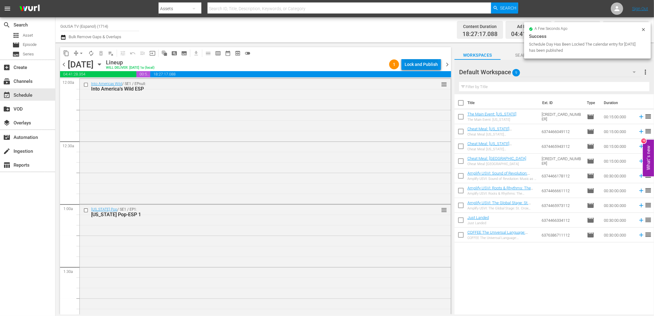
click at [429, 62] on div "Lock and Publish" at bounding box center [420, 64] width 33 height 11
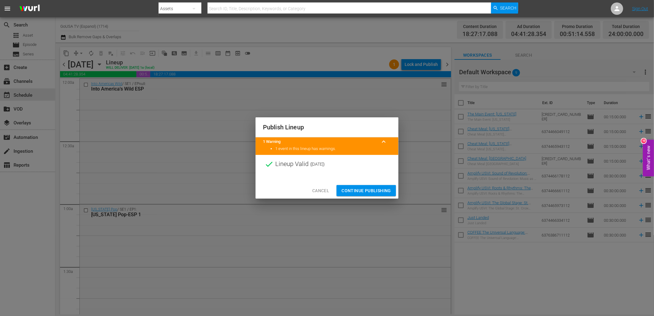
click at [377, 189] on span "Continue Publishing" at bounding box center [366, 191] width 50 height 8
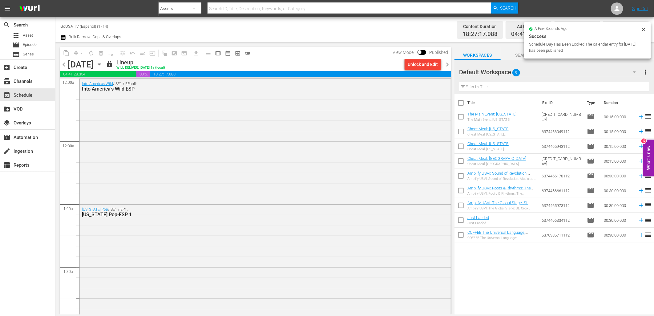
click at [103, 64] on icon "button" at bounding box center [99, 64] width 7 height 7
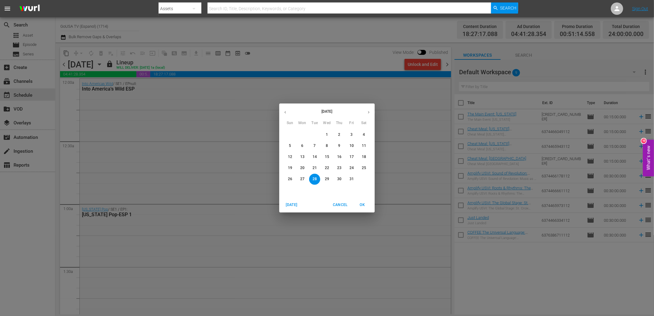
click at [328, 179] on p "29" at bounding box center [327, 178] width 4 height 5
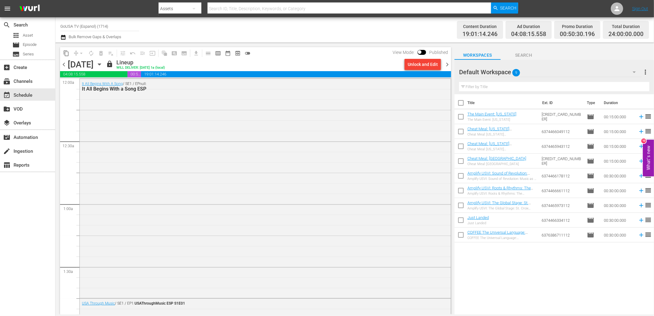
click at [101, 64] on icon "button" at bounding box center [99, 65] width 3 height 2
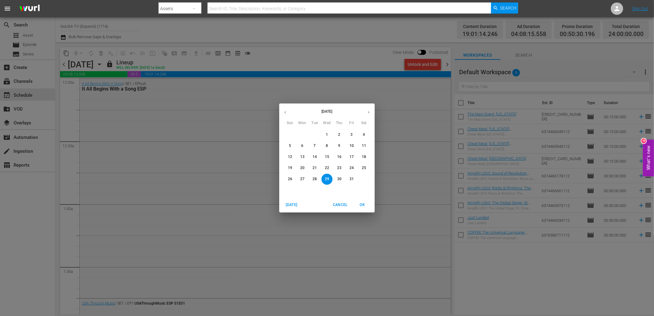
click at [365, 135] on span "4" at bounding box center [363, 134] width 11 height 5
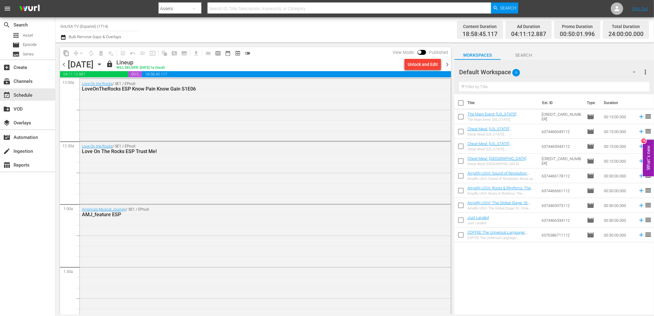
click at [103, 62] on icon "button" at bounding box center [99, 64] width 7 height 7
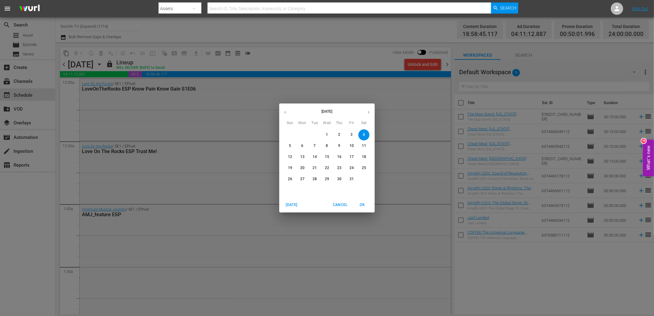
click at [326, 136] on p "1" at bounding box center [327, 134] width 2 height 5
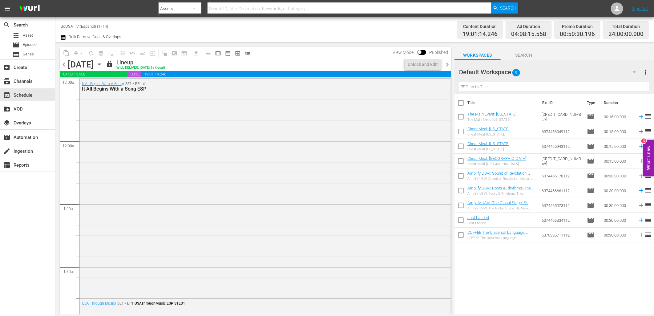
click at [112, 28] on input "GoUSA TV (Espanol) (1714)" at bounding box center [99, 26] width 79 height 15
click at [115, 25] on input "GoUSA TV (Espanol) (1714)" at bounding box center [99, 26] width 79 height 15
drag, startPoint x: 115, startPoint y: 25, endPoint x: 63, endPoint y: 26, distance: 52.0
click at [63, 26] on input "GoUSA TV (Espanol) (1714)" at bounding box center [99, 26] width 79 height 15
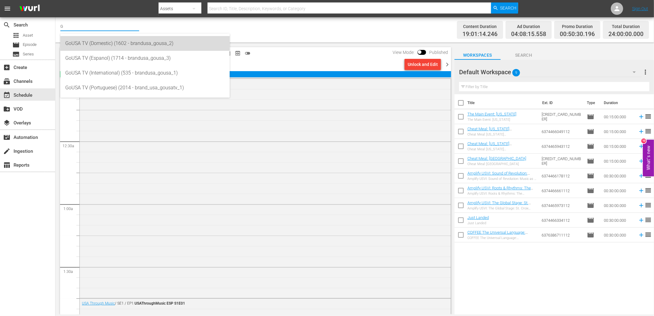
click at [99, 44] on div "GoUSA TV (Domestic) (1602 - brandusa_gousa_2)" at bounding box center [144, 43] width 159 height 15
type input "GoUSA TV (Domestic) (1602 - brandusa_gousa_2)"
